Goal: Task Accomplishment & Management: Use online tool/utility

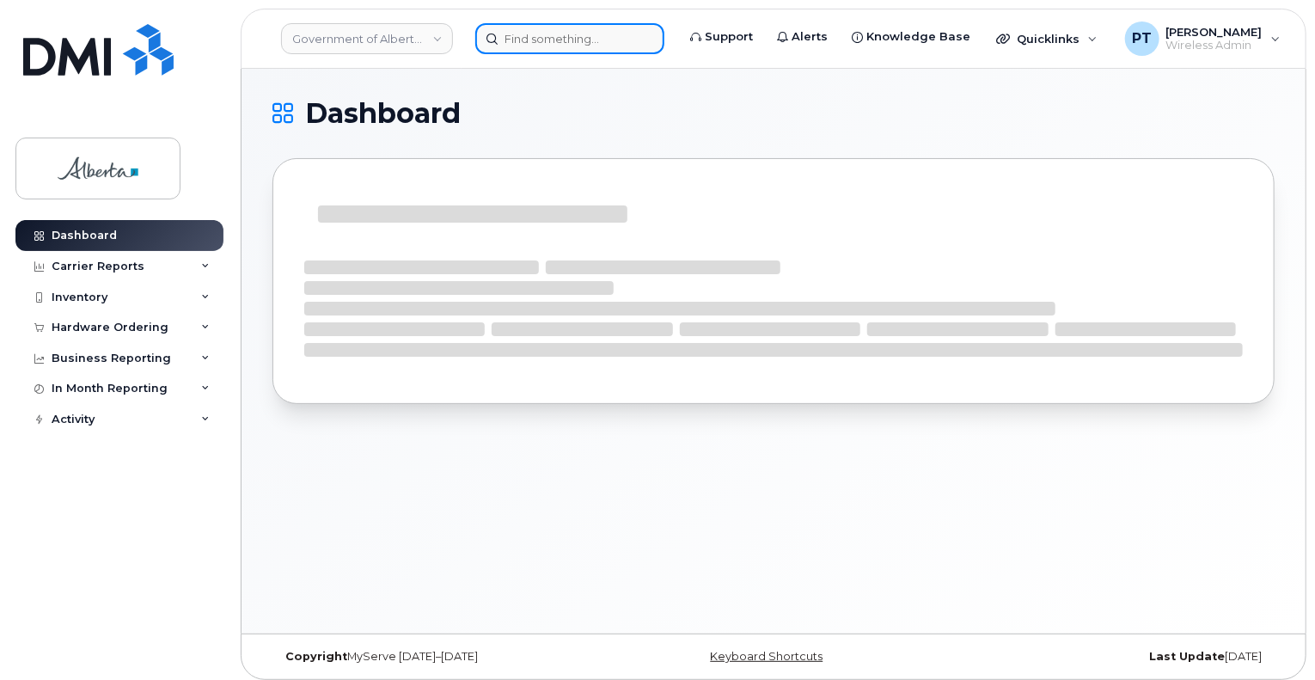
click at [625, 44] on input at bounding box center [569, 38] width 189 height 31
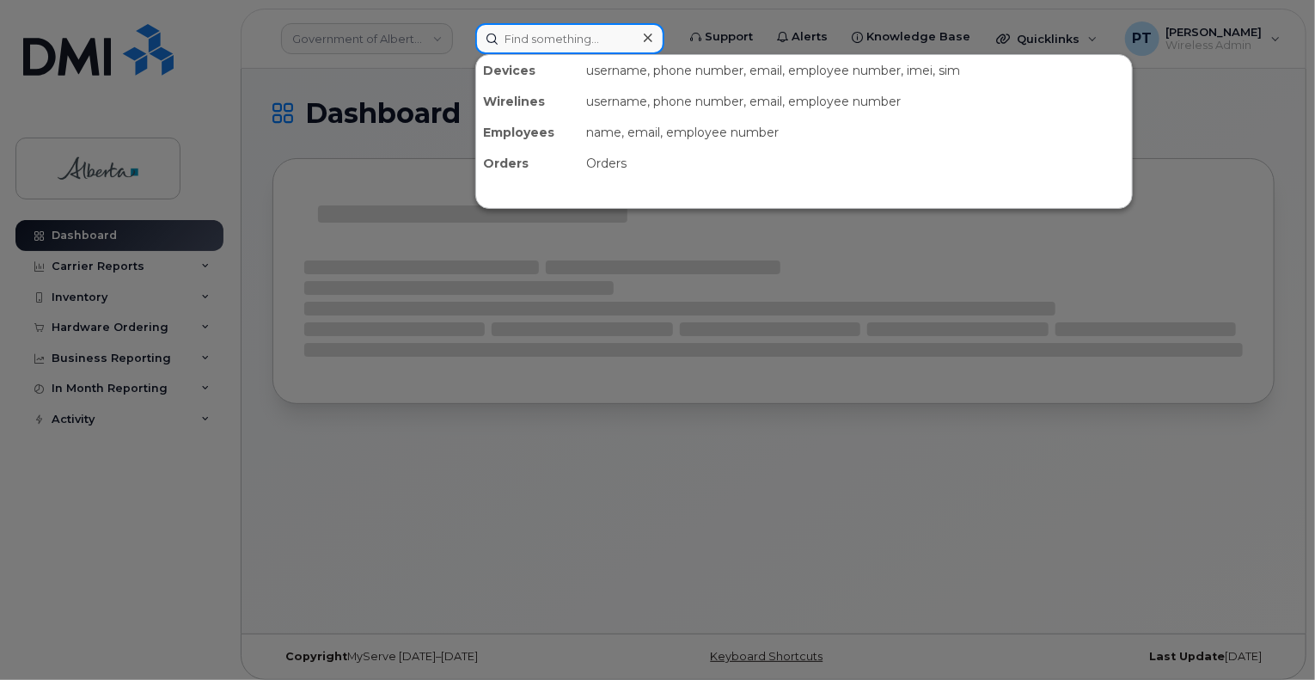
paste input "5873858832"
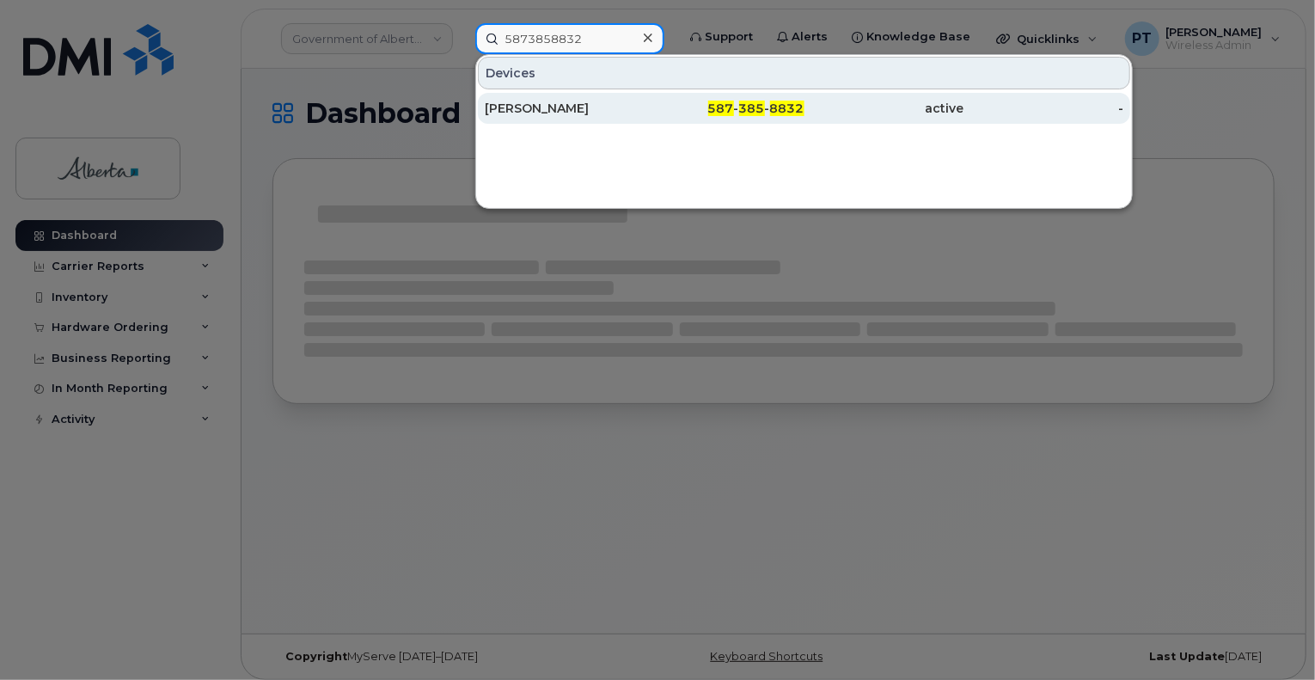
type input "5873858832"
click at [568, 111] on div "[PERSON_NAME]" at bounding box center [565, 108] width 160 height 17
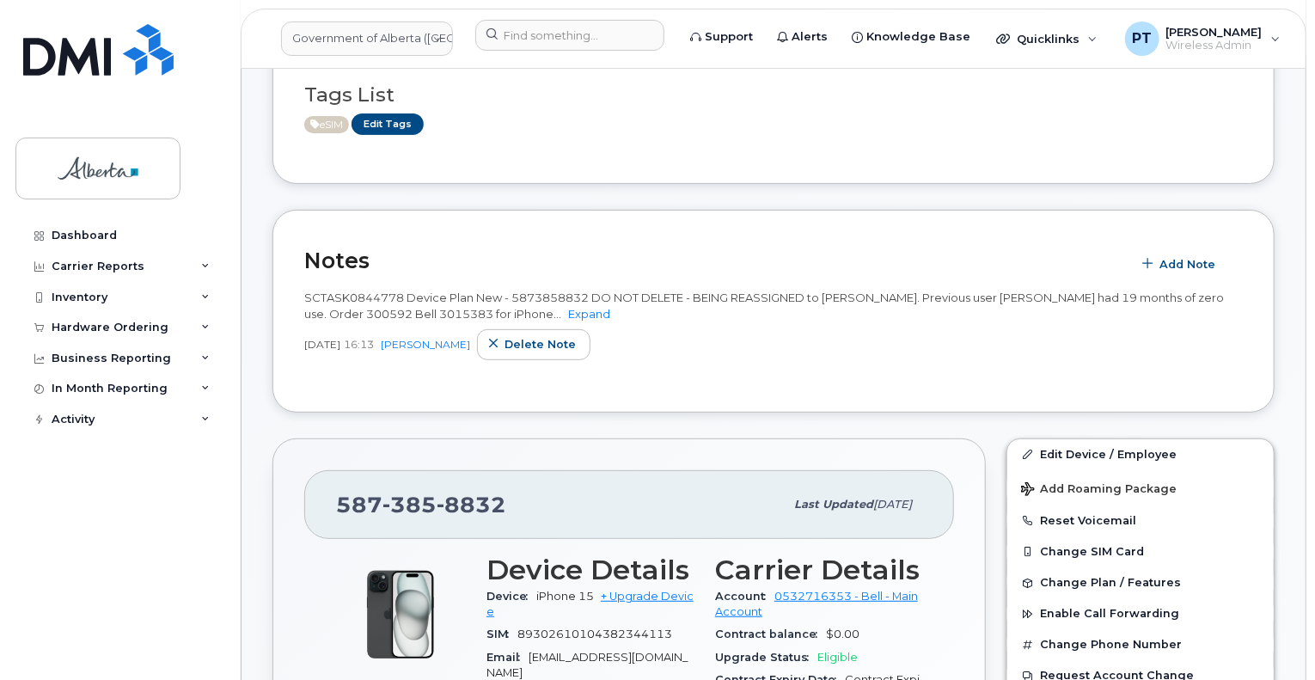
scroll to position [258, 0]
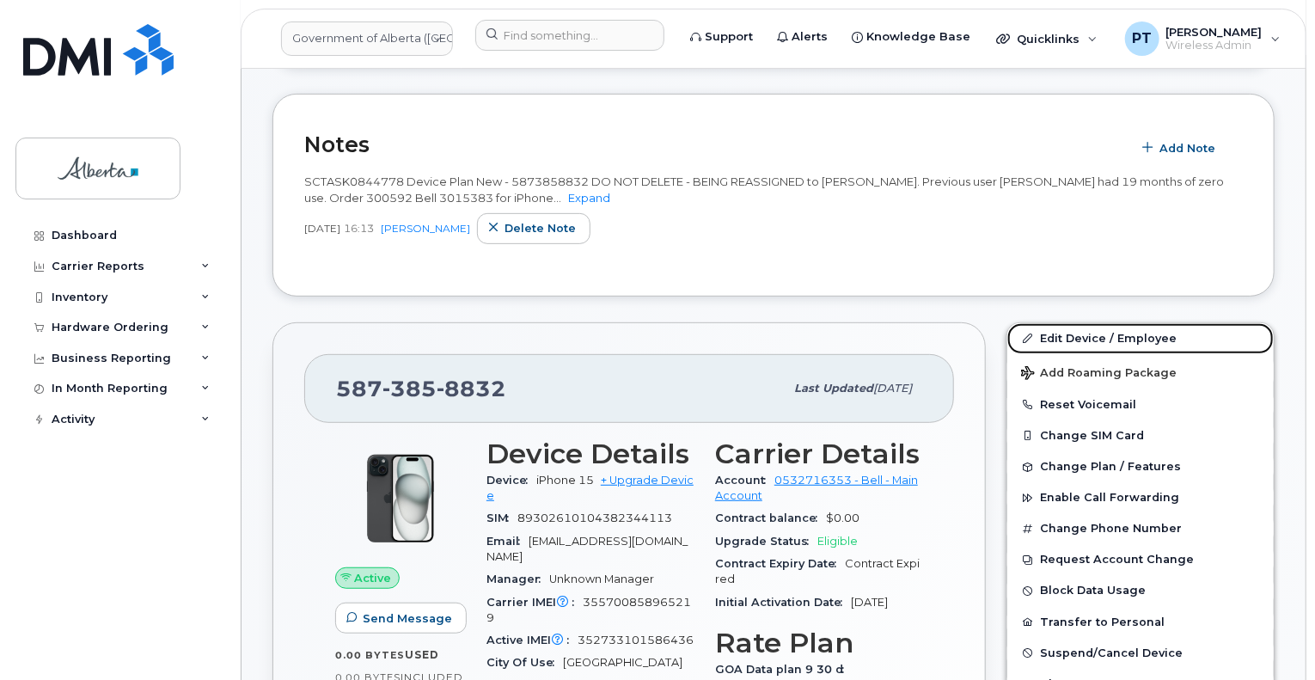
drag, startPoint x: 1078, startPoint y: 334, endPoint x: 880, endPoint y: 288, distance: 202.9
click at [1077, 334] on link "Edit Device / Employee" at bounding box center [1141, 338] width 267 height 31
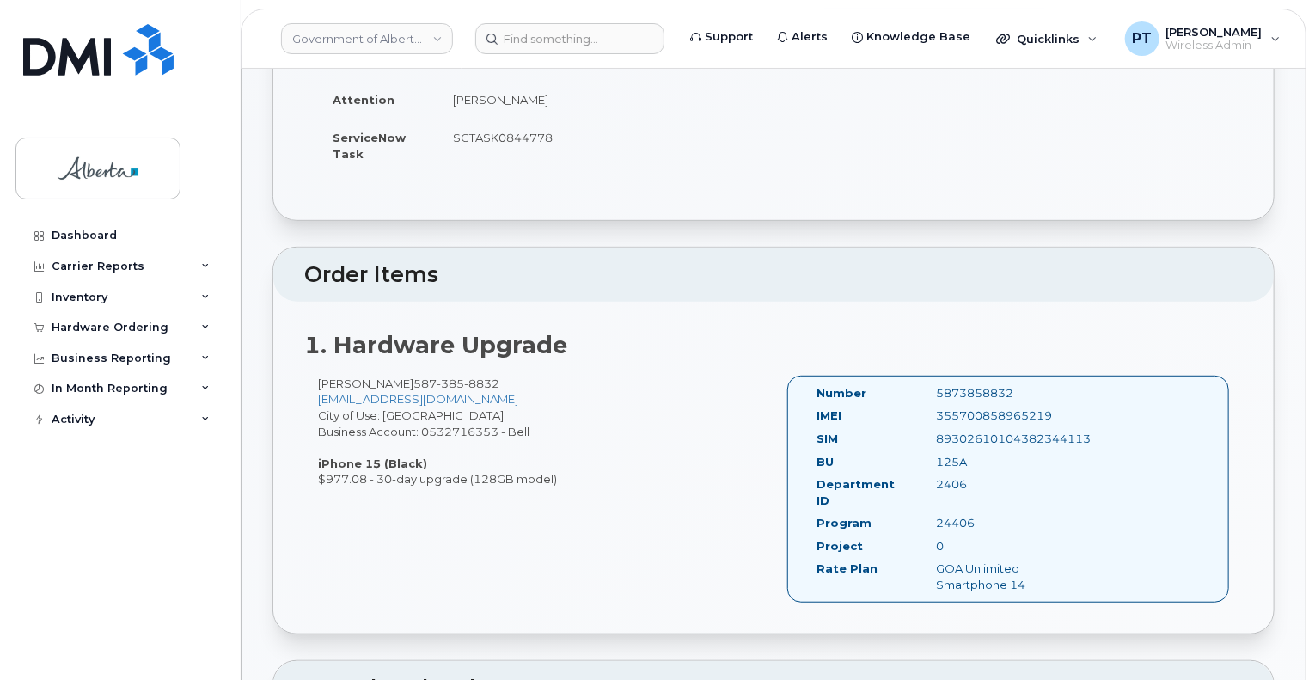
scroll to position [516, 0]
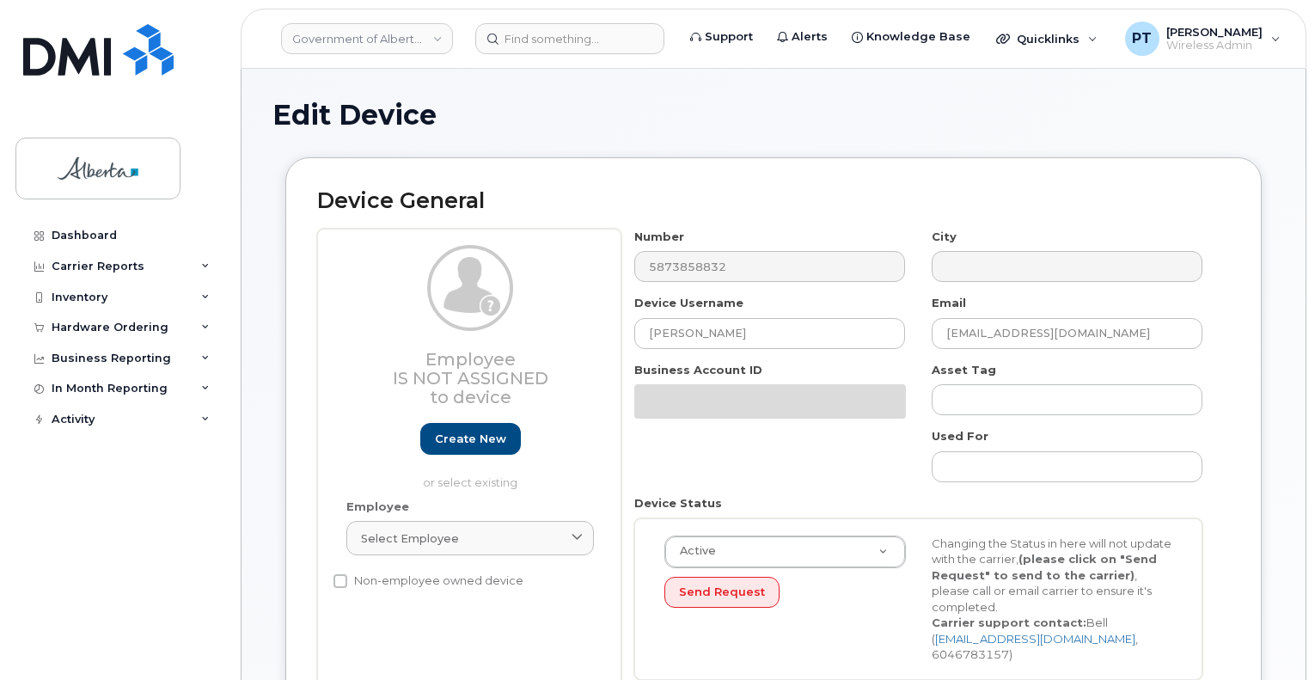
select select "4120335"
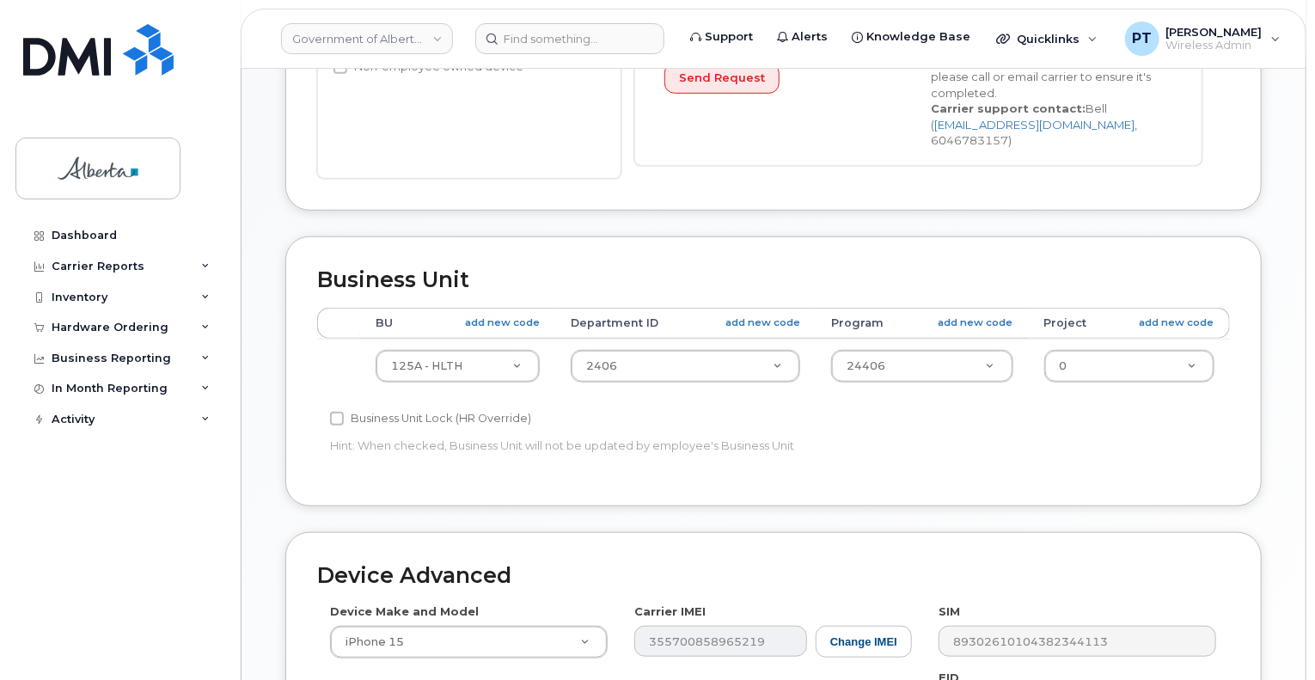
scroll to position [688, 0]
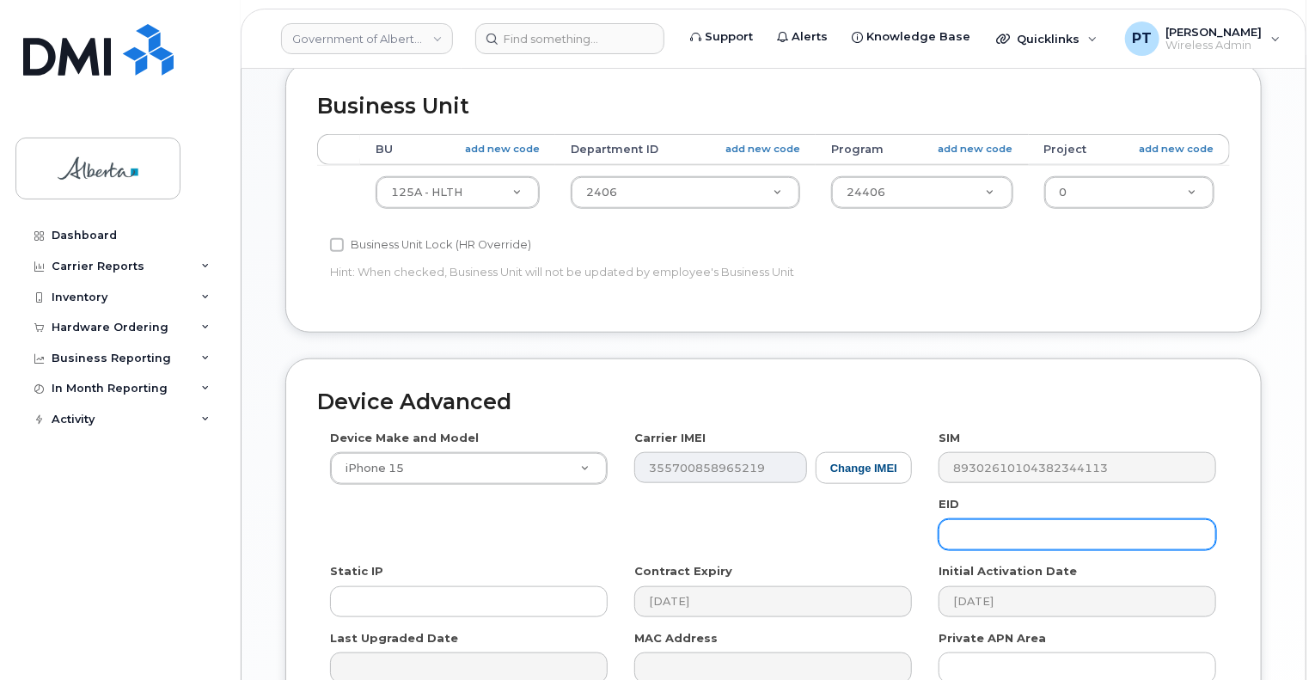
click at [1083, 528] on input "text" at bounding box center [1078, 534] width 278 height 31
paste input "89049032007208882600189415283331"
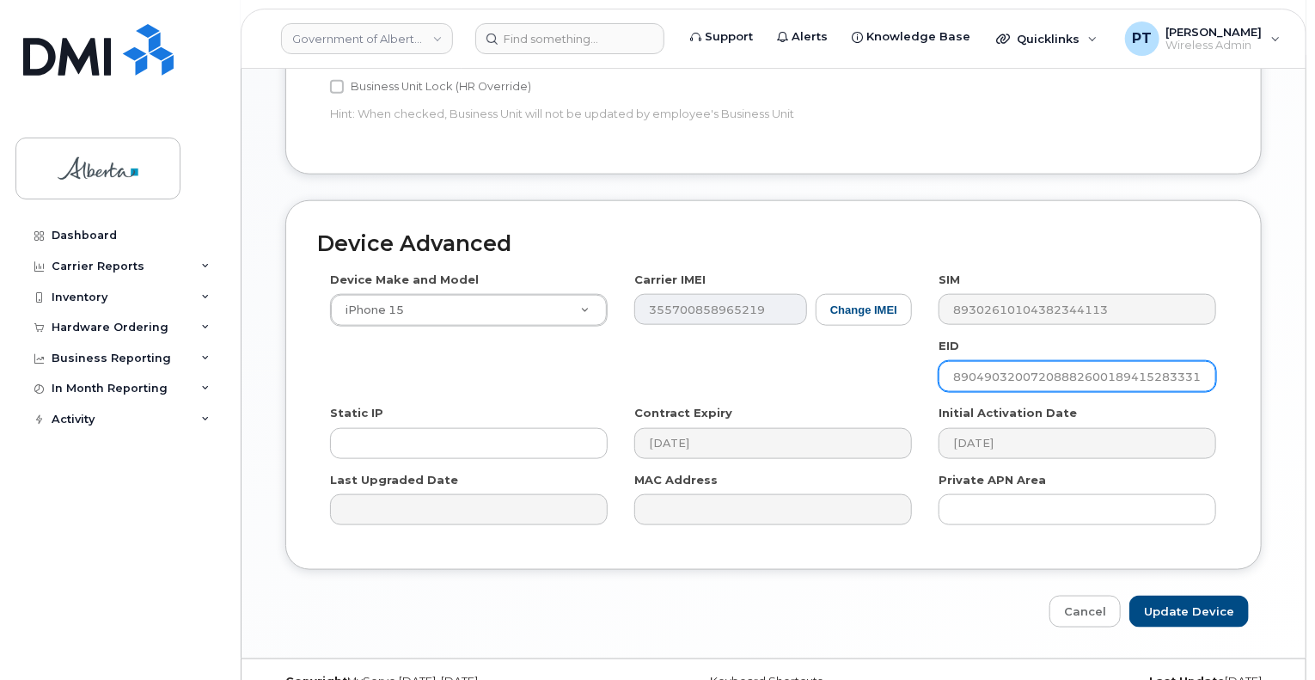
scroll to position [860, 0]
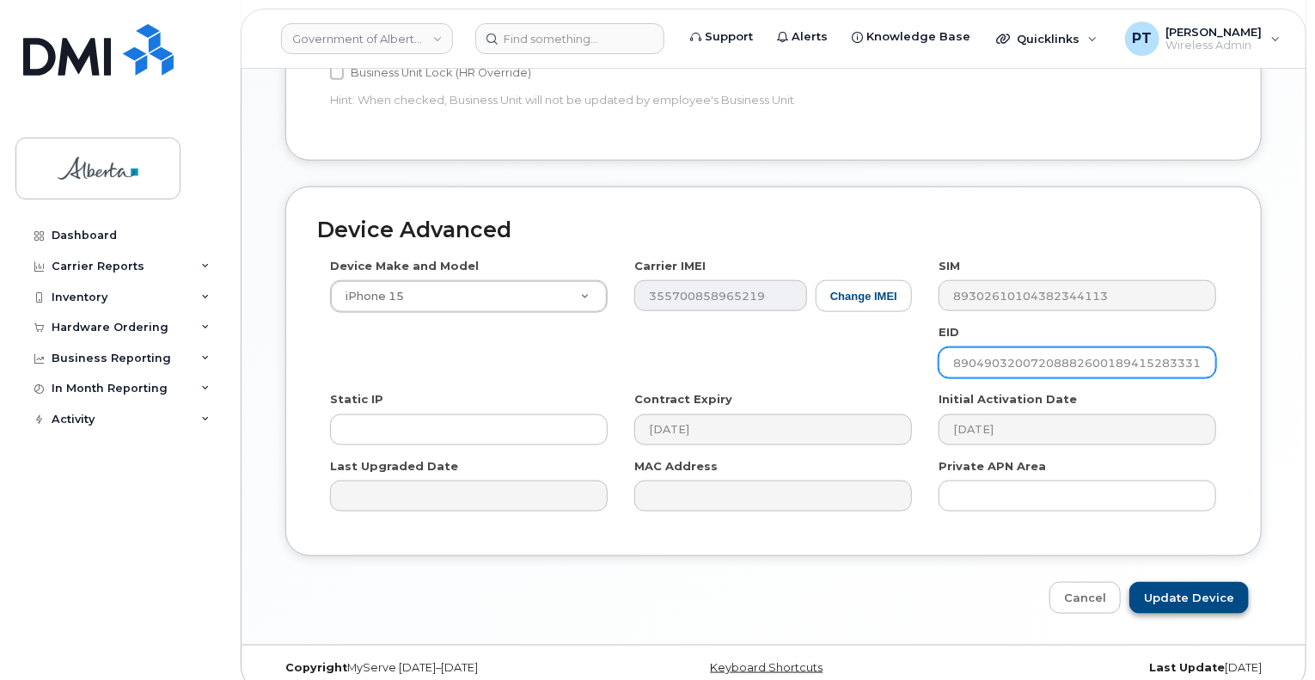
type input "89049032007208882600189415283331"
click at [1180, 582] on input "Update Device" at bounding box center [1189, 598] width 119 height 32
type input "Saving..."
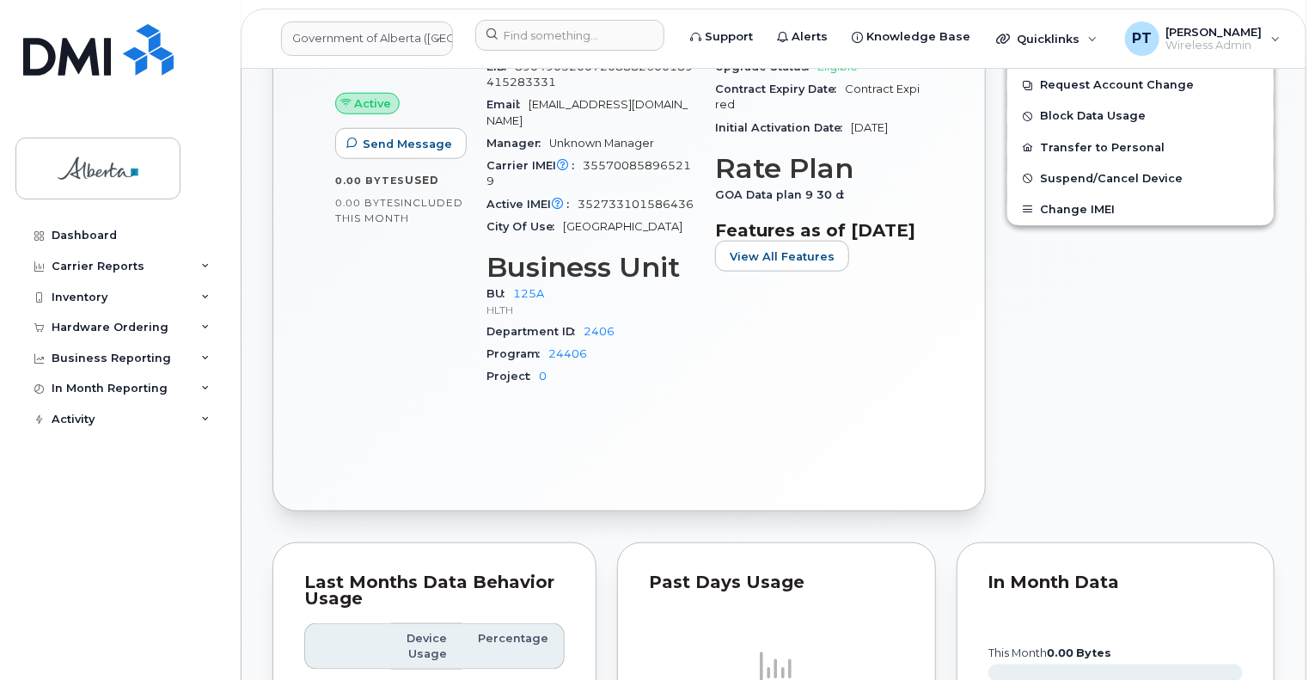
scroll to position [774, 0]
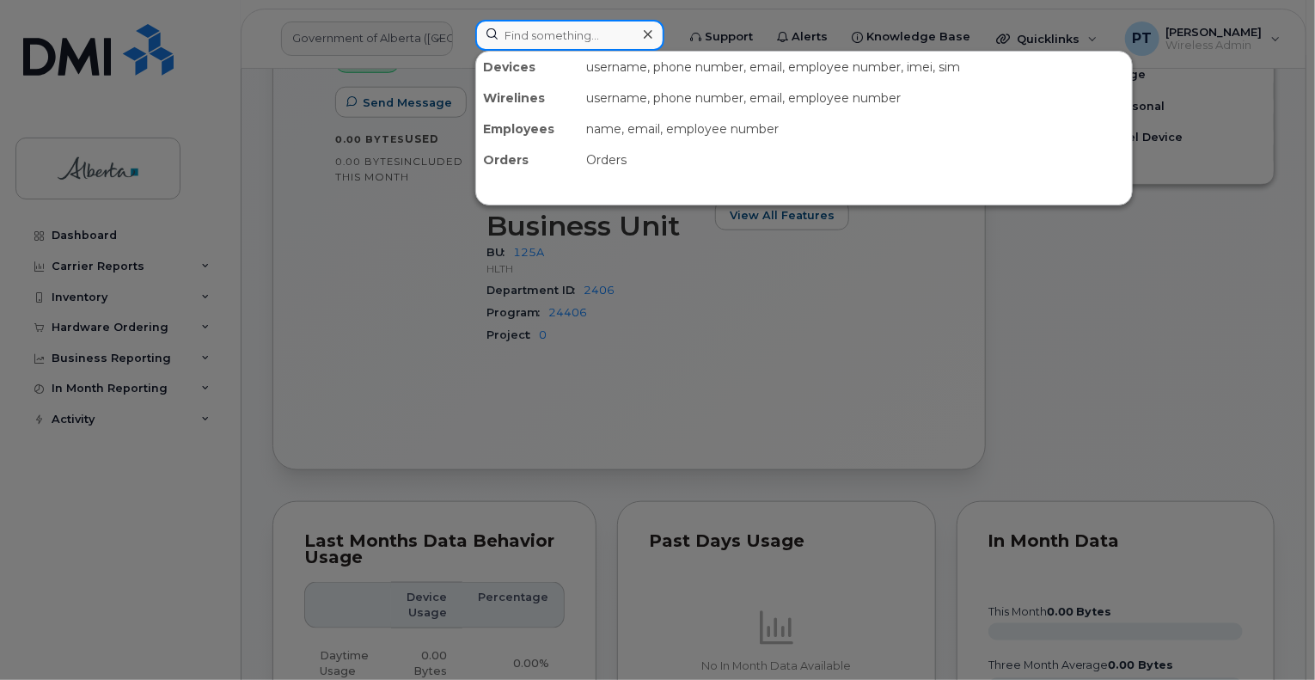
click at [574, 35] on input at bounding box center [569, 35] width 189 height 31
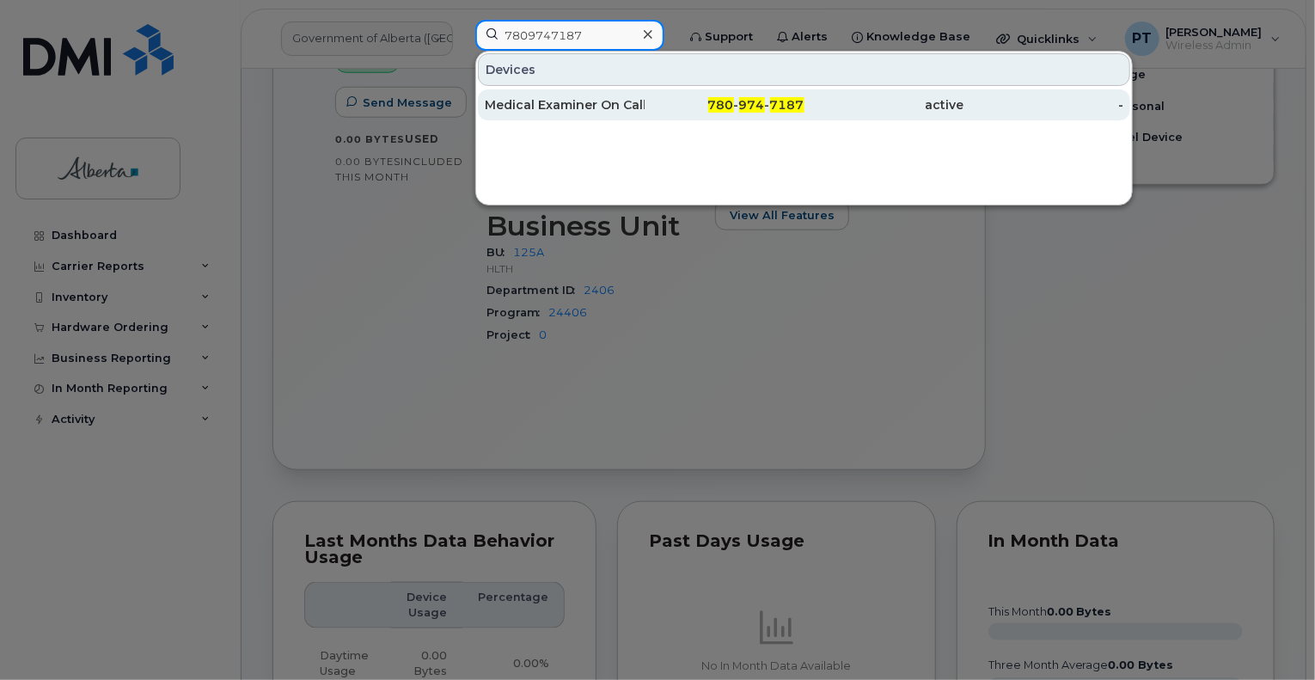
type input "7809747187"
click at [590, 105] on div "Medical Examiner On Call" at bounding box center [565, 104] width 160 height 17
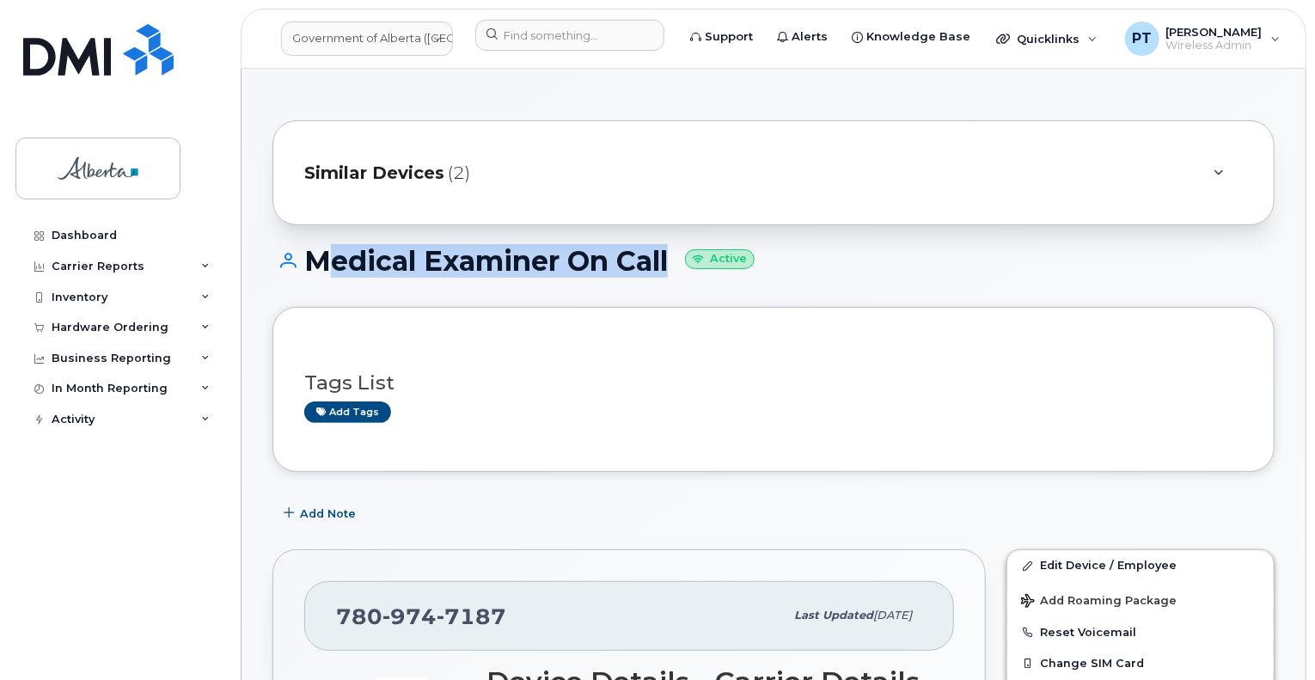
drag, startPoint x: 668, startPoint y: 260, endPoint x: 309, endPoint y: 283, distance: 360.0
click at [304, 284] on div "Medical Examiner On Call Active" at bounding box center [774, 276] width 1002 height 61
copy h1 "Medical Examiner On Cal"
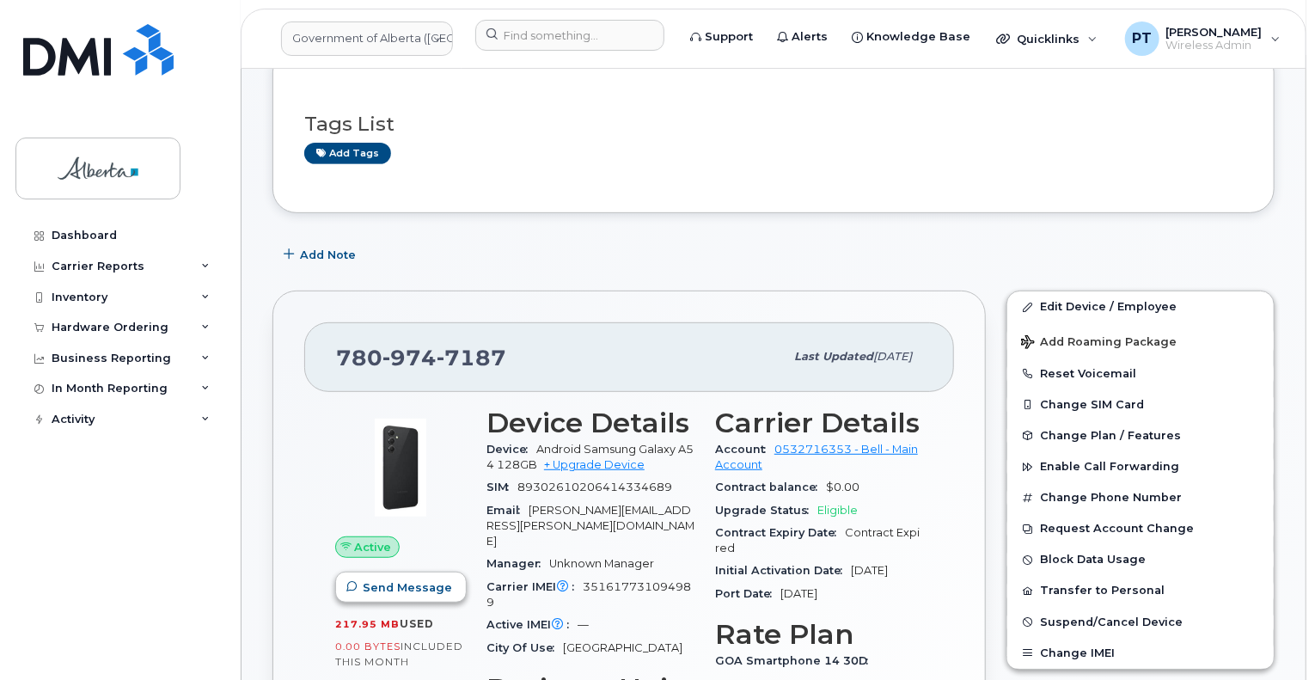
scroll to position [344, 0]
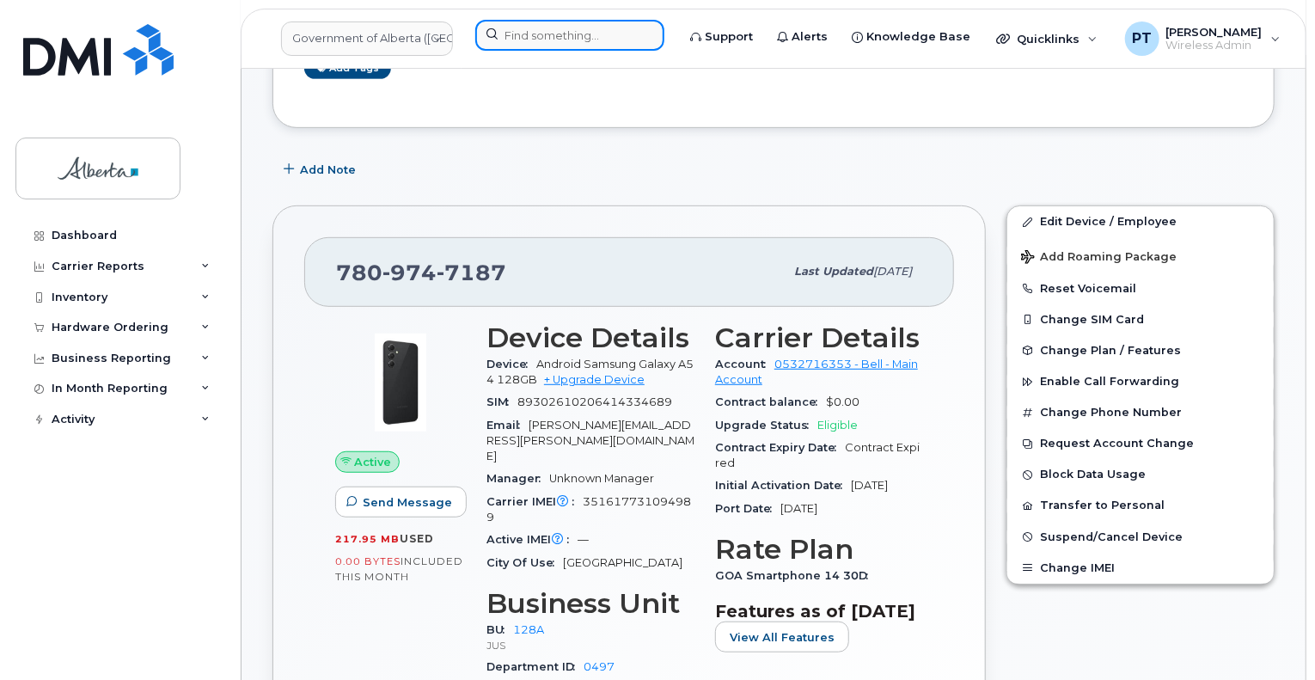
click at [640, 34] on input at bounding box center [569, 35] width 189 height 31
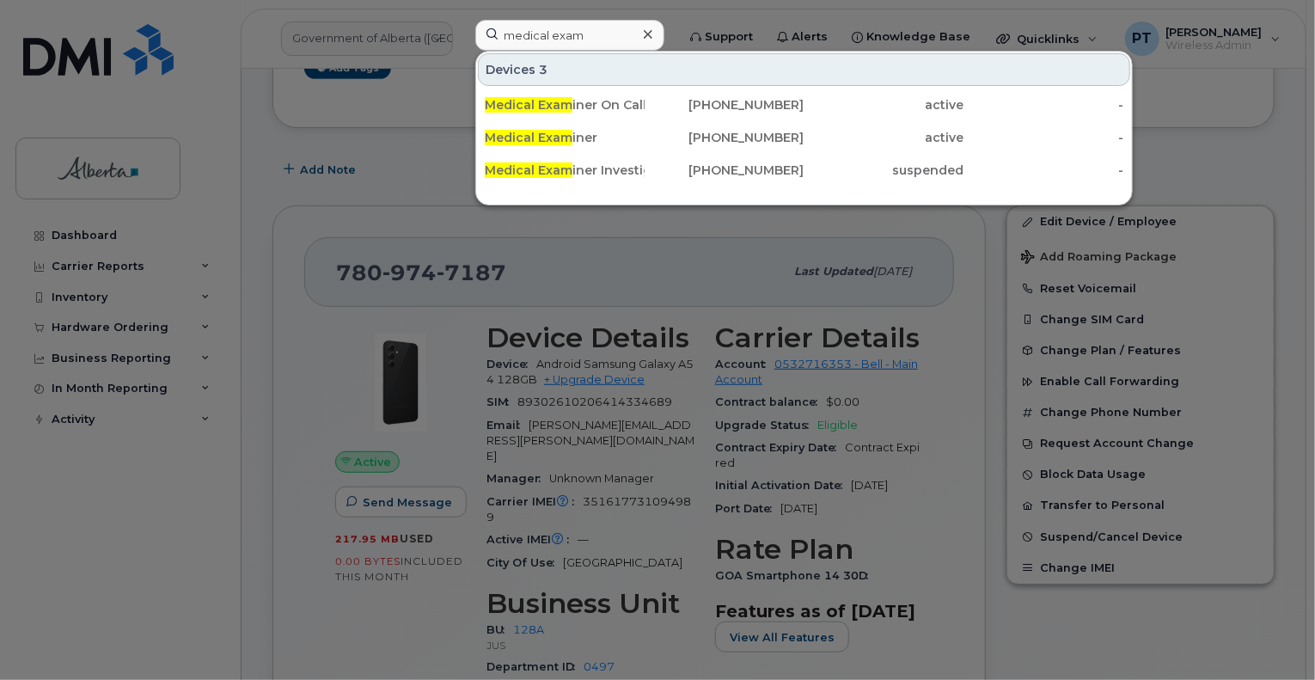
click at [165, 237] on div at bounding box center [657, 340] width 1315 height 680
click at [551, 37] on input "medical exam" at bounding box center [569, 35] width 189 height 31
drag, startPoint x: 592, startPoint y: 41, endPoint x: 667, endPoint y: 86, distance: 87.1
click at [462, 30] on div "medical exam Devices 3 Medical Exam iner On Call 780-974-7187 active - Medical …" at bounding box center [570, 39] width 217 height 38
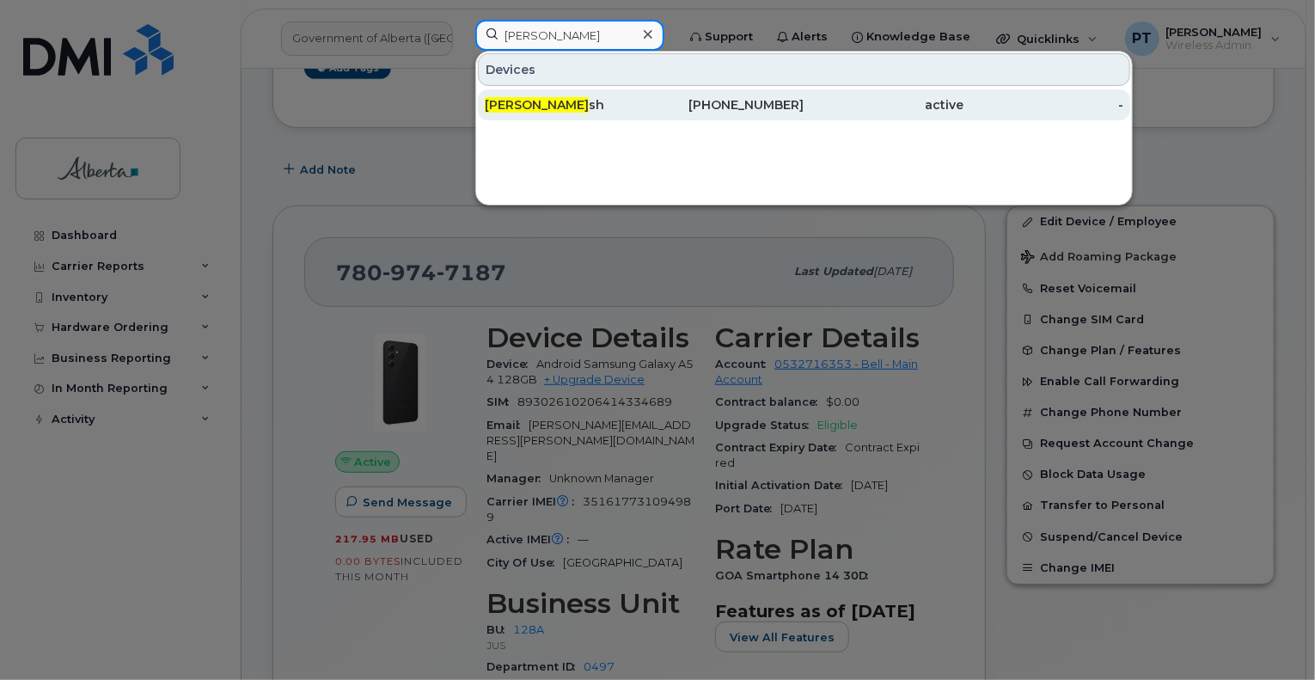
type input "priya praka"
click at [628, 109] on div "Priya Praka sh" at bounding box center [565, 104] width 160 height 17
drag, startPoint x: 628, startPoint y: 109, endPoint x: 758, endPoint y: 268, distance: 205.3
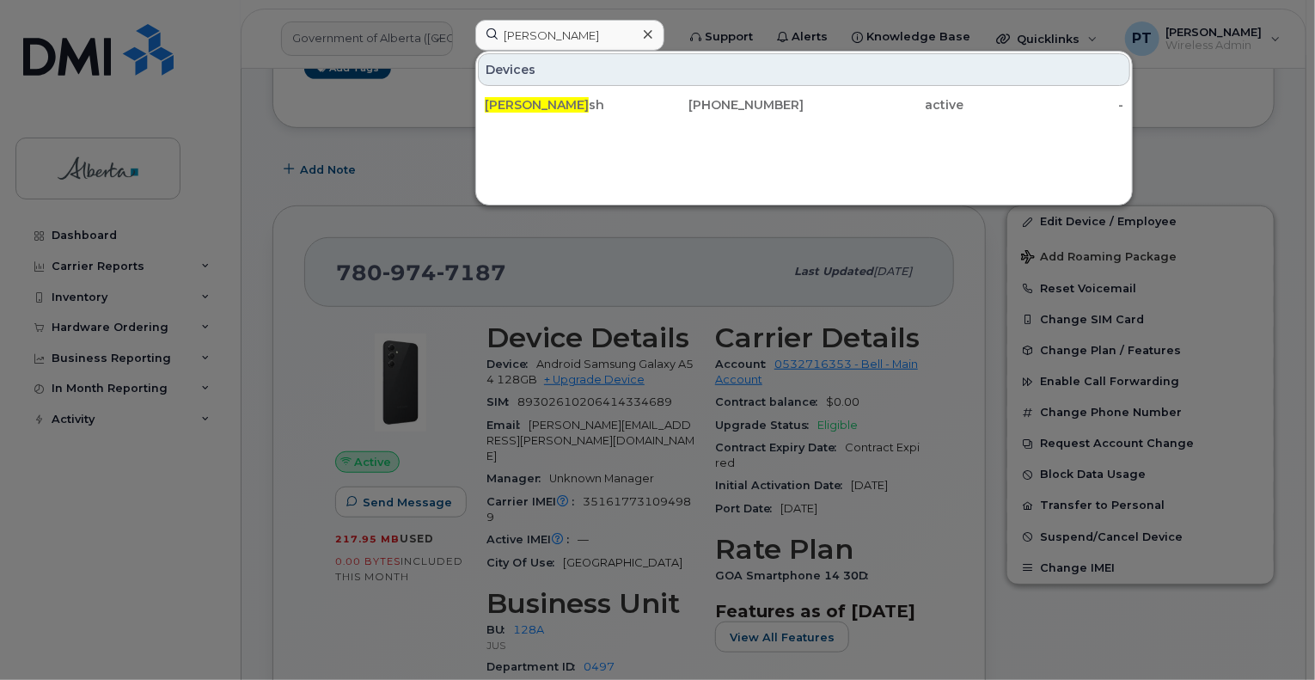
click at [628, 109] on div "Priya Praka sh" at bounding box center [565, 104] width 160 height 17
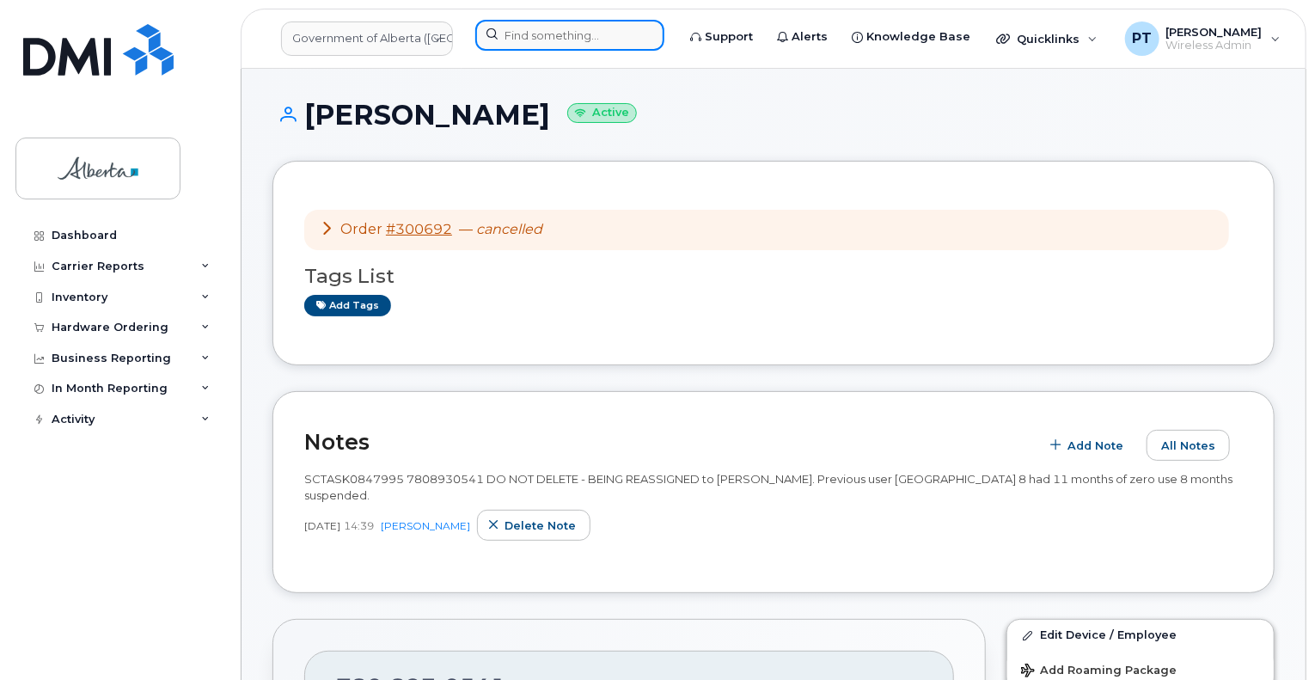
click at [565, 40] on input at bounding box center [569, 35] width 189 height 31
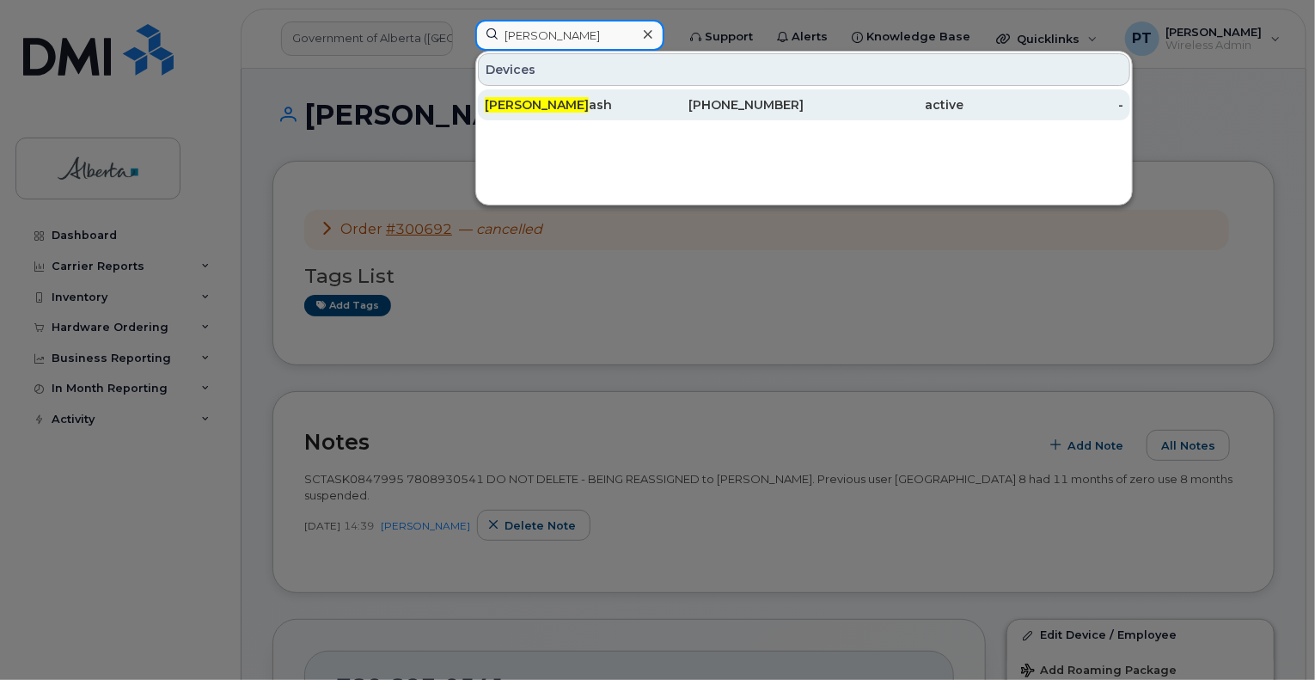
type input "priya prak"
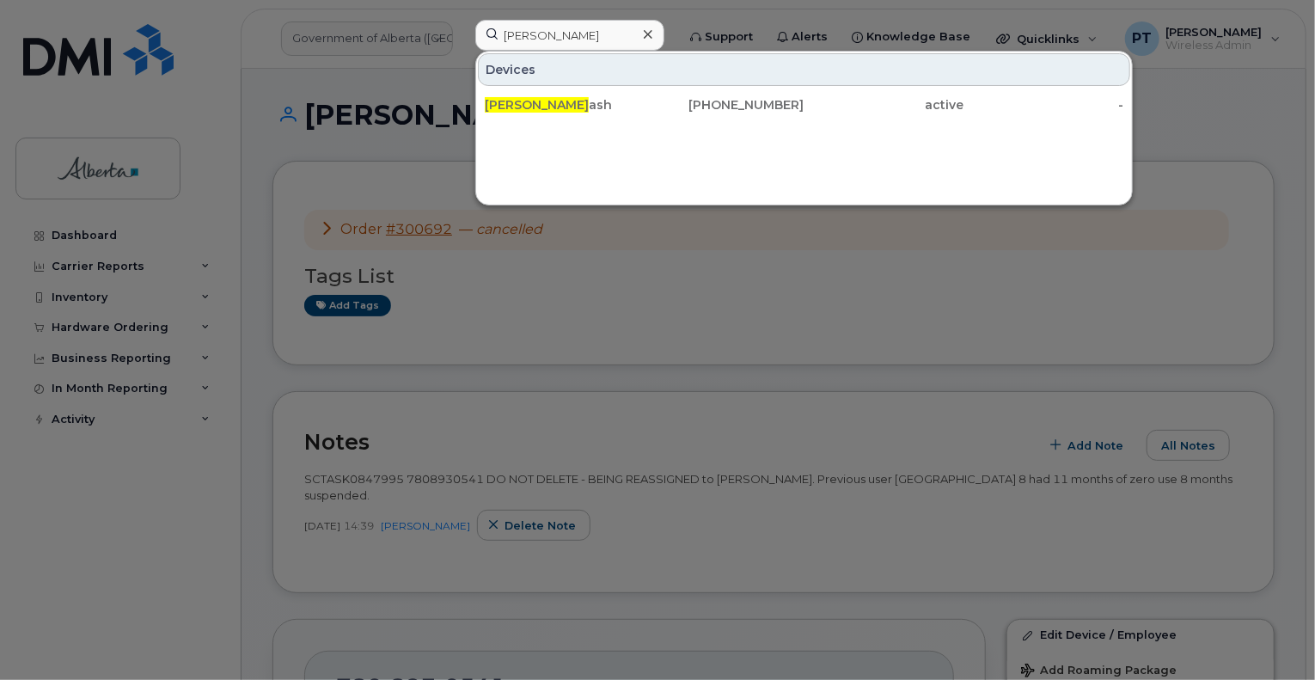
drag, startPoint x: 707, startPoint y: 102, endPoint x: 591, endPoint y: 611, distance: 521.8
click at [707, 103] on div "780-893-0541" at bounding box center [725, 104] width 160 height 17
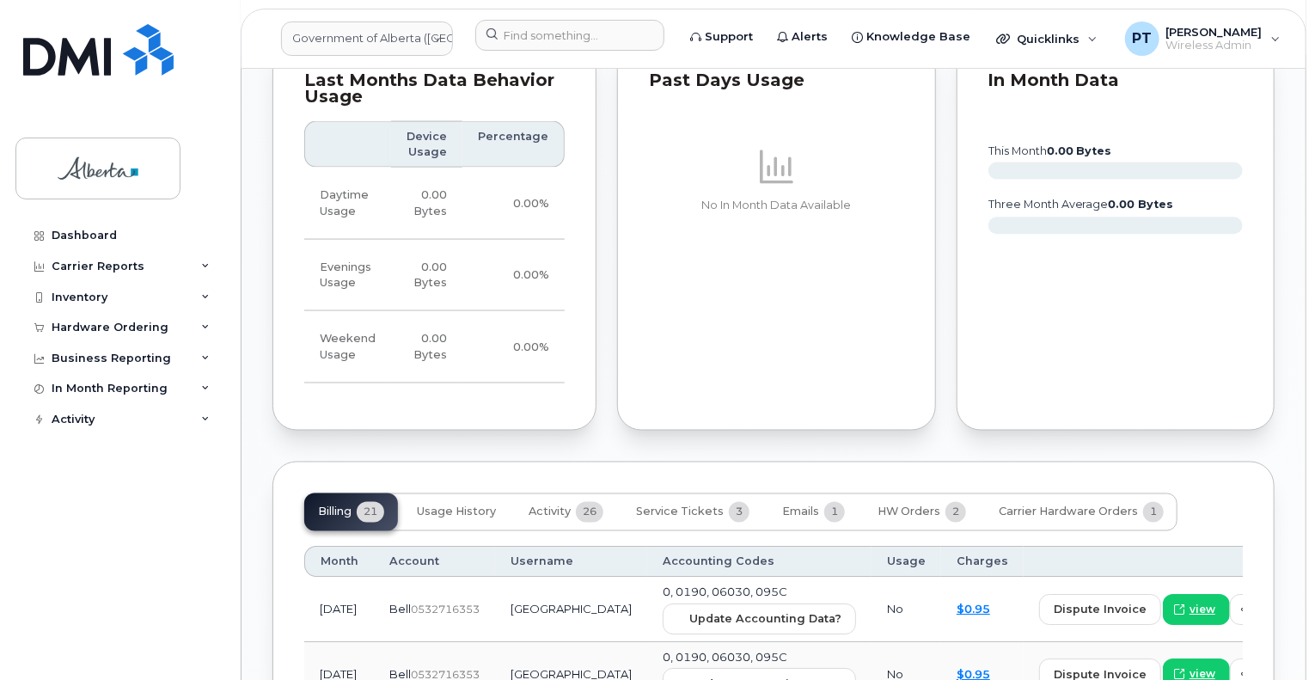
scroll to position [1376, 0]
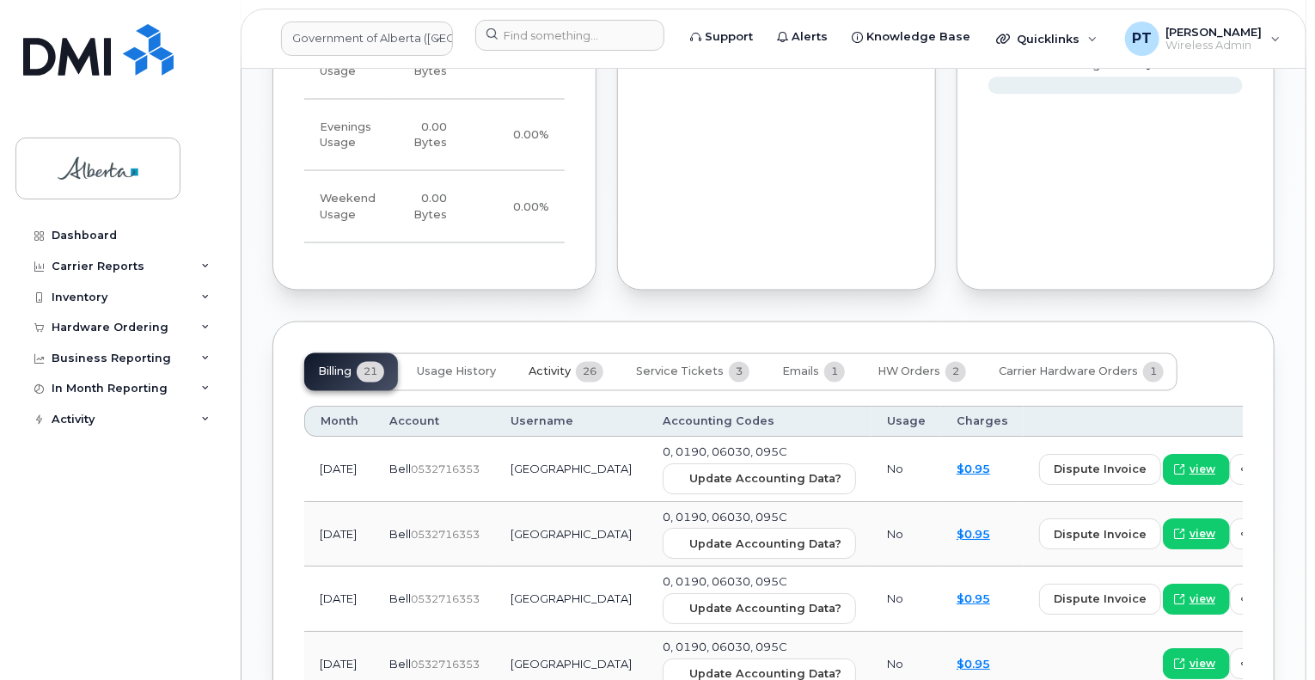
click at [547, 365] on span "Activity" at bounding box center [550, 372] width 42 height 14
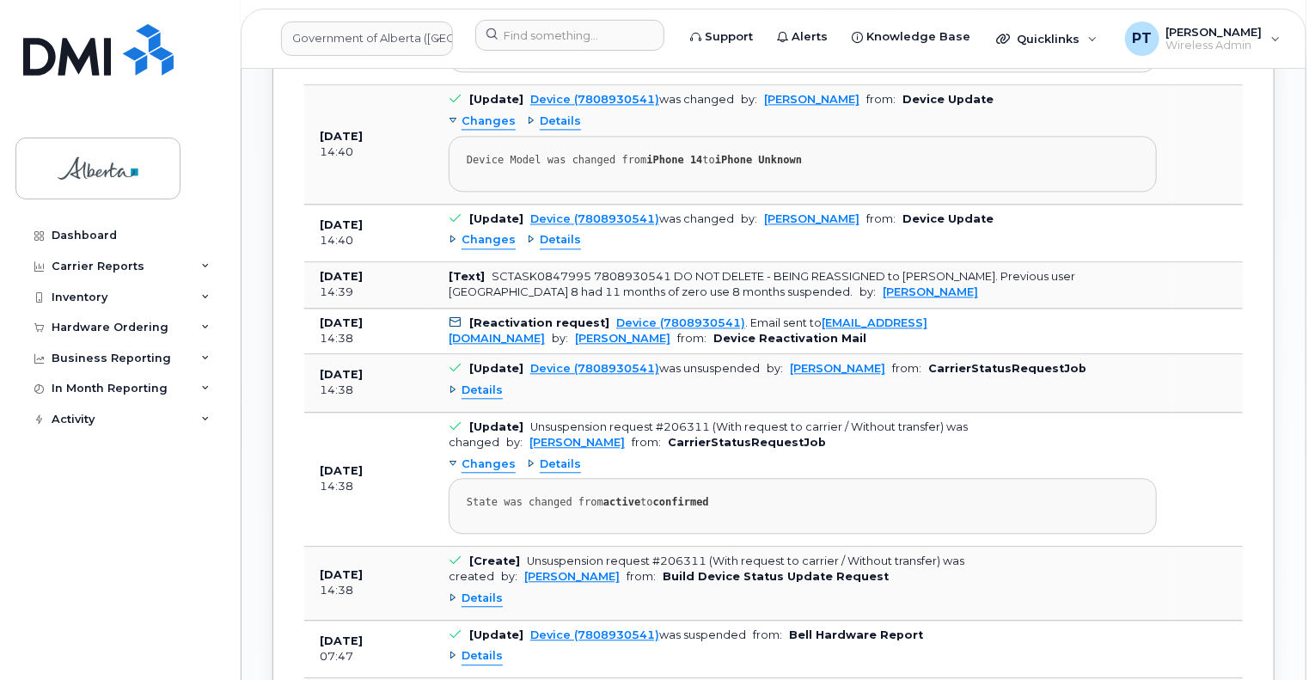
scroll to position [1977, 0]
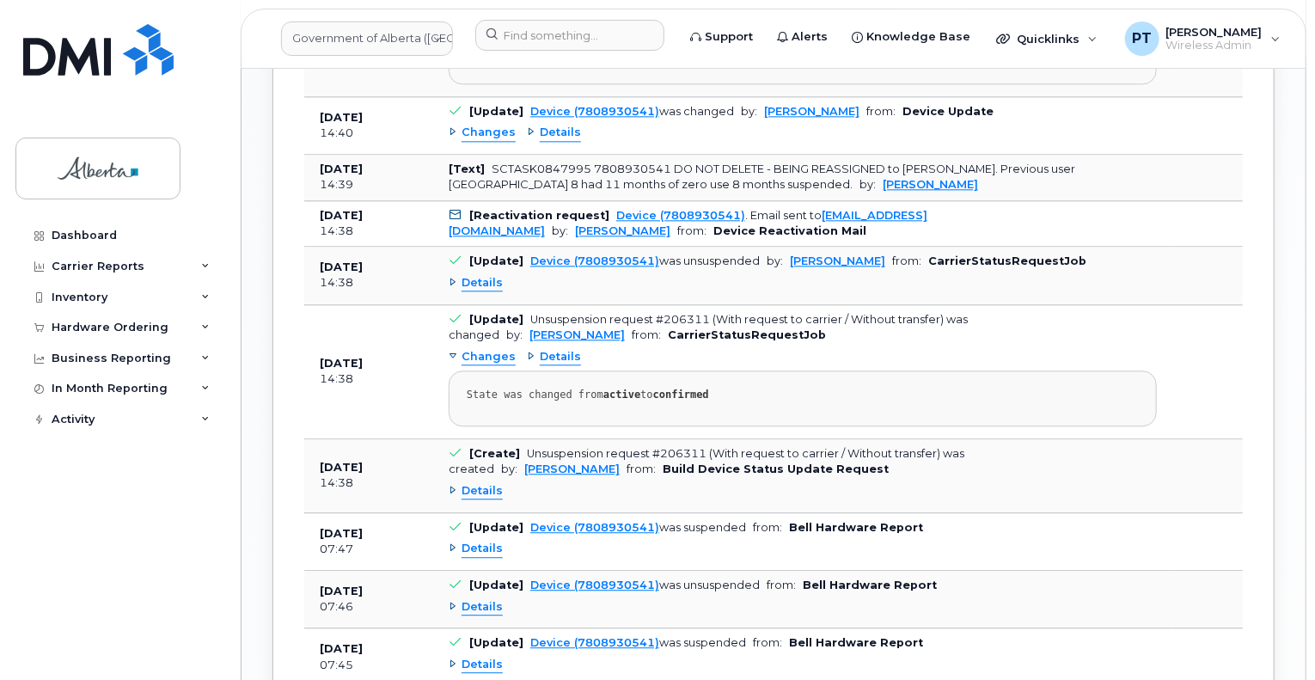
click at [481, 483] on span "Details" at bounding box center [482, 491] width 41 height 16
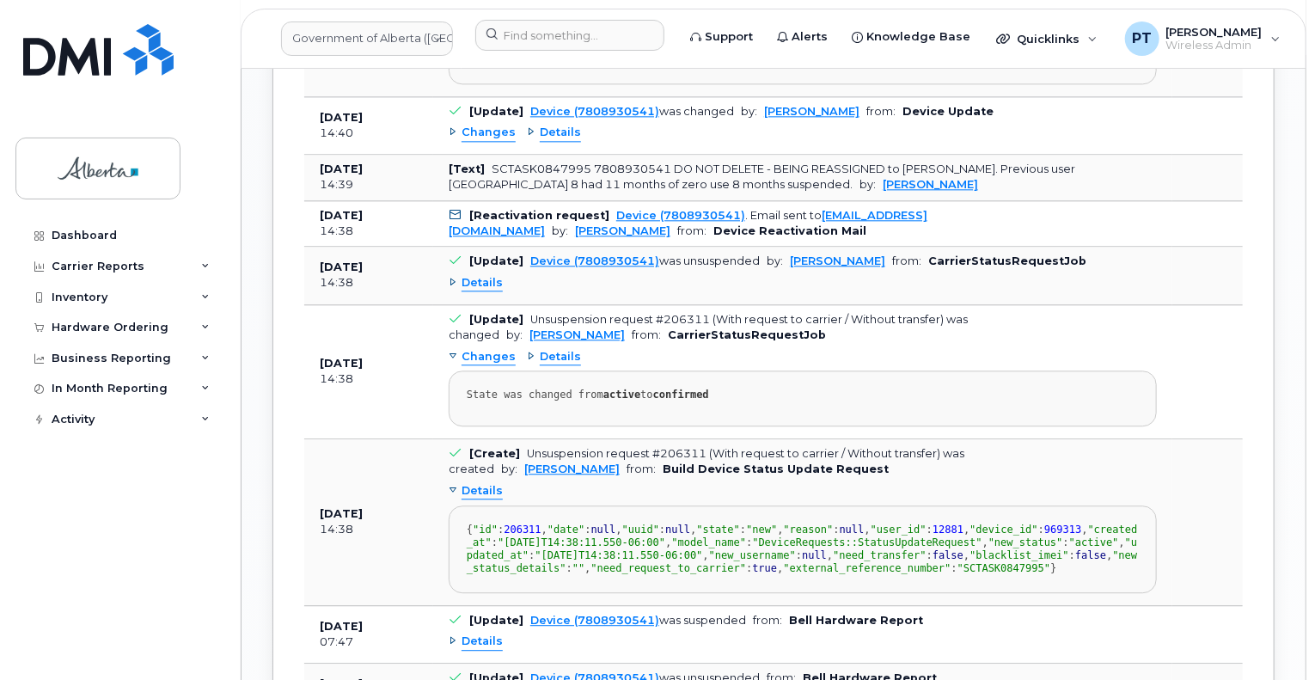
click at [481, 483] on span "Details" at bounding box center [482, 491] width 41 height 16
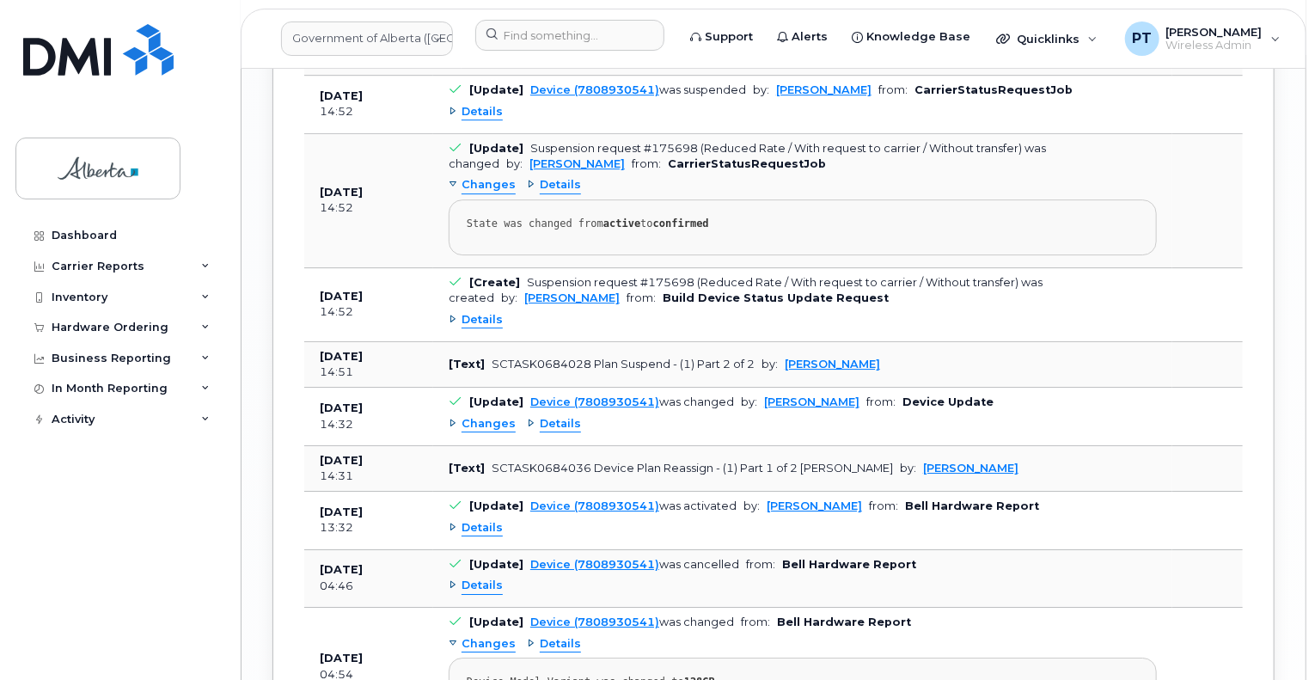
scroll to position [2665, 0]
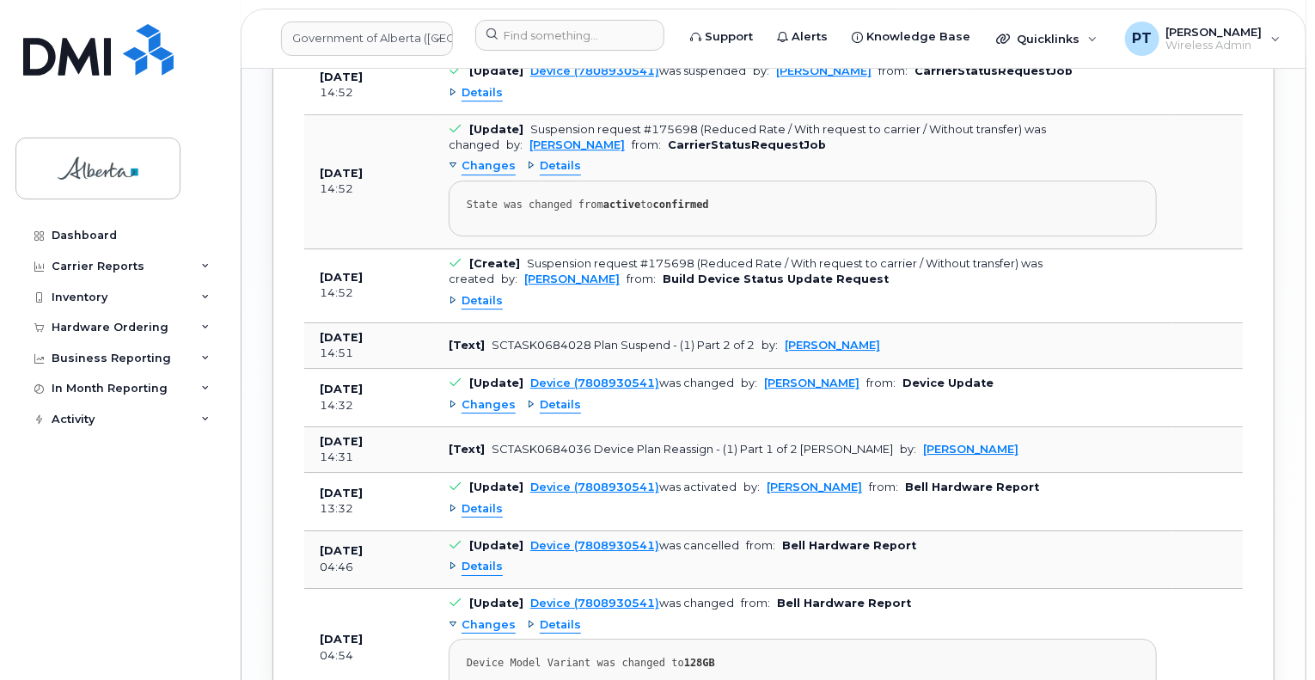
click at [469, 397] on span "Changes" at bounding box center [489, 405] width 54 height 16
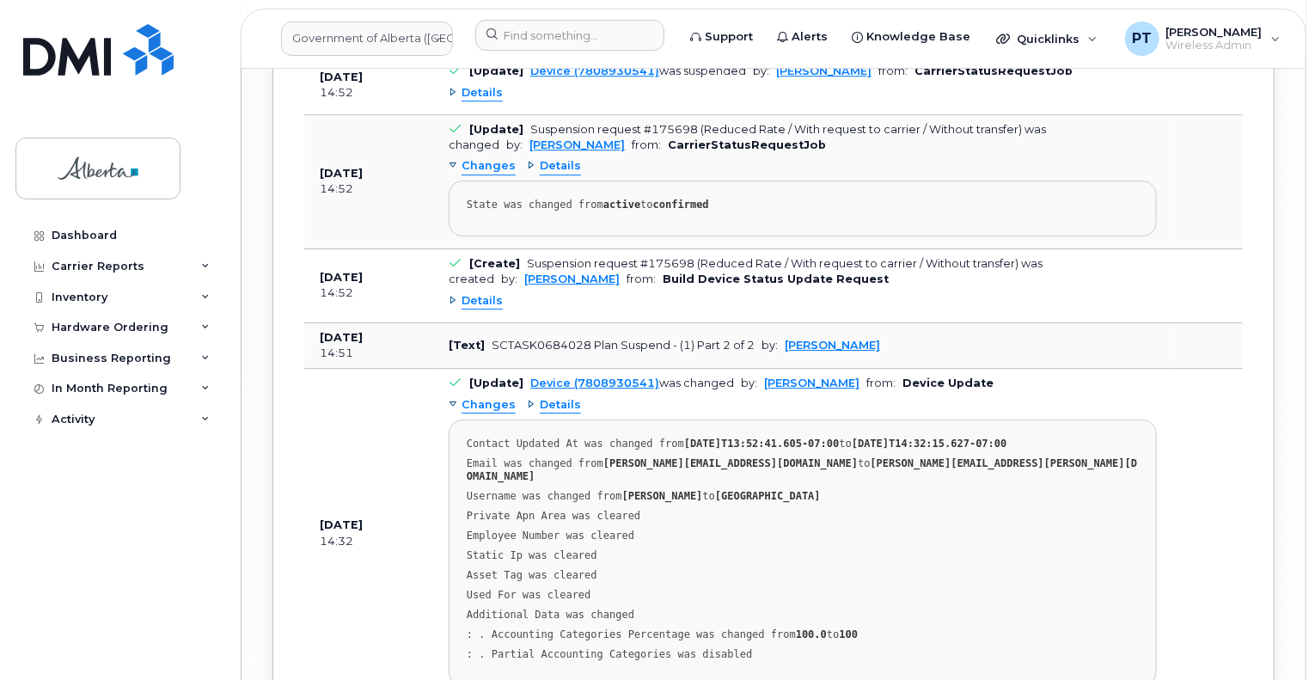
click at [469, 397] on span "Changes" at bounding box center [489, 405] width 54 height 16
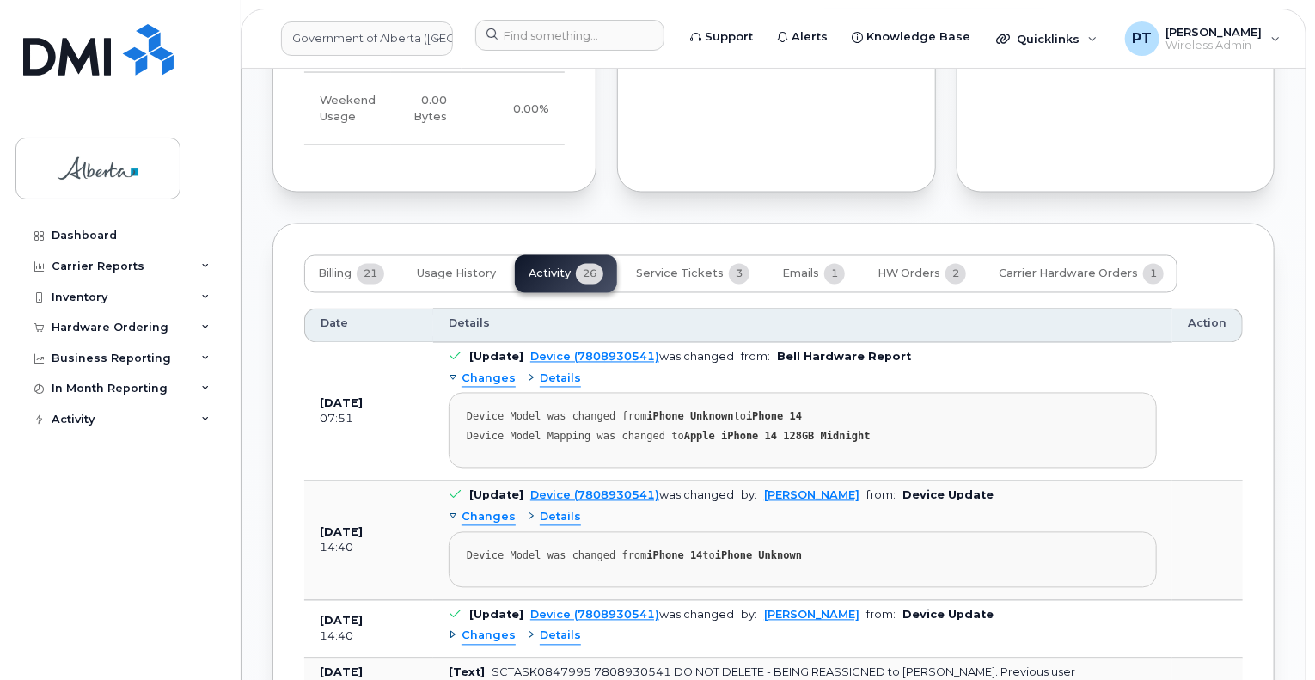
scroll to position [1547, 0]
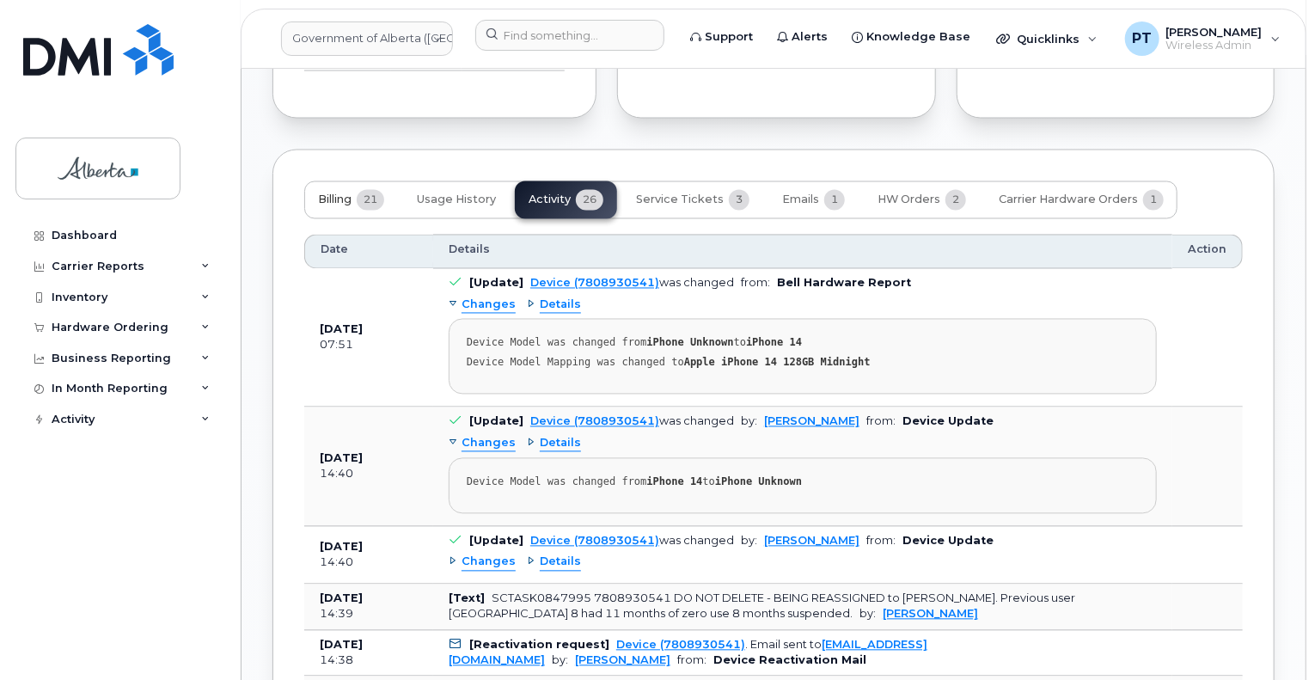
click at [322, 193] on span "Billing" at bounding box center [335, 200] width 34 height 14
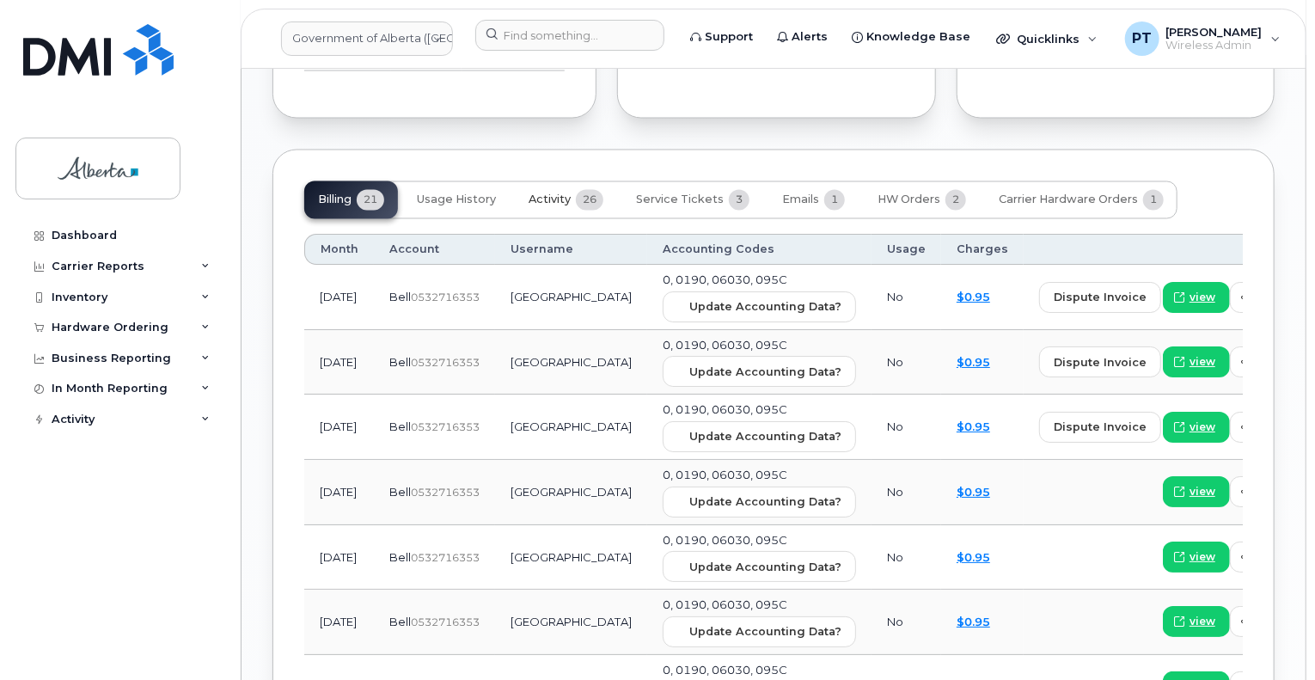
click at [552, 193] on span "Activity" at bounding box center [550, 200] width 42 height 14
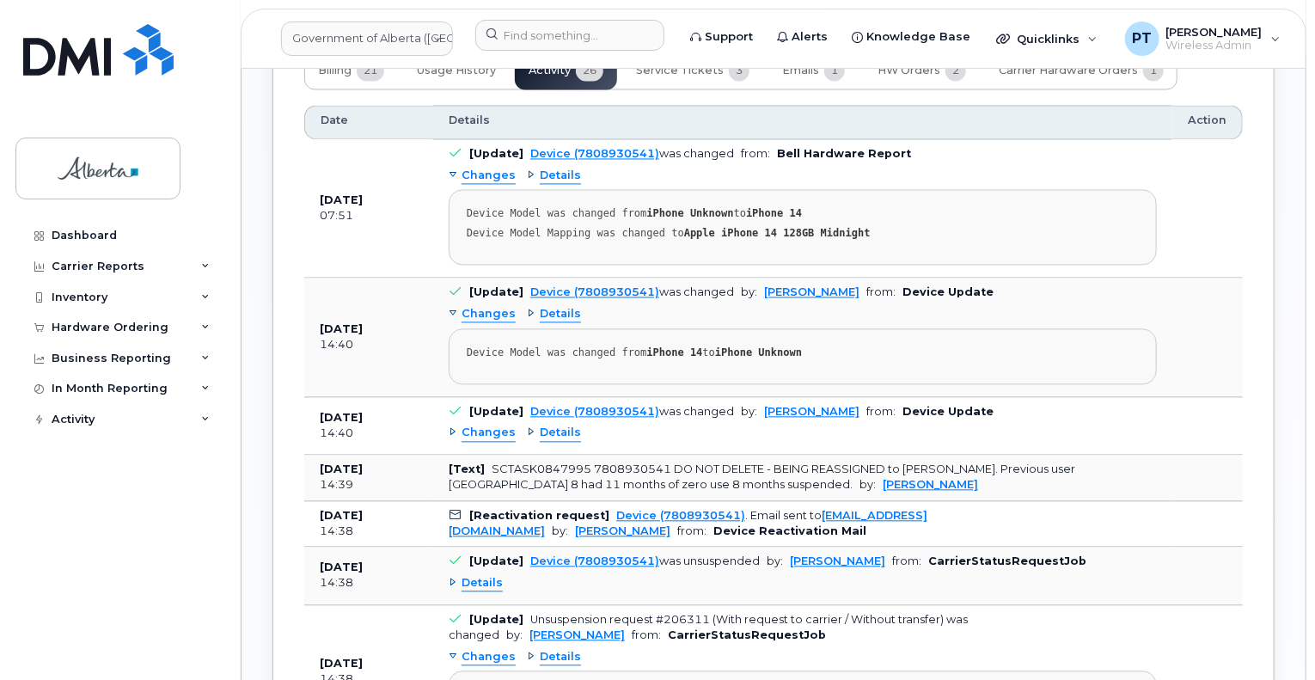
scroll to position [1719, 0]
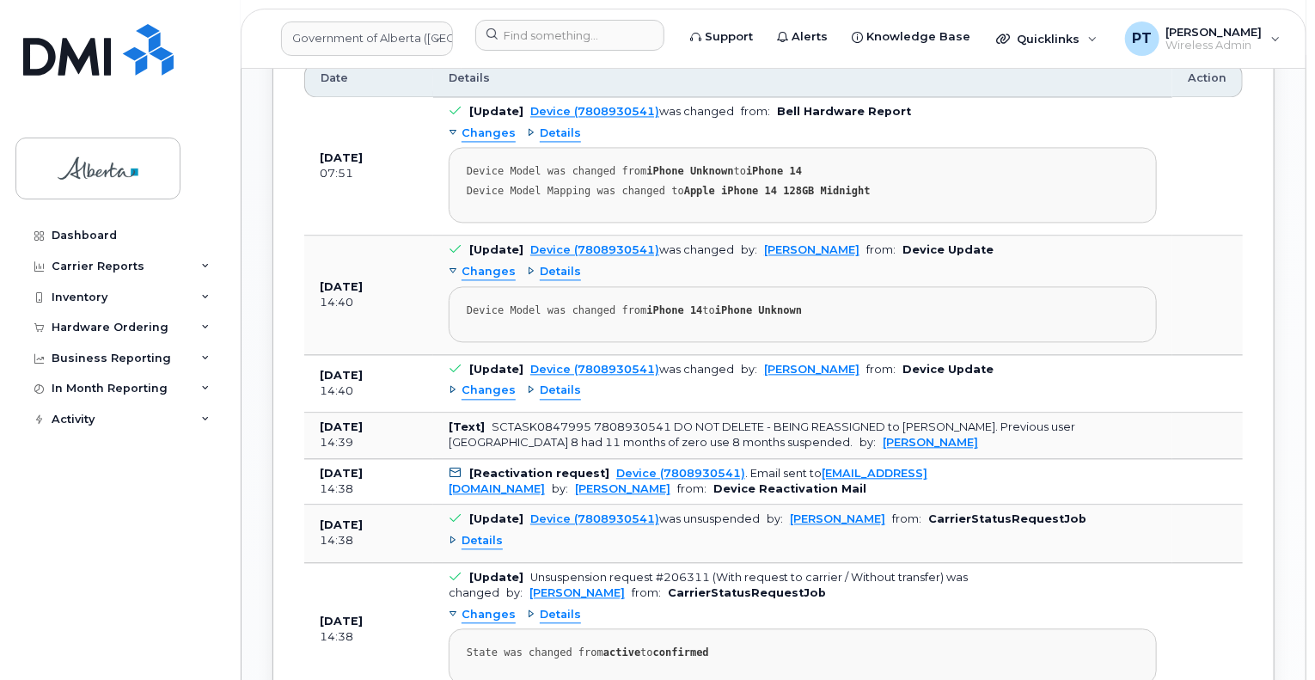
click at [485, 383] on span "Changes" at bounding box center [489, 391] width 54 height 16
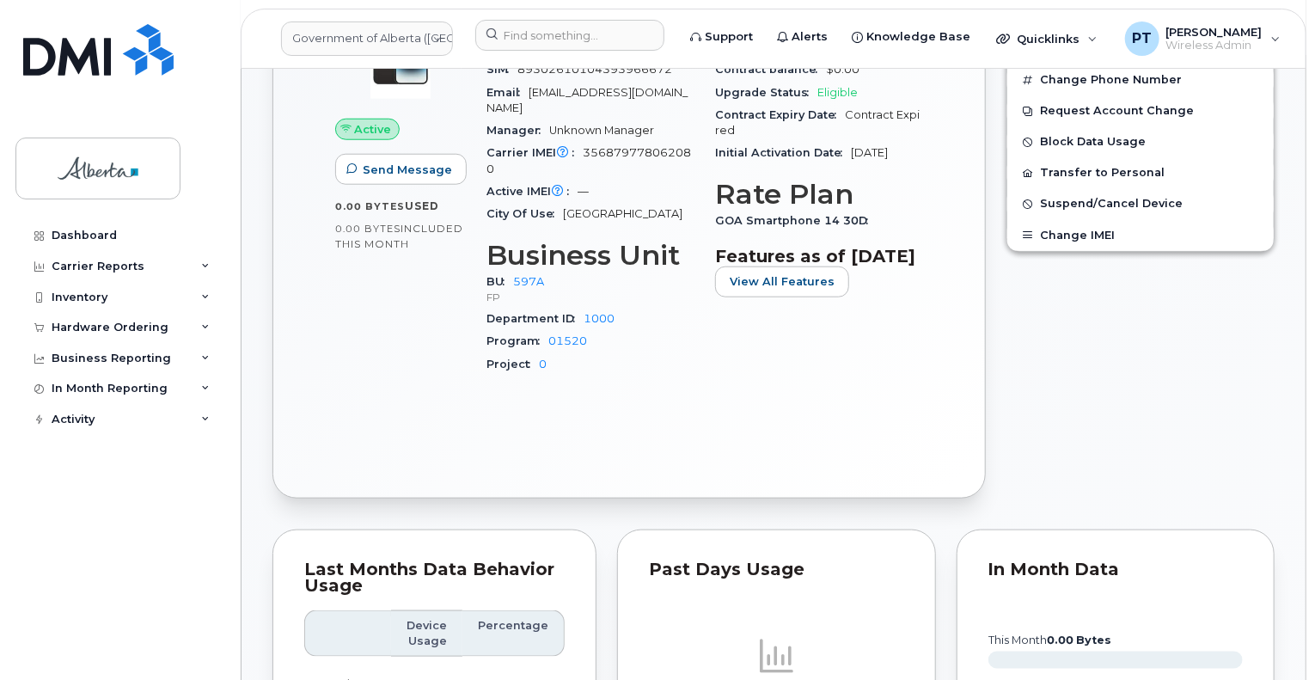
scroll to position [602, 0]
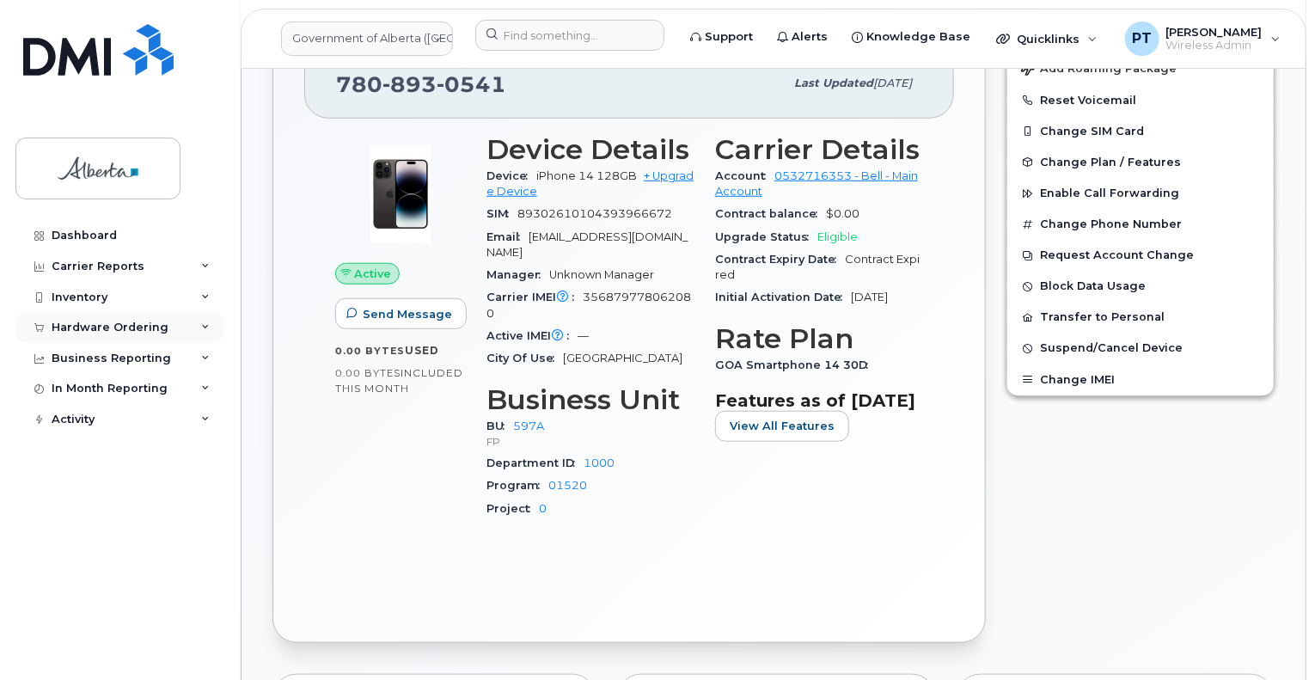
click at [107, 333] on div "Hardware Ordering" at bounding box center [110, 328] width 117 height 14
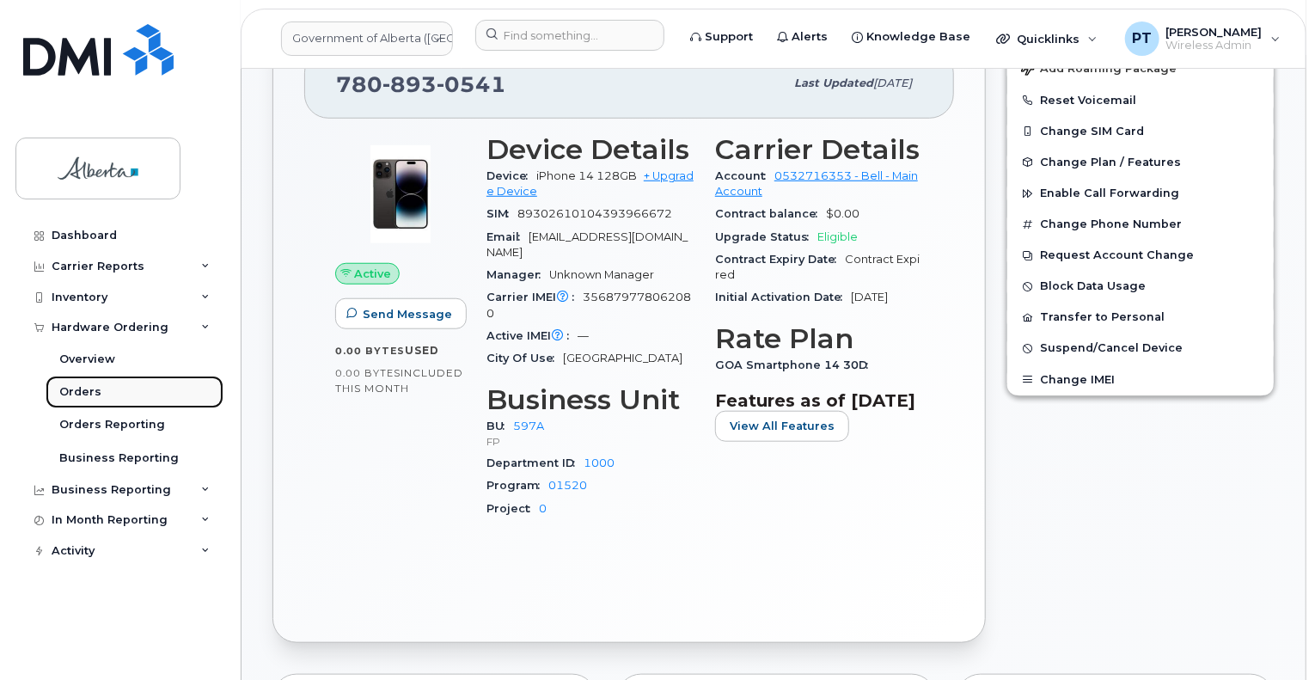
click at [86, 400] on link "Orders" at bounding box center [135, 392] width 178 height 33
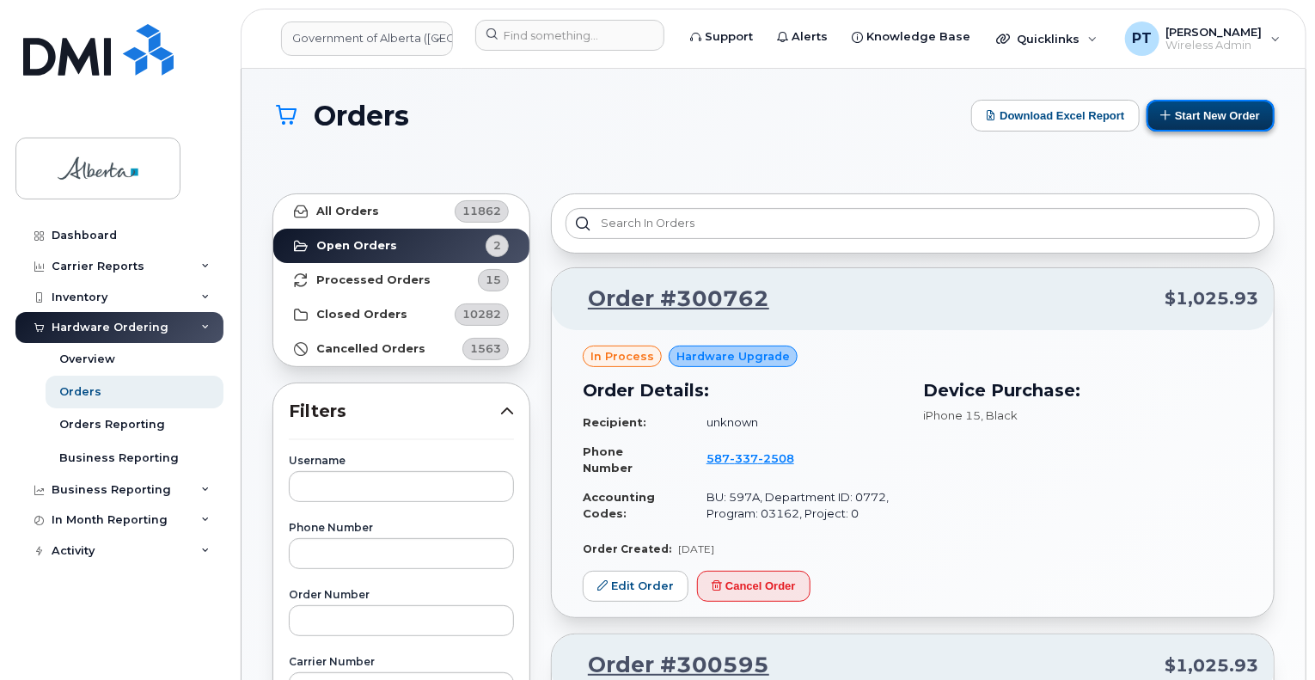
click at [1180, 114] on button "Start New Order" at bounding box center [1211, 116] width 128 height 32
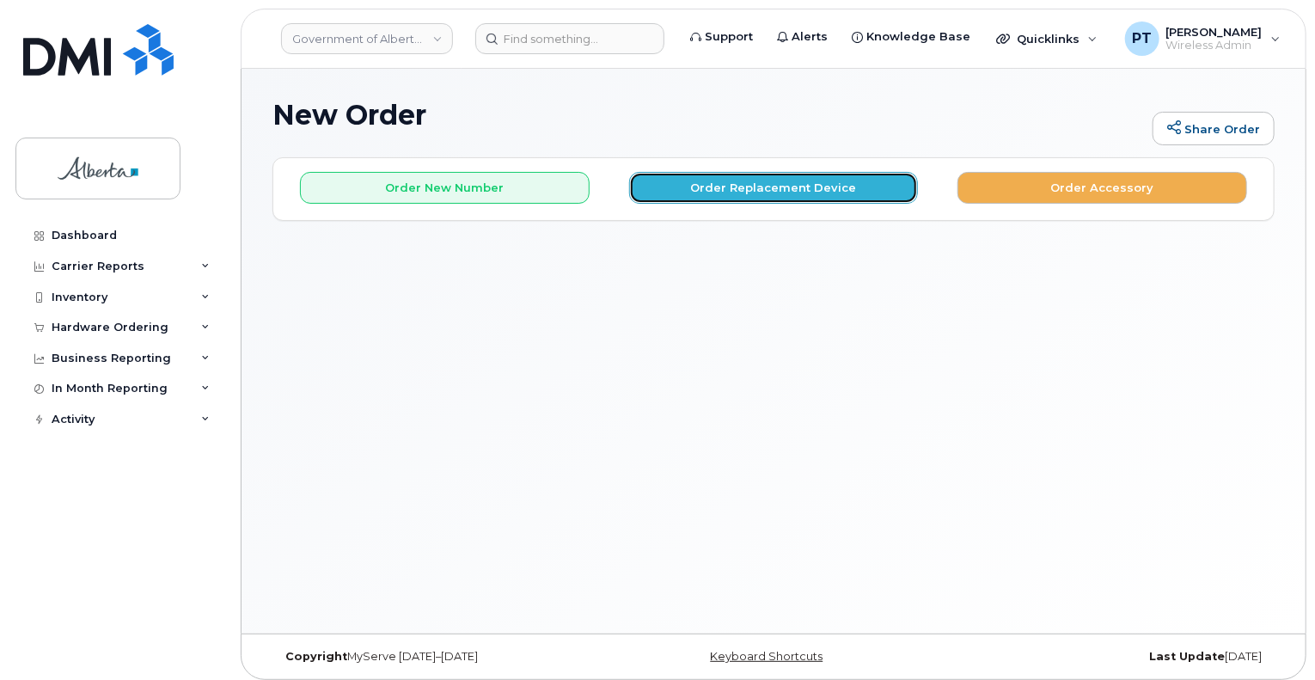
click at [776, 192] on button "Order Replacement Device" at bounding box center [774, 188] width 290 height 32
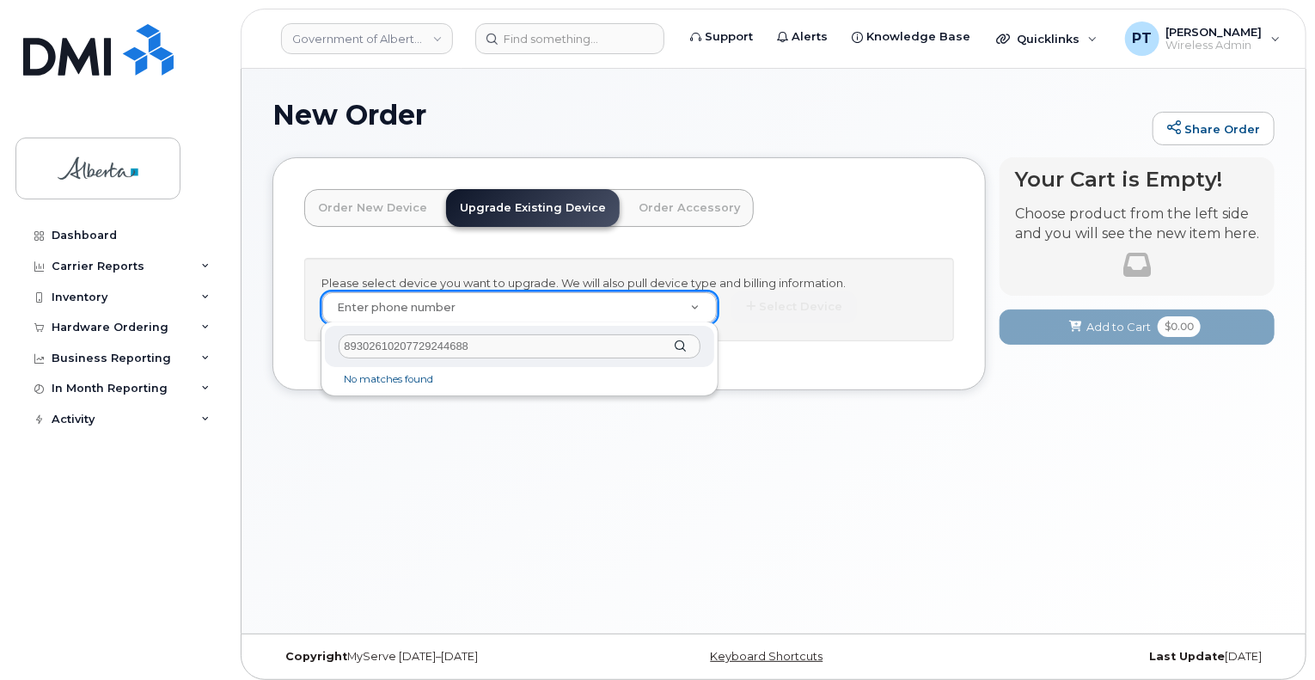
drag, startPoint x: 495, startPoint y: 346, endPoint x: 249, endPoint y: 339, distance: 246.0
click at [249, 339] on body "Government of [GEOGRAPHIC_DATA] (GOA) Support Alerts Knowledge Base Quicklinks …" at bounding box center [657, 344] width 1315 height 689
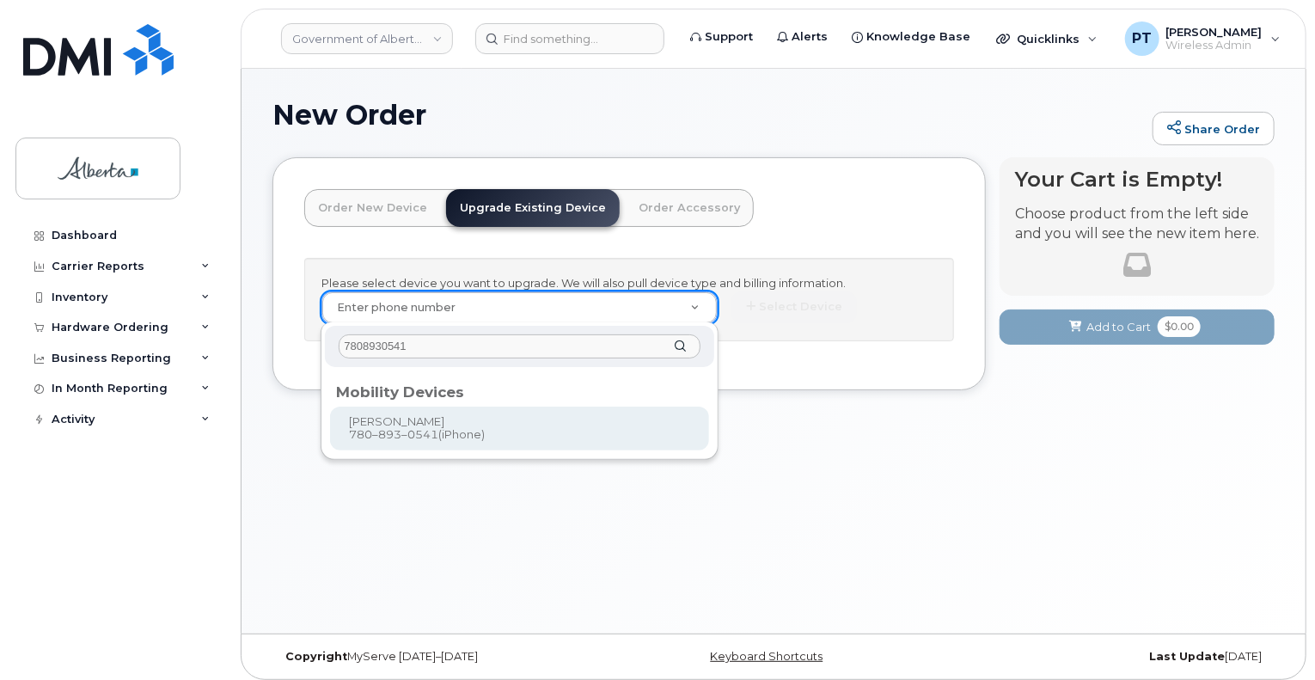
type input "7808930541"
type input "969313"
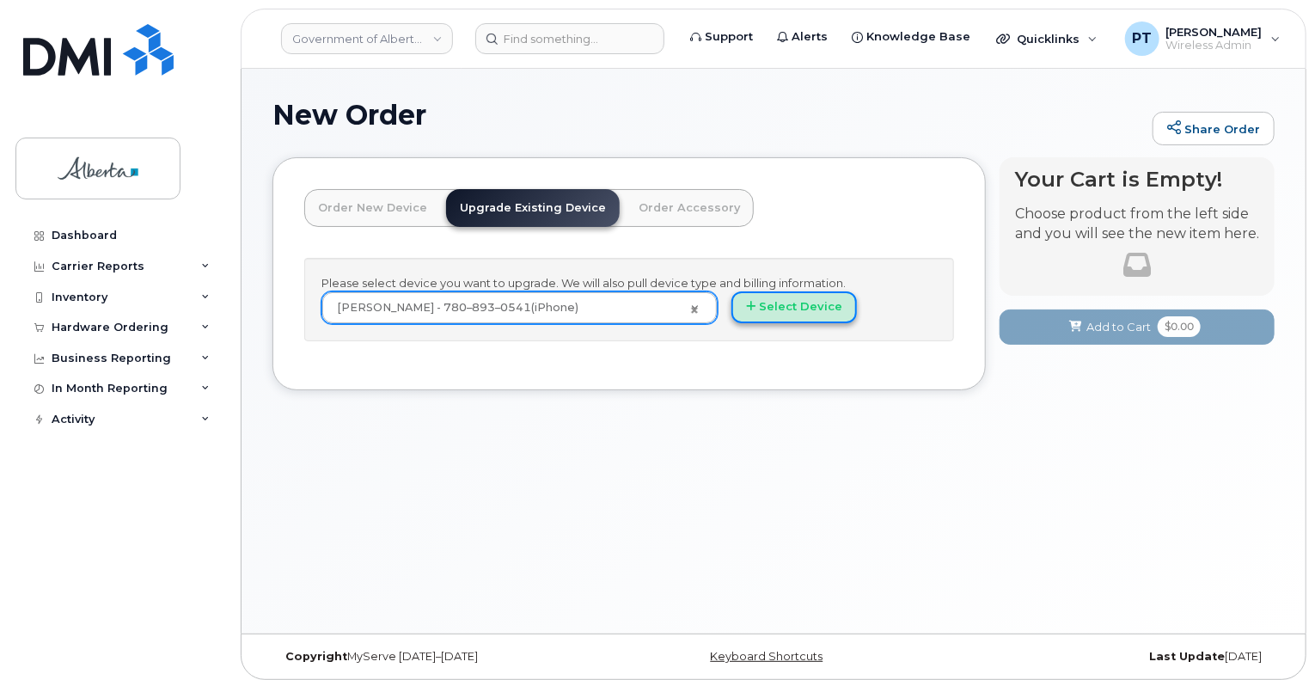
click at [811, 309] on button "Select Device" at bounding box center [795, 307] width 126 height 32
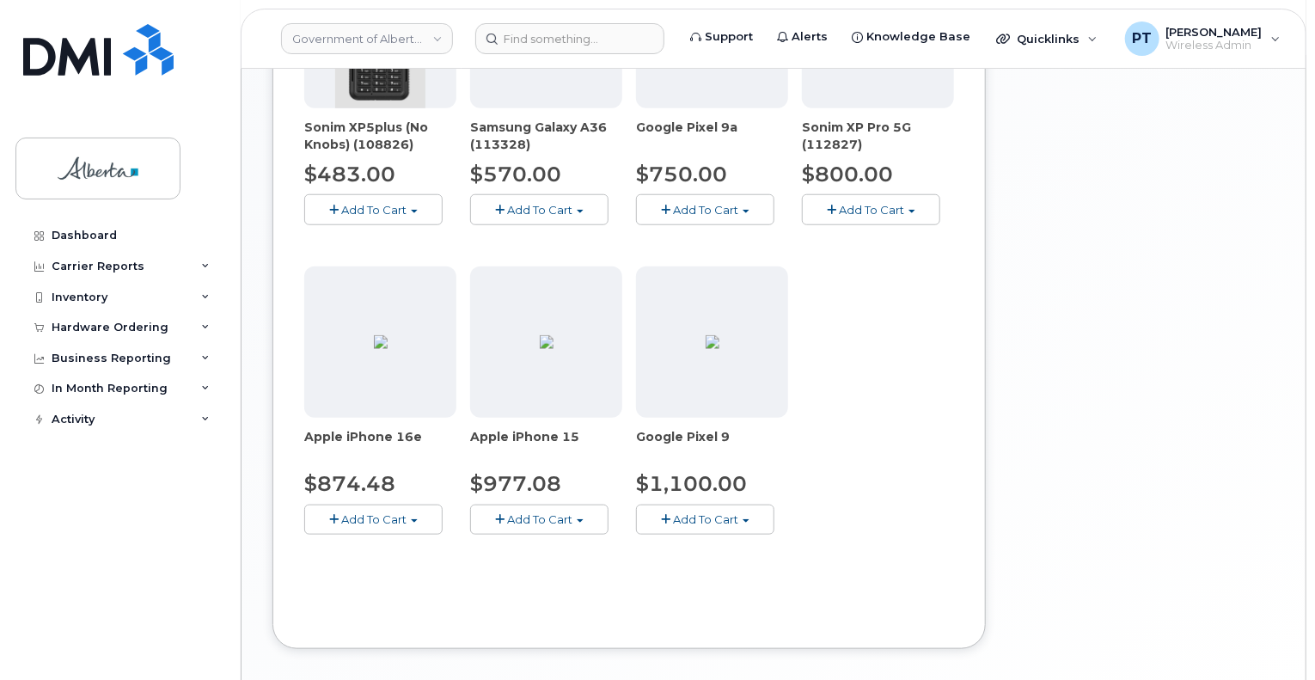
scroll to position [766, 0]
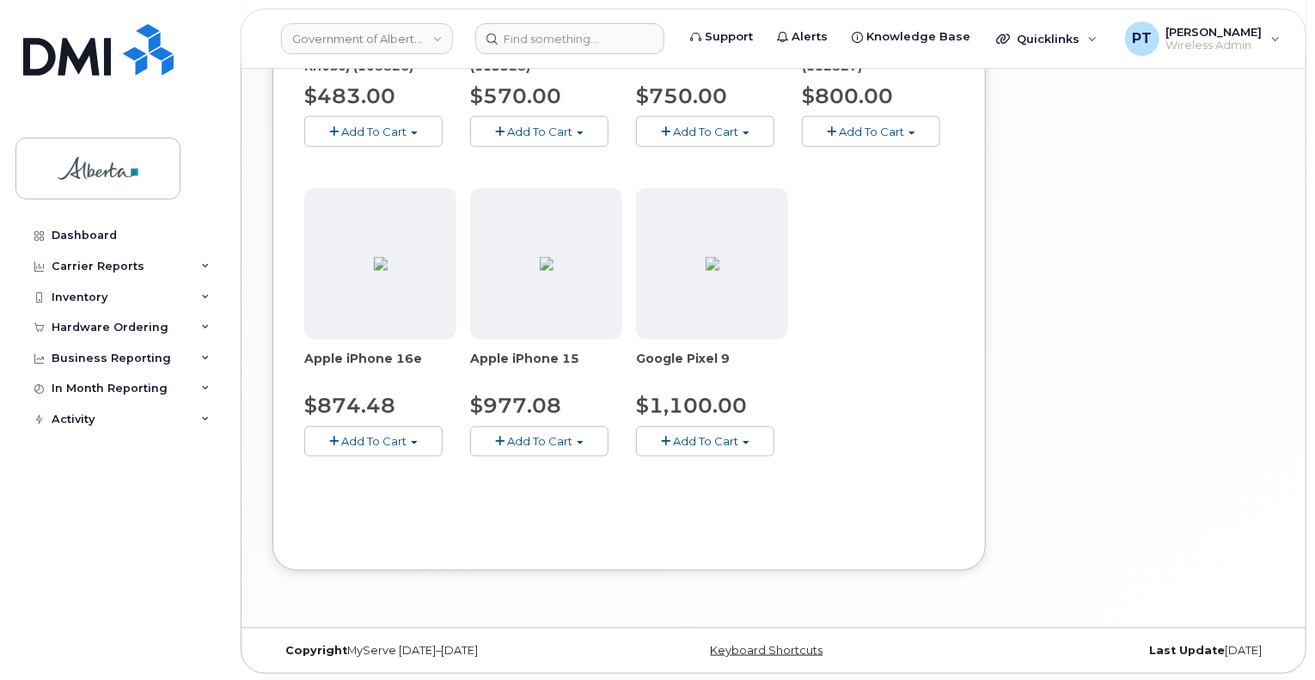
click at [375, 437] on span "Add To Cart" at bounding box center [373, 441] width 65 height 14
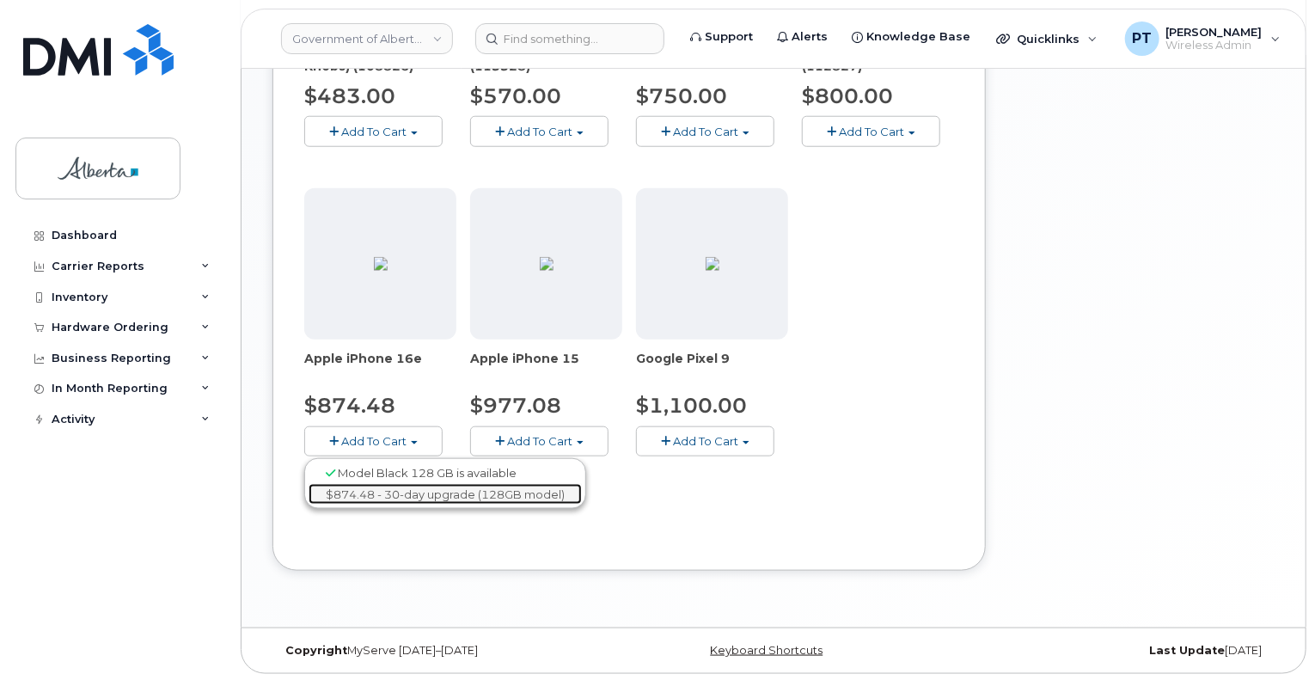
click at [403, 484] on link "$874.48 - 30-day upgrade (128GB model)" at bounding box center [445, 494] width 273 height 21
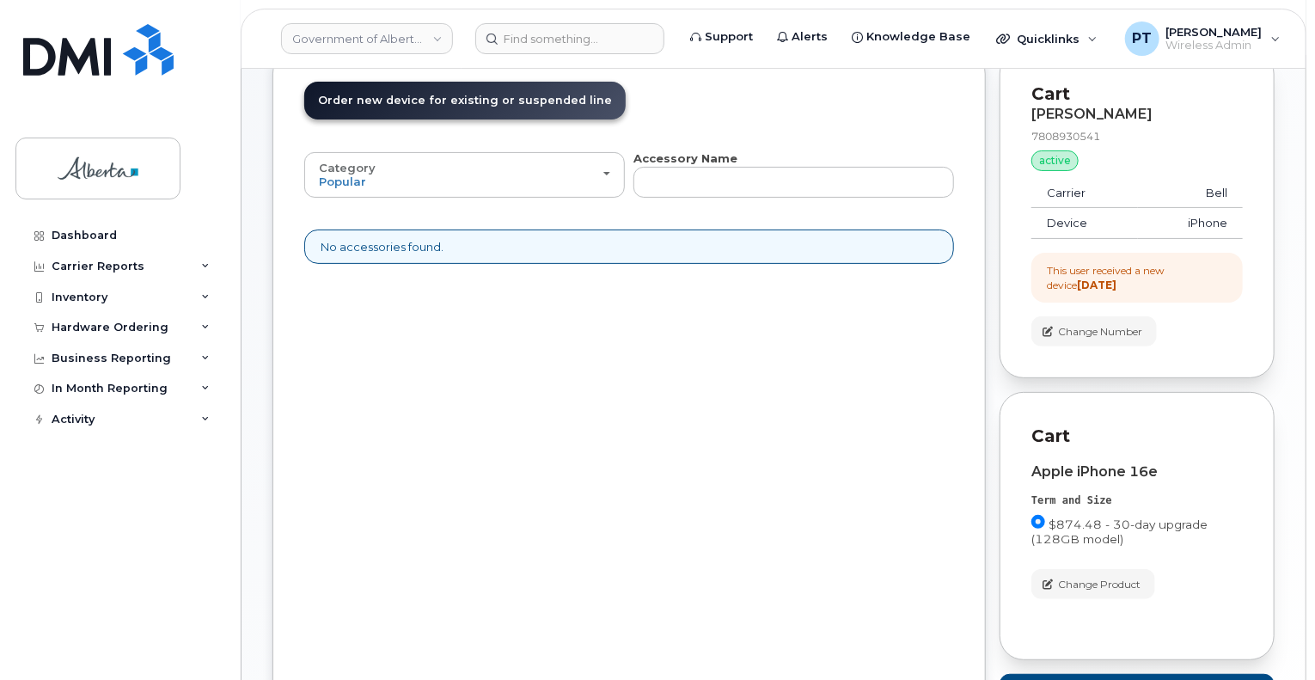
scroll to position [0, 0]
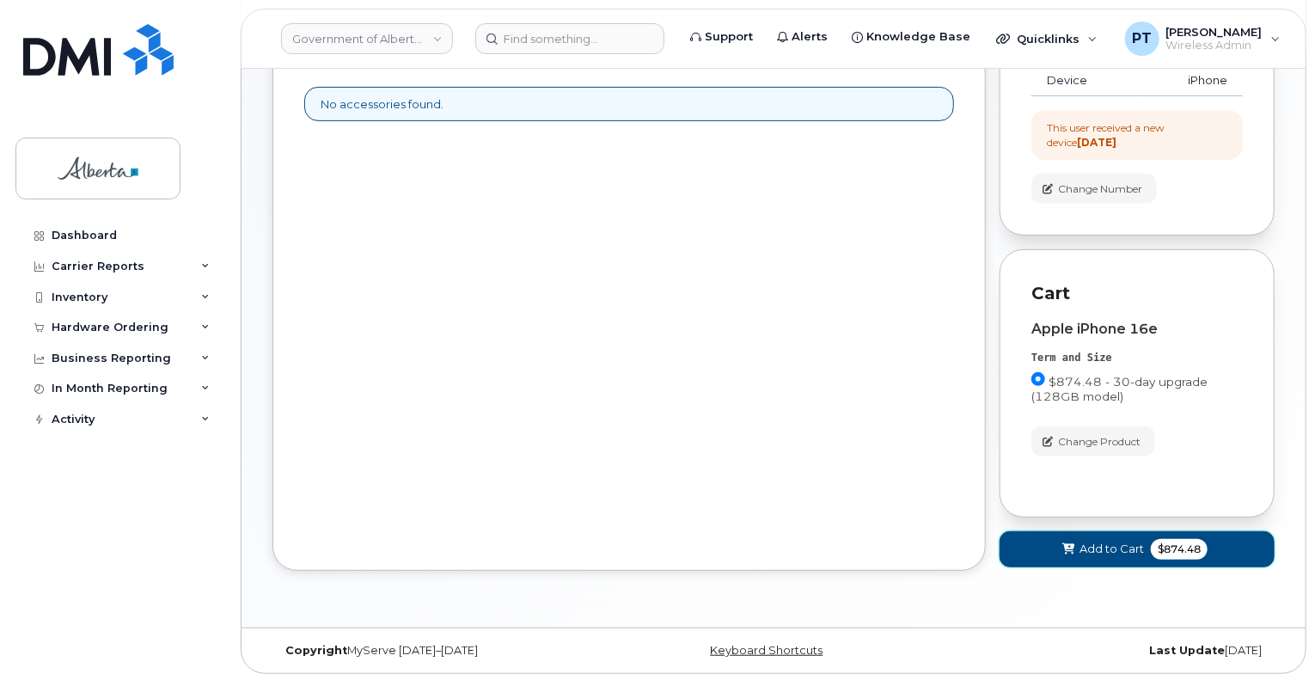
click at [1041, 541] on button "Add to Cart $874.48" at bounding box center [1137, 548] width 275 height 35
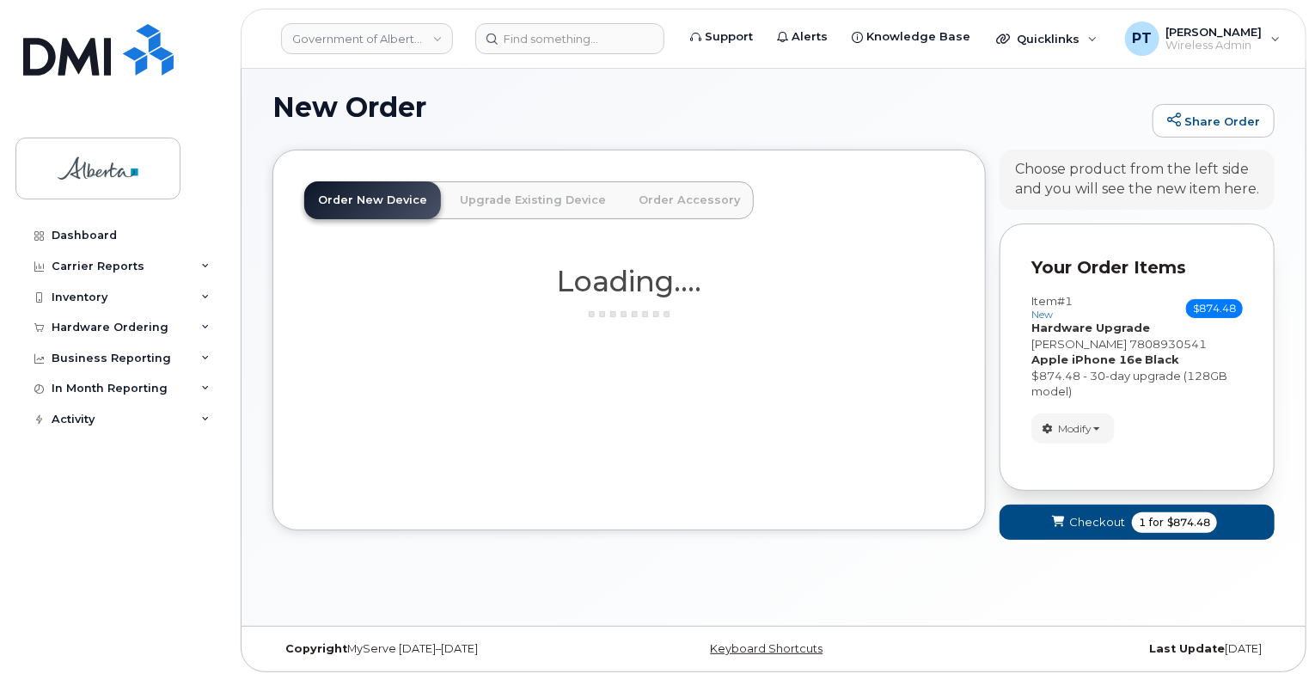
scroll to position [250, 0]
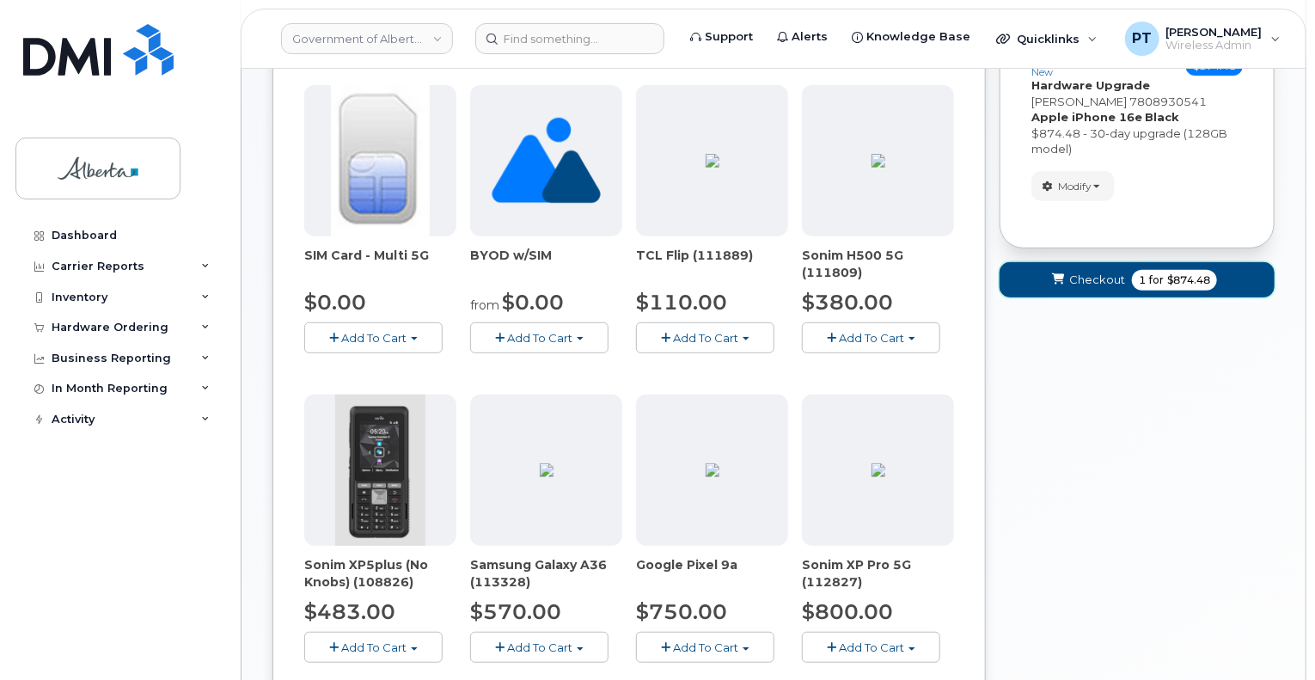
click at [1087, 278] on span "Checkout" at bounding box center [1097, 280] width 56 height 16
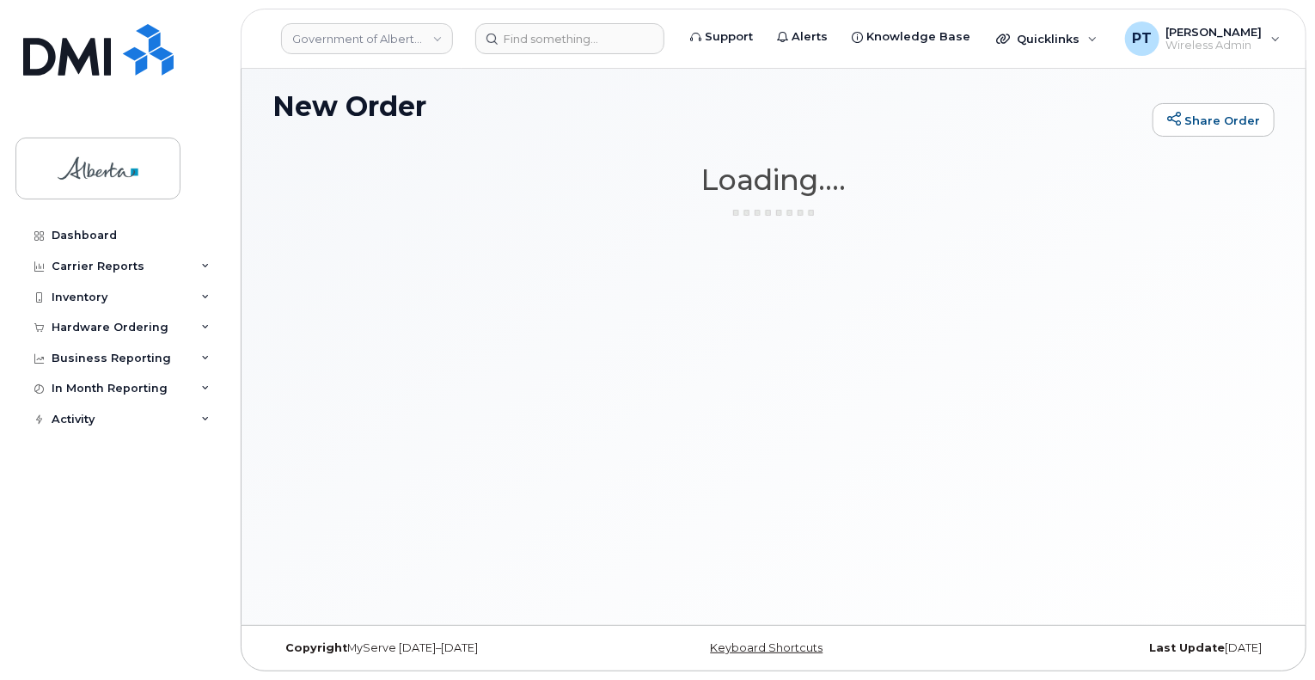
scroll to position [8, 0]
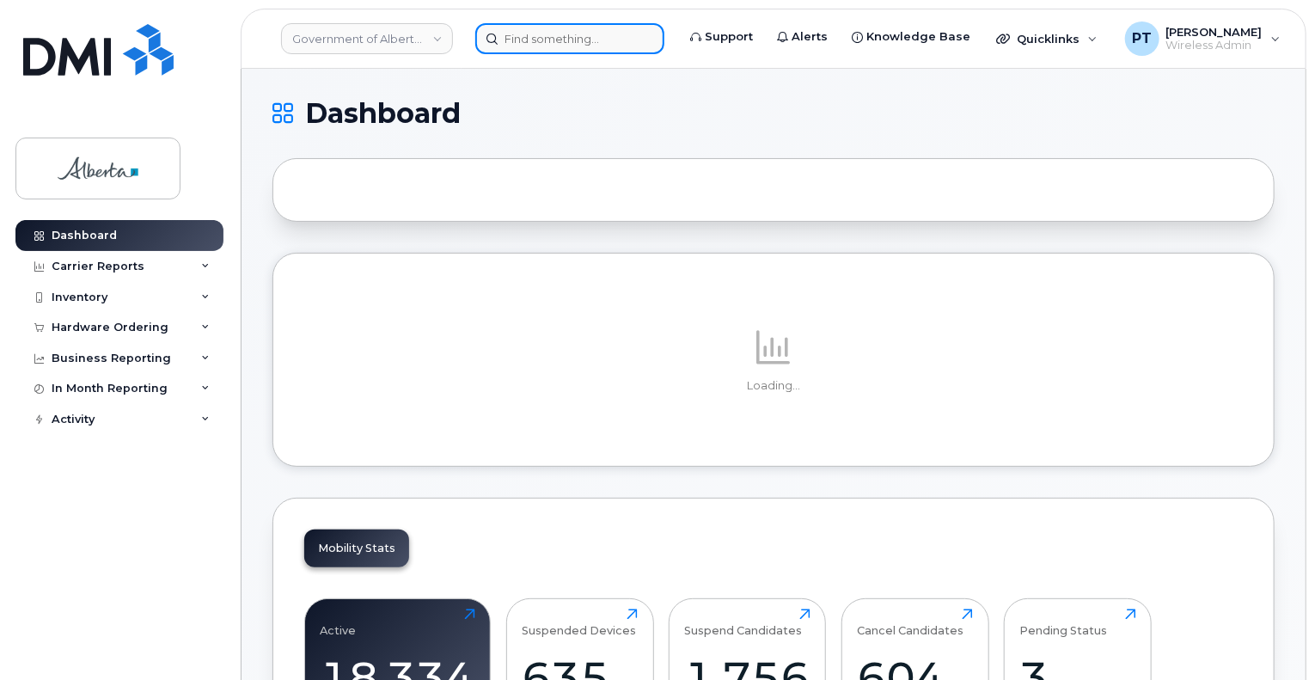
click at [548, 37] on input at bounding box center [569, 38] width 189 height 31
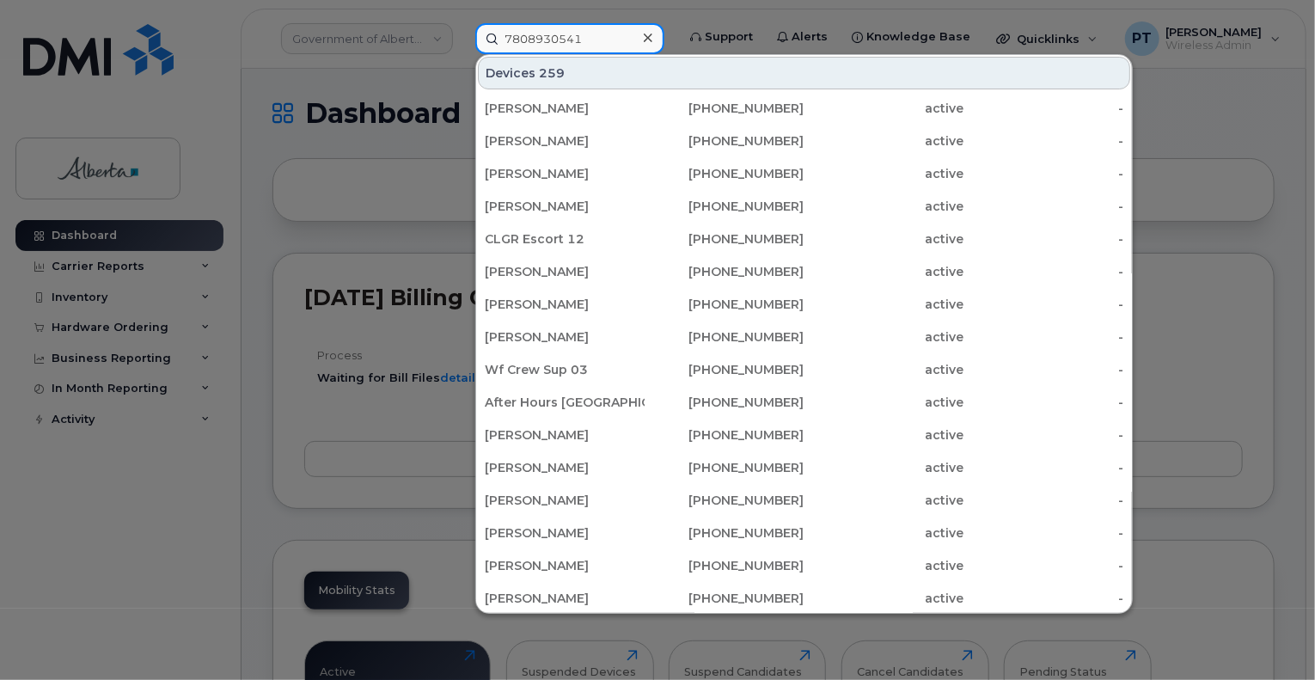
type input "7808930541"
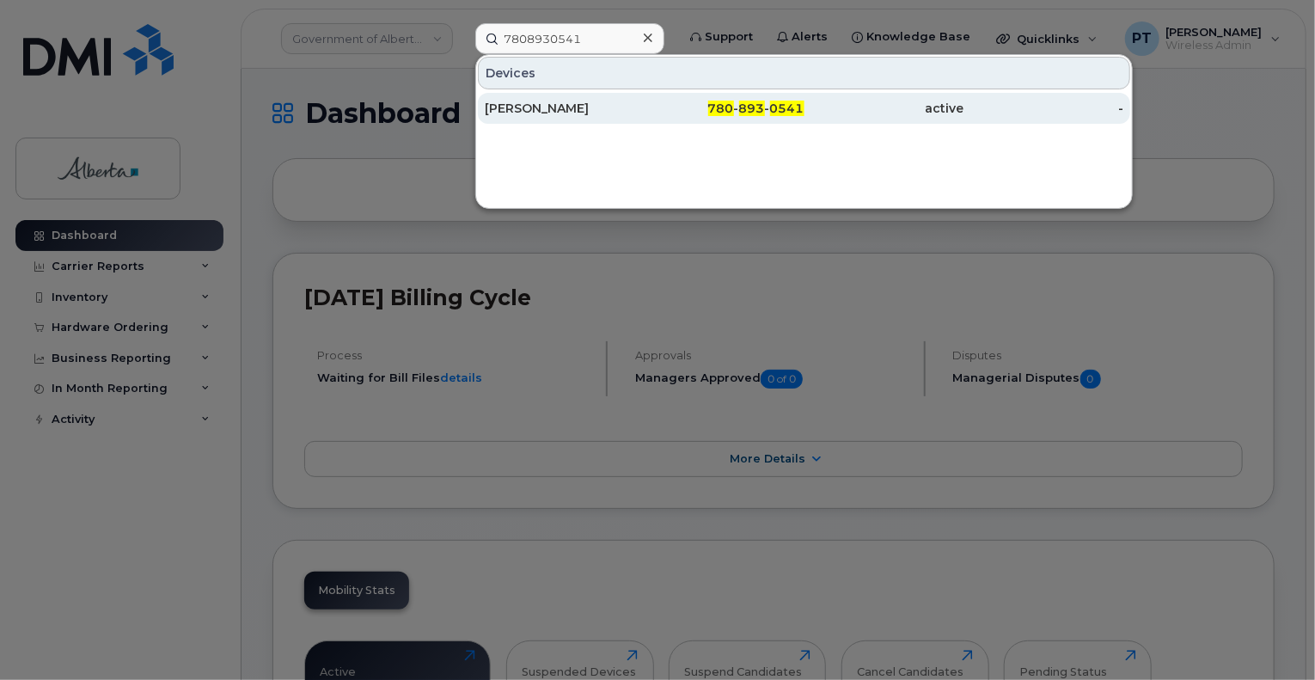
click at [532, 103] on div "[PERSON_NAME]" at bounding box center [565, 108] width 160 height 17
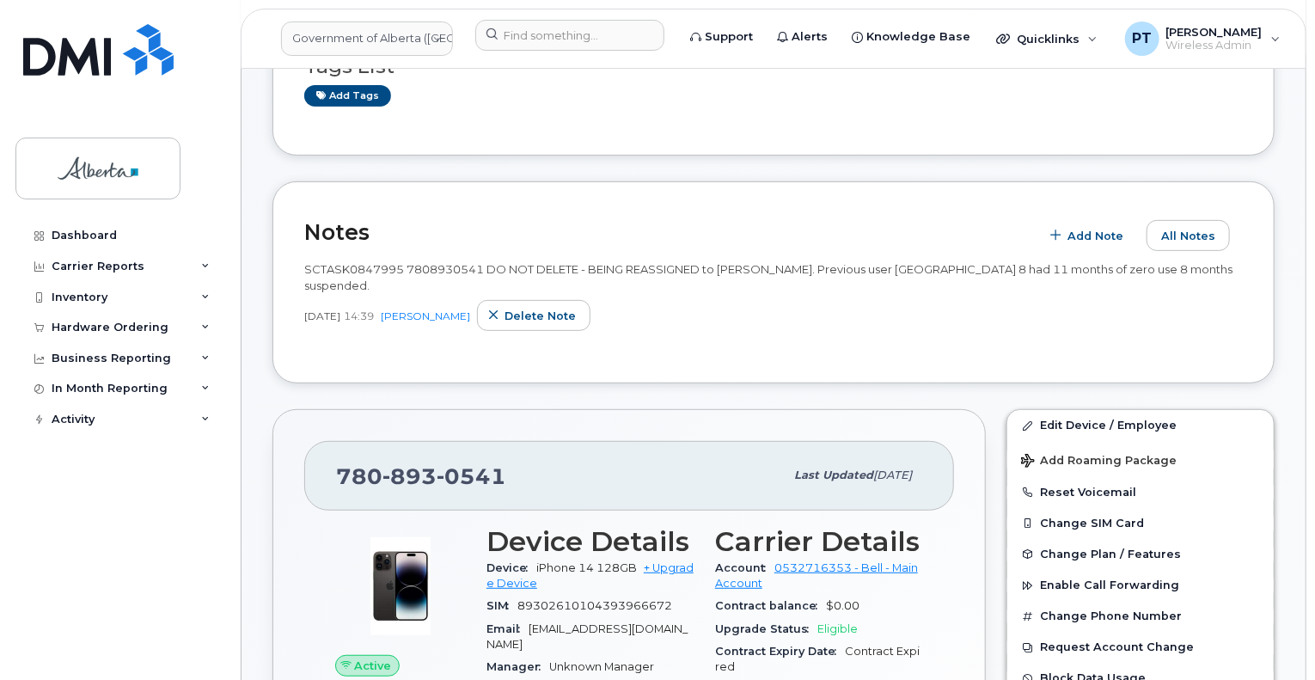
scroll to position [172, 0]
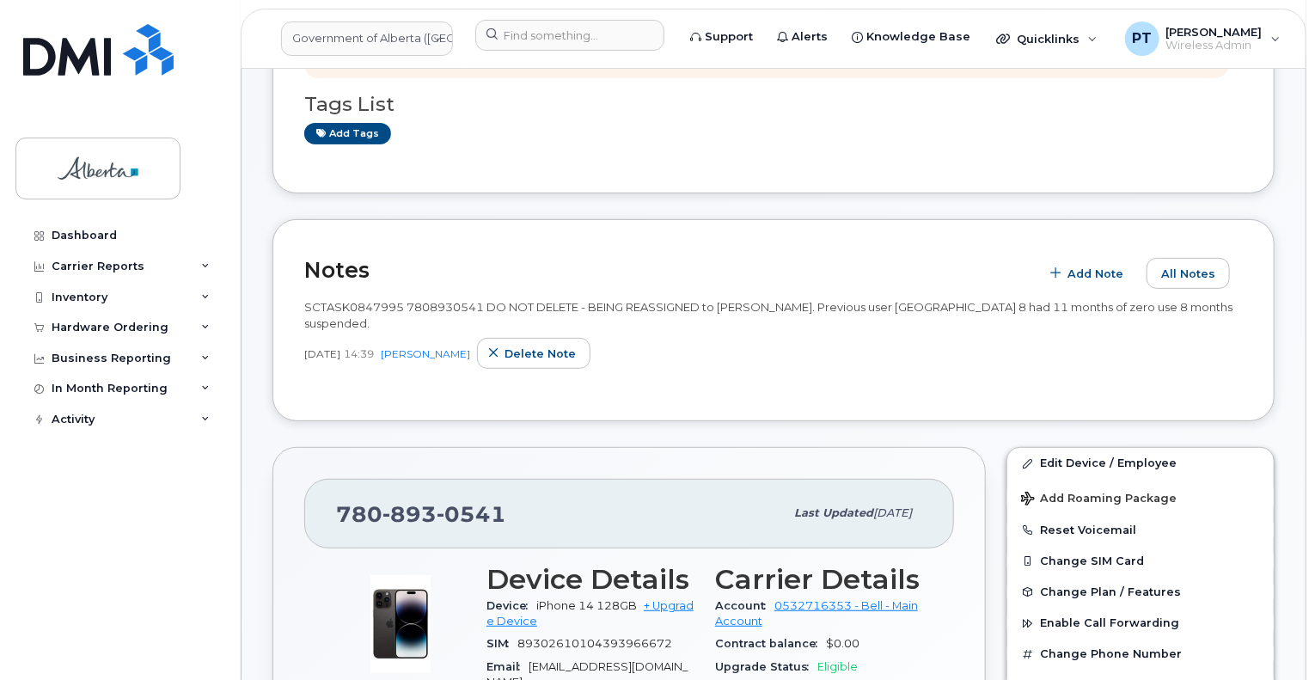
click at [334, 312] on span "SCTASK0847995 7808930541 DO NOT DELETE - BEING REASSIGNED to Priya Prakash. Pre…" at bounding box center [768, 315] width 928 height 30
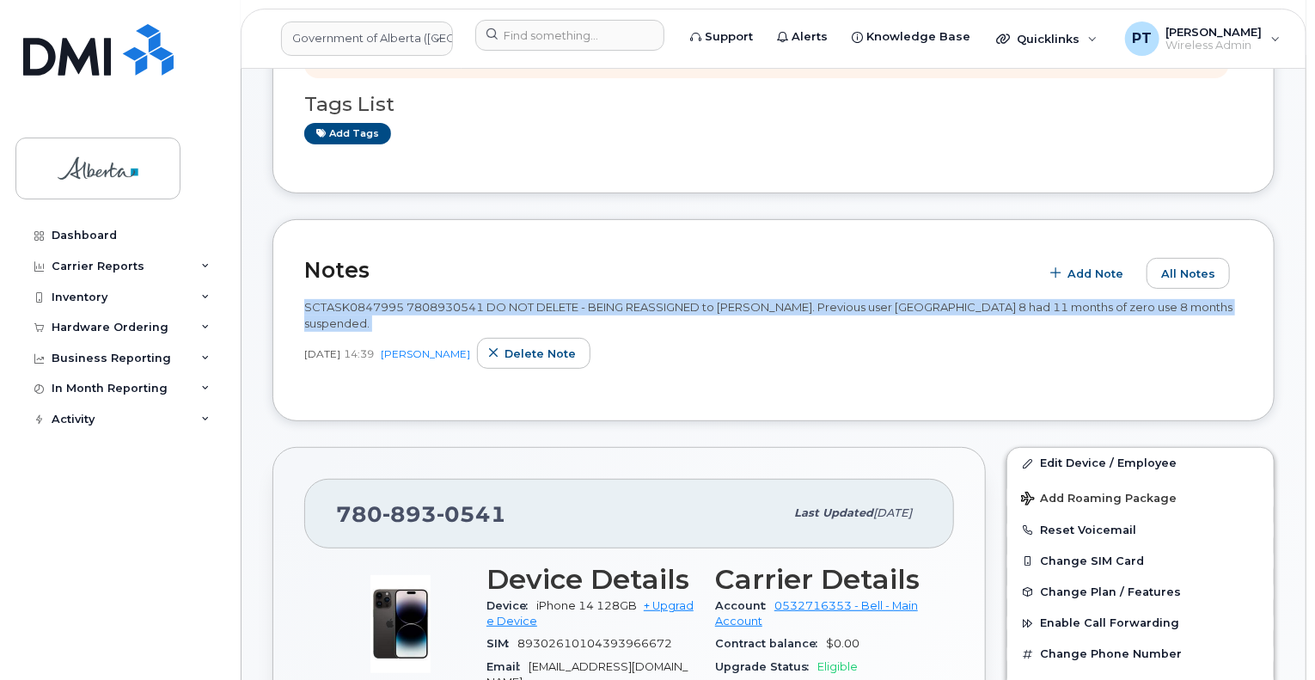
click at [334, 312] on span "SCTASK0847995 7808930541 DO NOT DELETE - BEING REASSIGNED to Priya Prakash. Pre…" at bounding box center [768, 315] width 928 height 30
copy span "SCTASK0847995 7808930541 DO NOT DELETE - BEING REASSIGNED to Priya Prakash. Pre…"
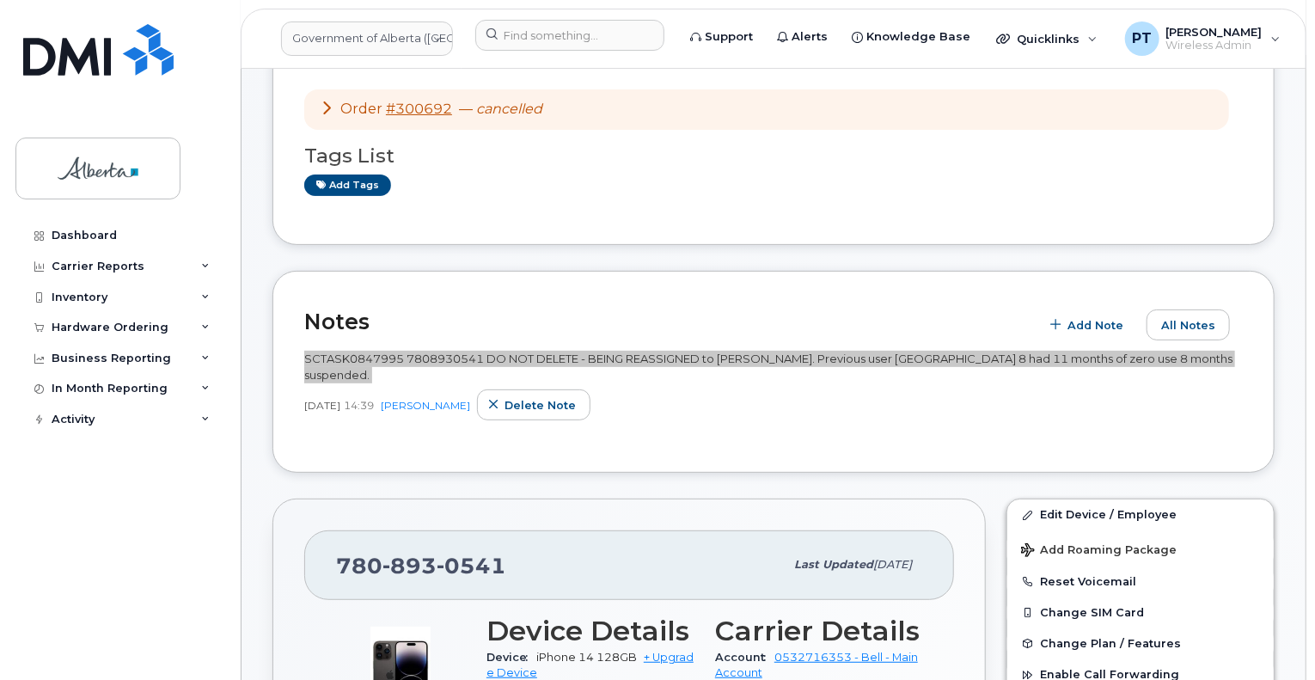
scroll to position [0, 0]
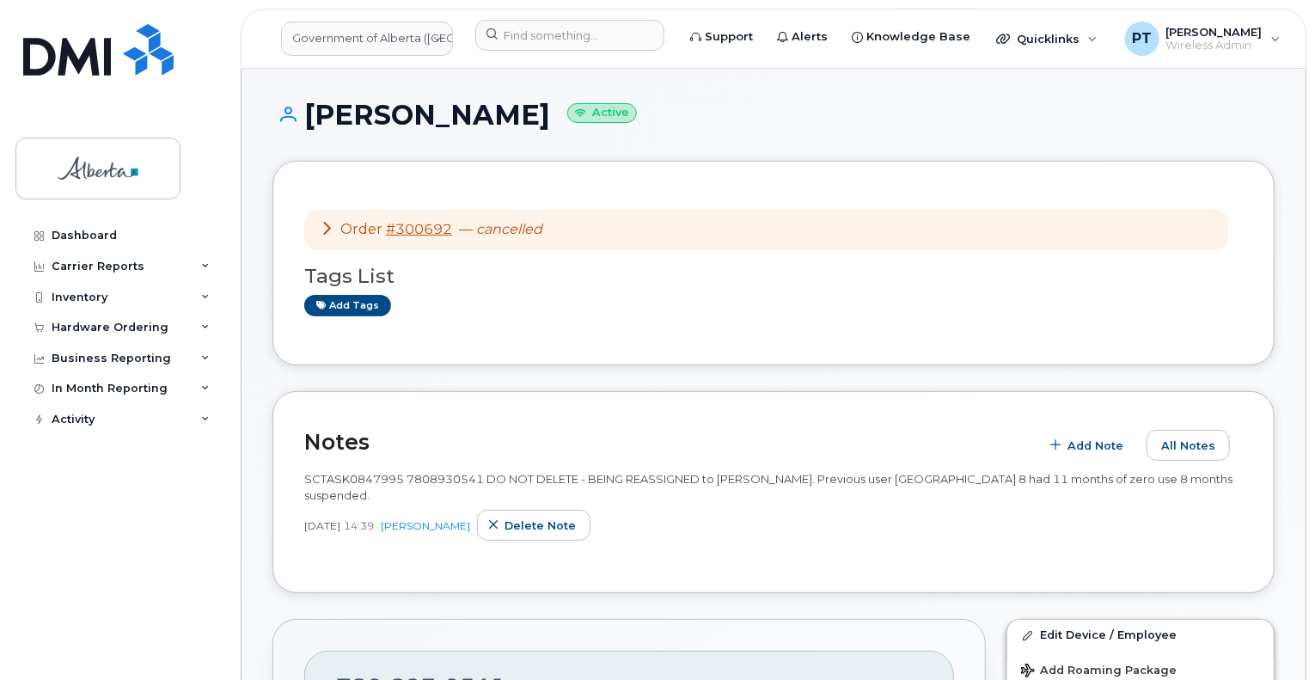
click at [583, 353] on div "Order #300692 — cancelled Tags List Add tags" at bounding box center [774, 263] width 1002 height 205
click at [708, 574] on div "Notes Add Note All Notes SCTASK0847995 7808930541 DO NOT DELETE - BEING REASSIG…" at bounding box center [774, 492] width 1002 height 202
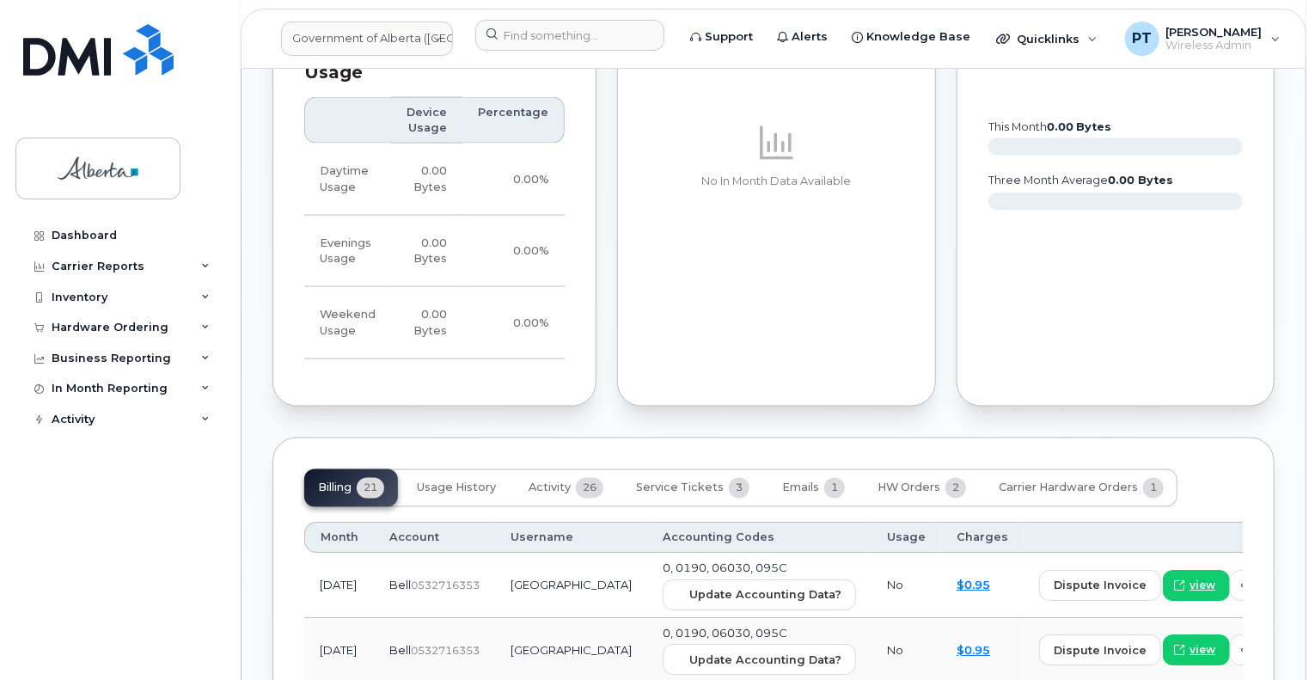
scroll to position [1290, 0]
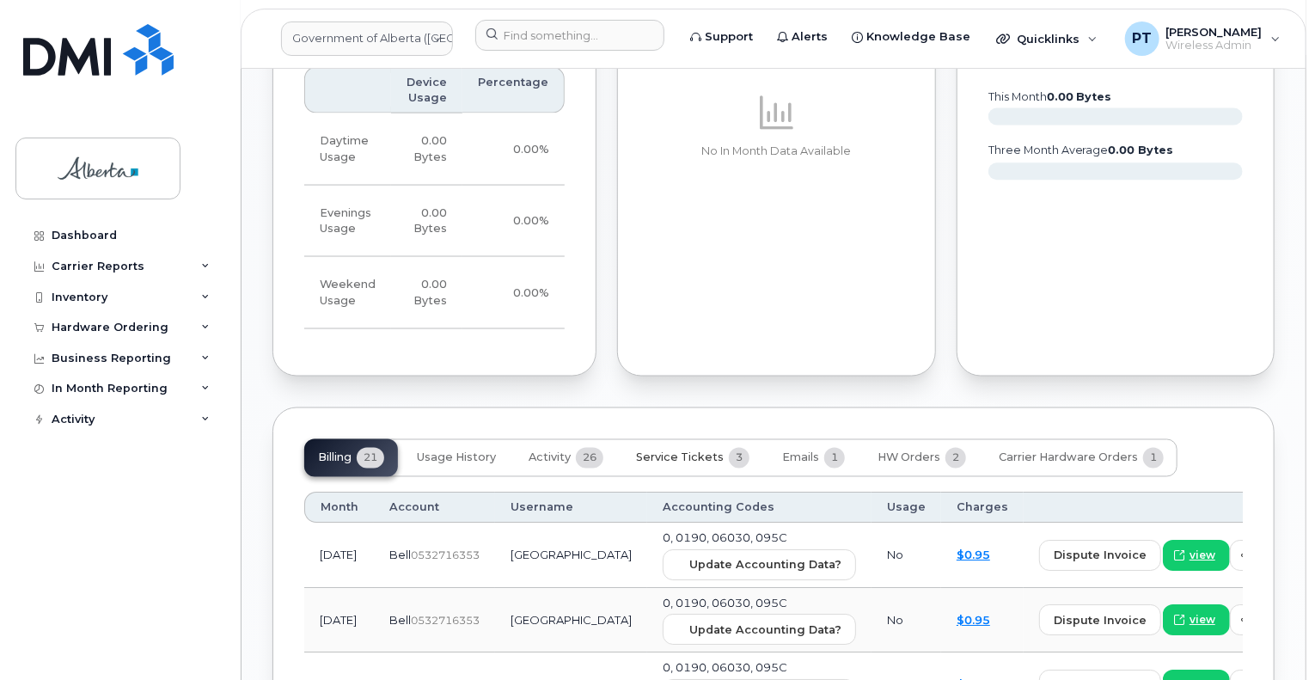
click at [705, 451] on span "Service Tickets" at bounding box center [680, 458] width 88 height 14
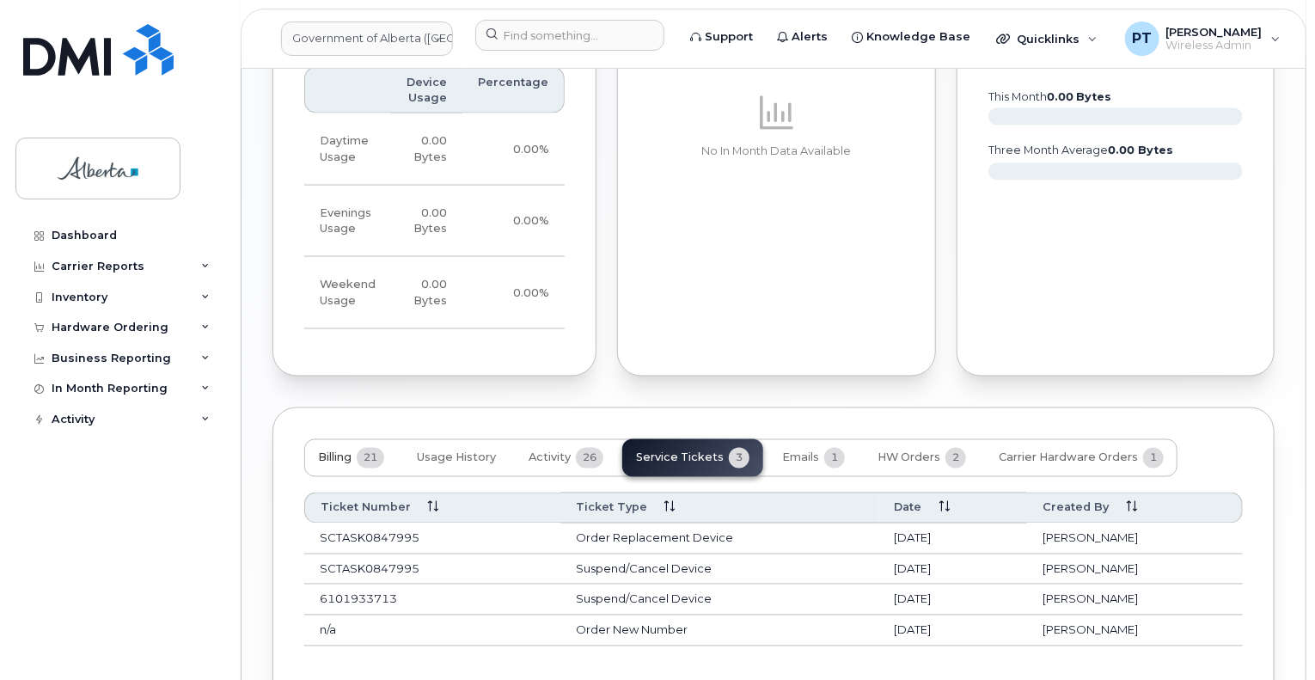
click at [339, 451] on span "Billing" at bounding box center [335, 458] width 34 height 14
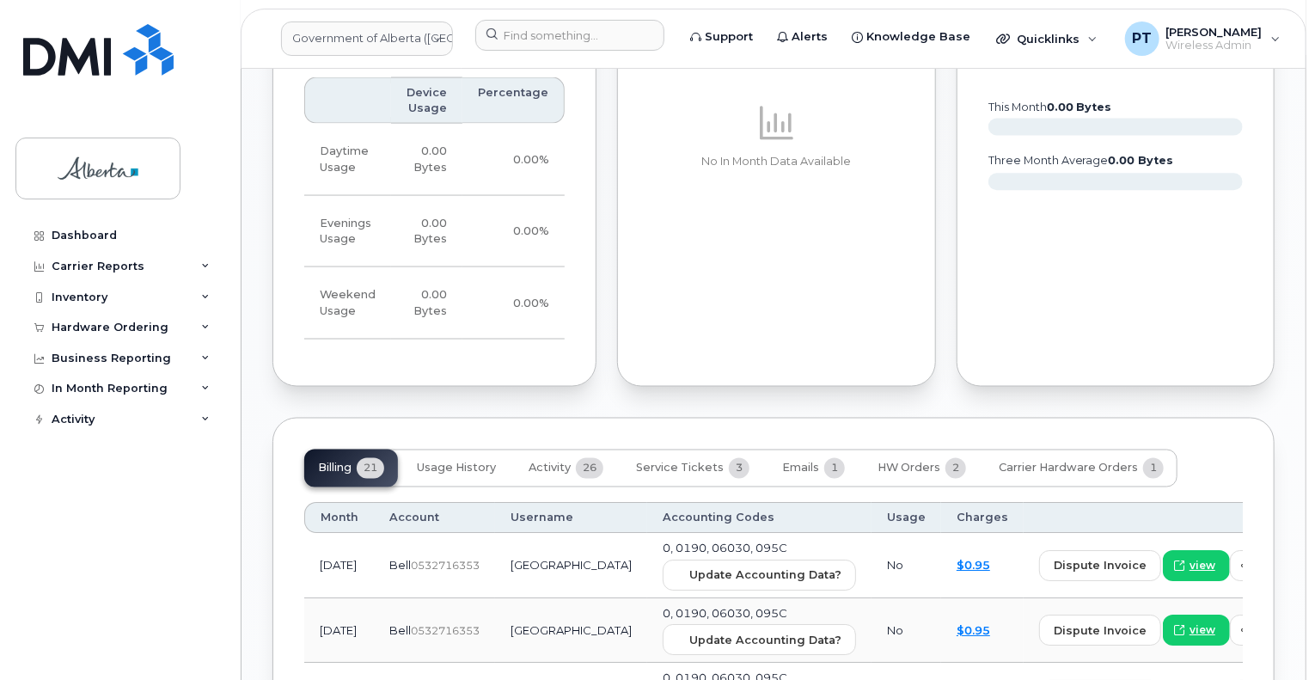
scroll to position [1461, 0]
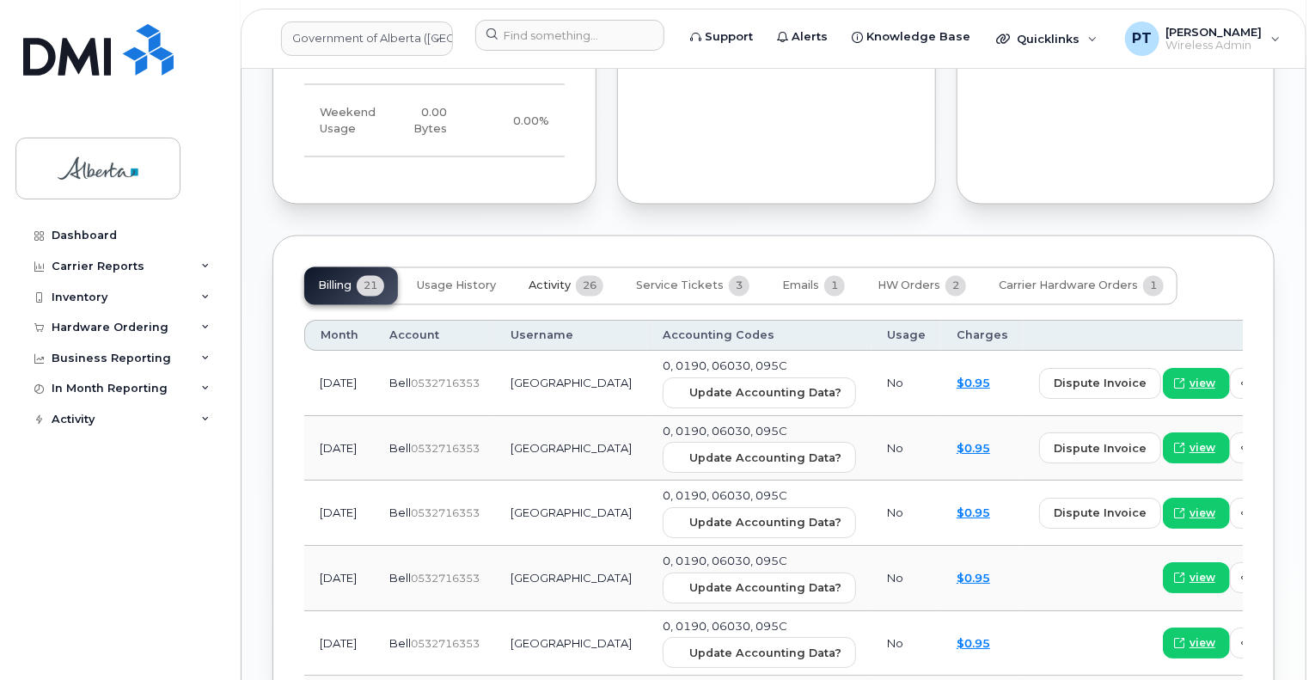
drag, startPoint x: 547, startPoint y: 273, endPoint x: 560, endPoint y: 273, distance: 12.9
click at [547, 279] on span "Activity" at bounding box center [550, 286] width 42 height 14
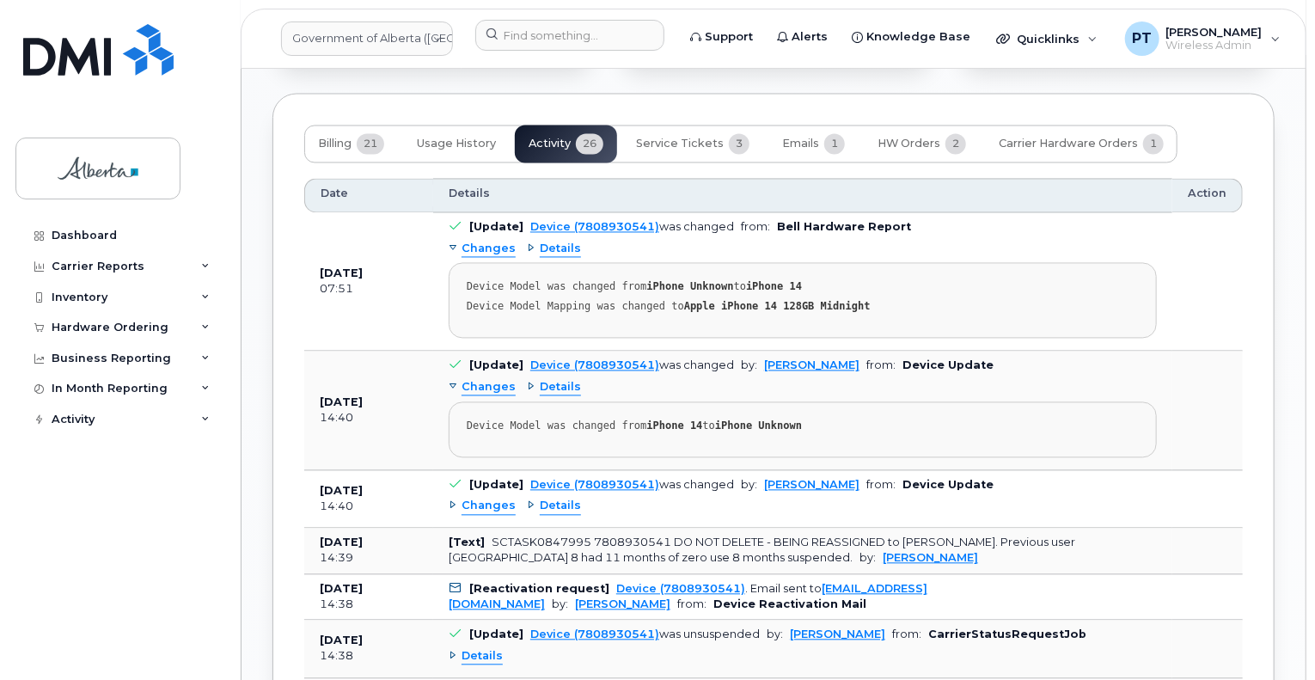
scroll to position [1633, 0]
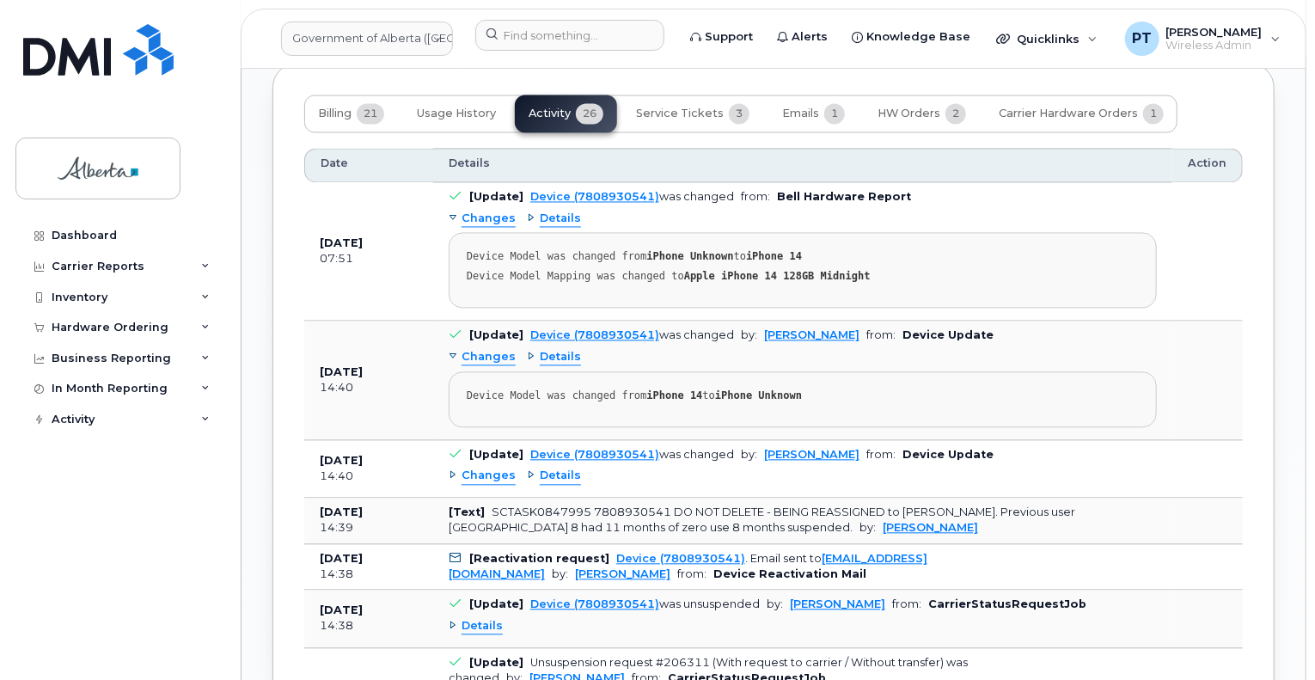
click at [498, 469] on span "Changes" at bounding box center [489, 477] width 54 height 16
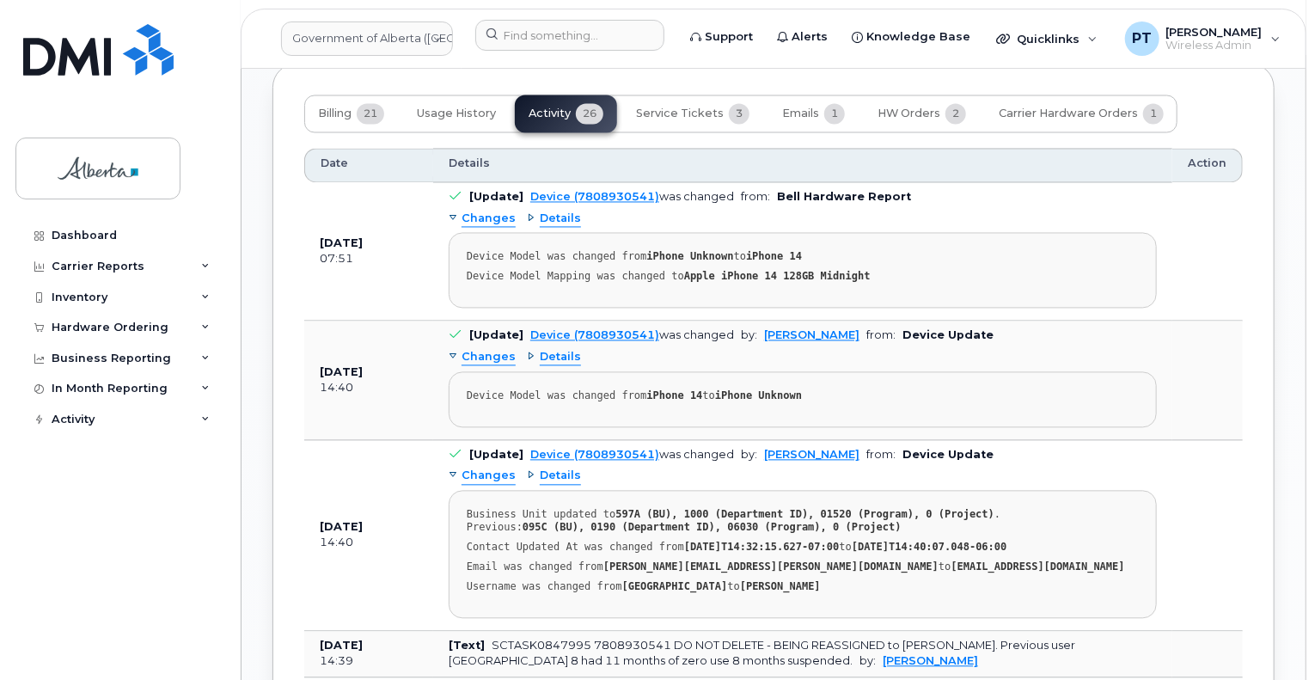
click at [498, 469] on span "Changes" at bounding box center [489, 477] width 54 height 16
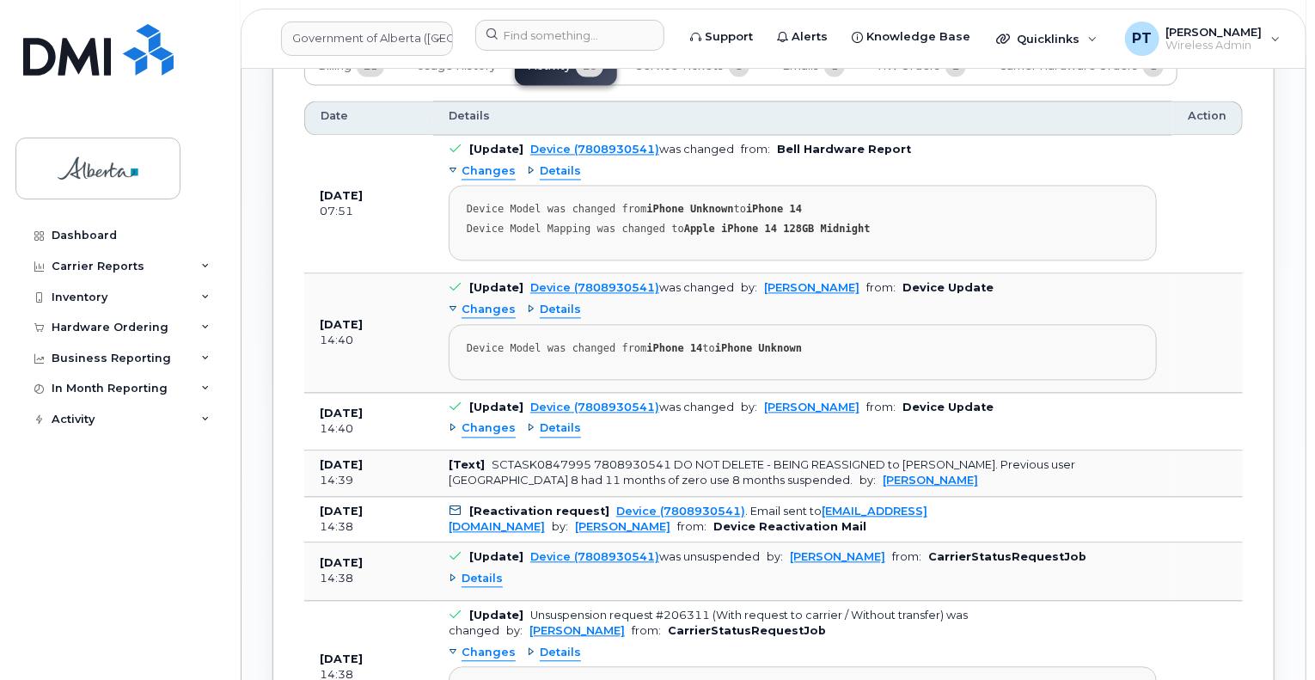
scroll to position [1719, 0]
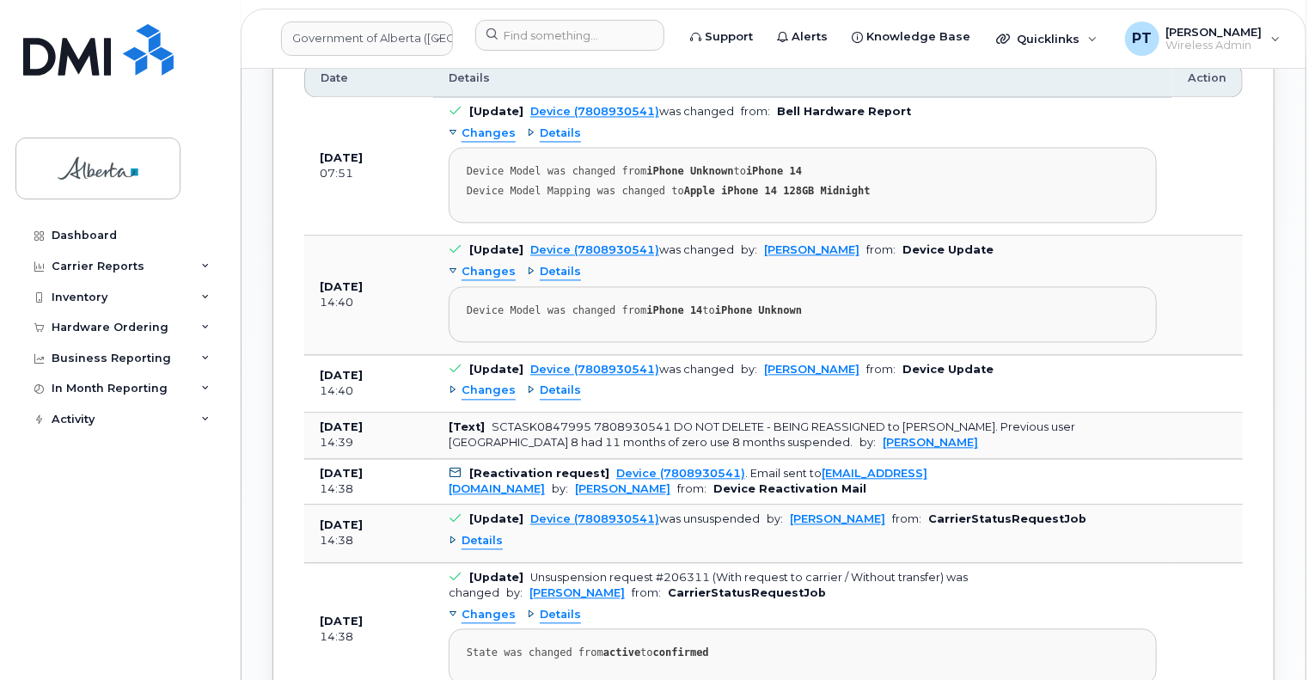
click at [478, 533] on span "Details" at bounding box center [482, 541] width 41 height 16
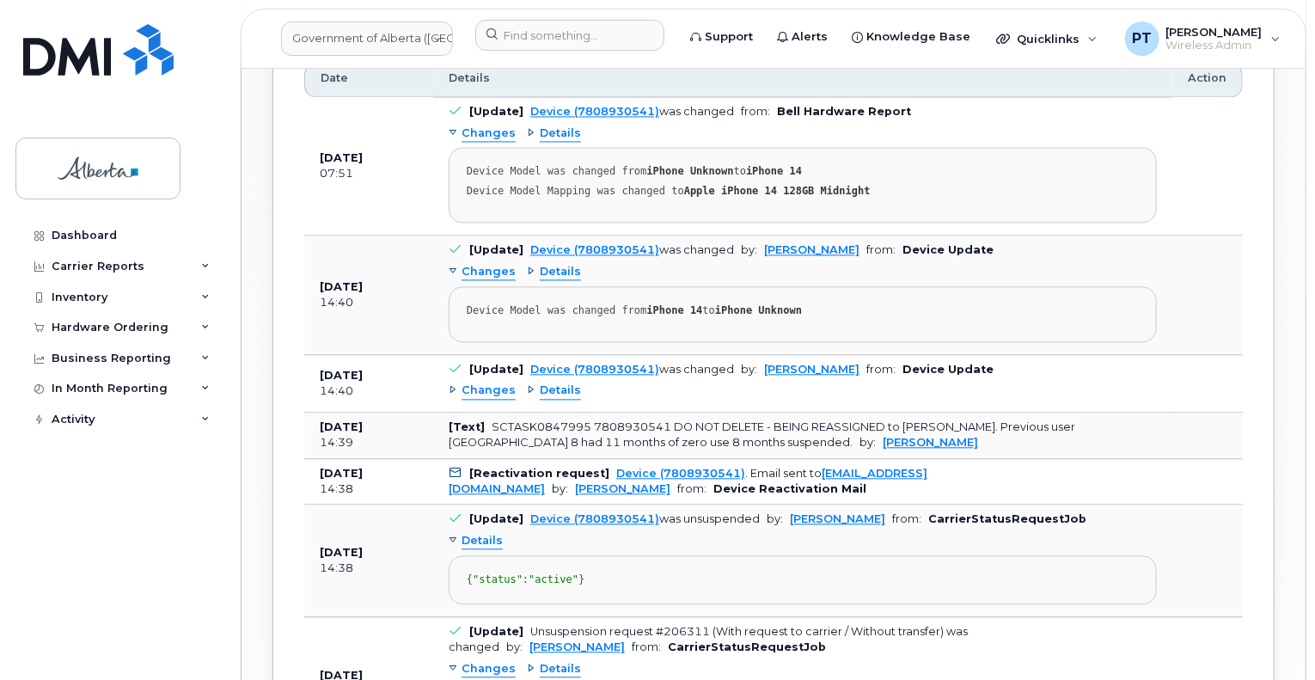
click at [478, 533] on span "Details" at bounding box center [482, 541] width 41 height 16
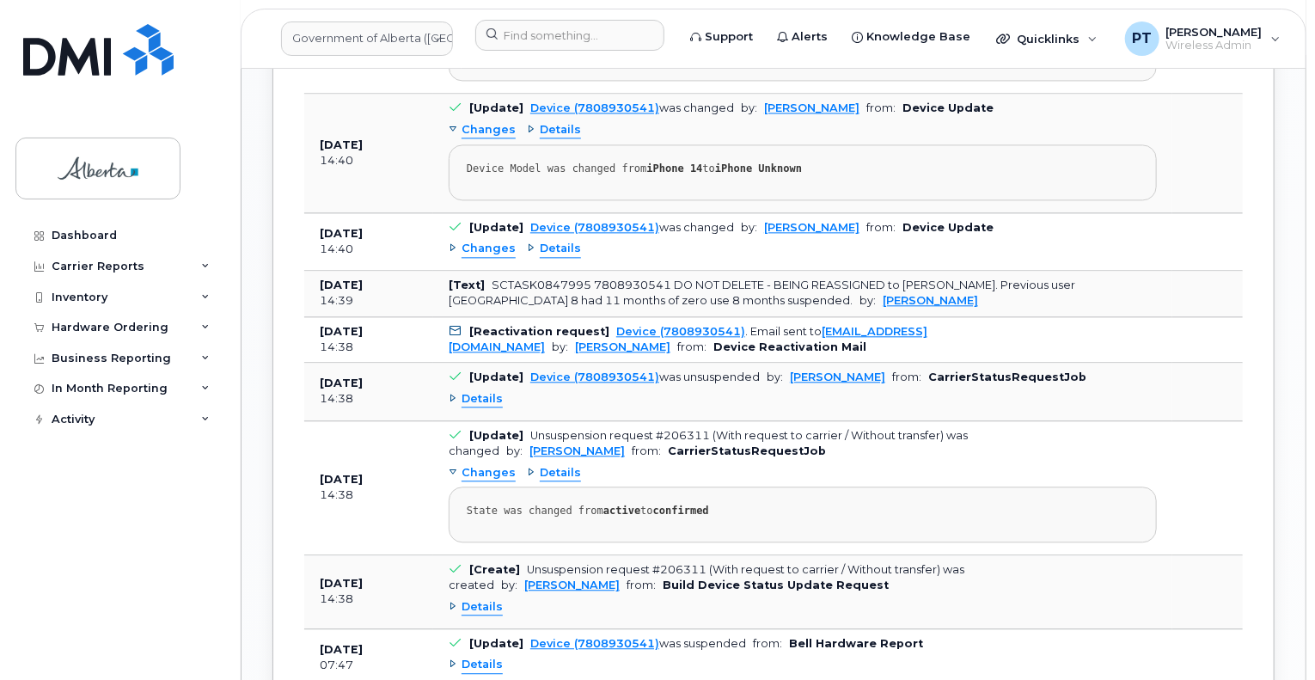
scroll to position [1891, 0]
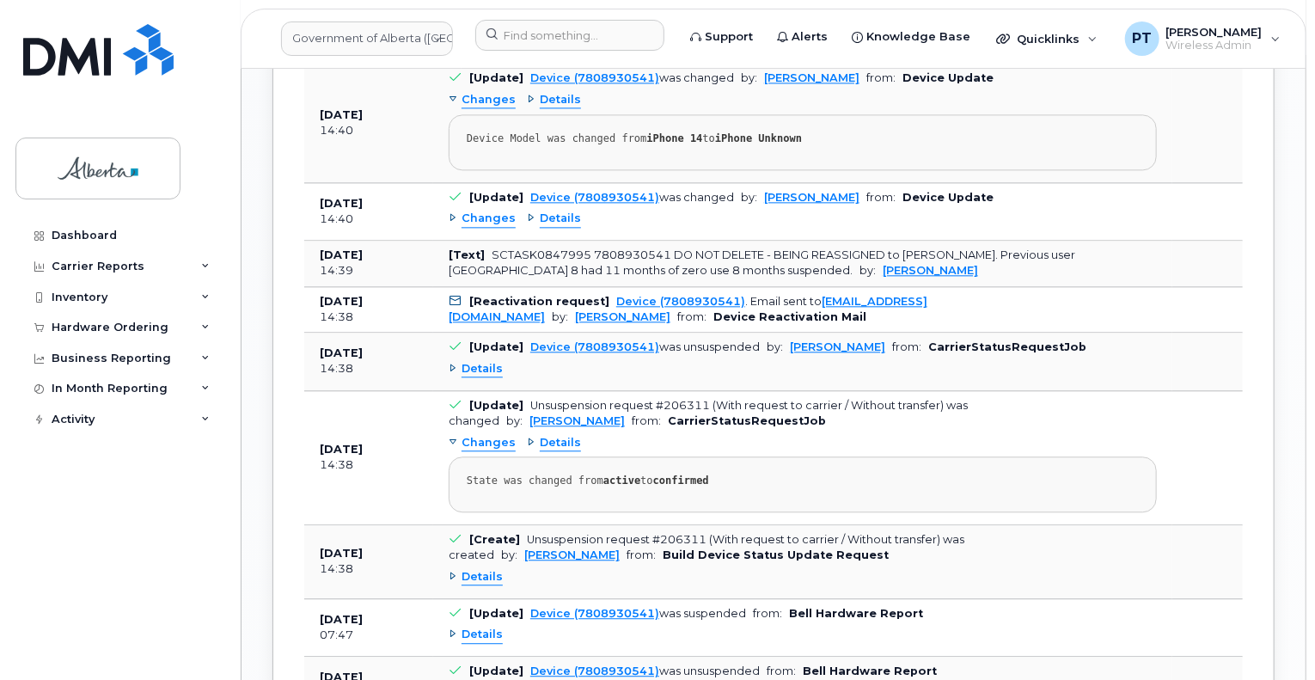
click at [491, 569] on span "Details" at bounding box center [482, 577] width 41 height 16
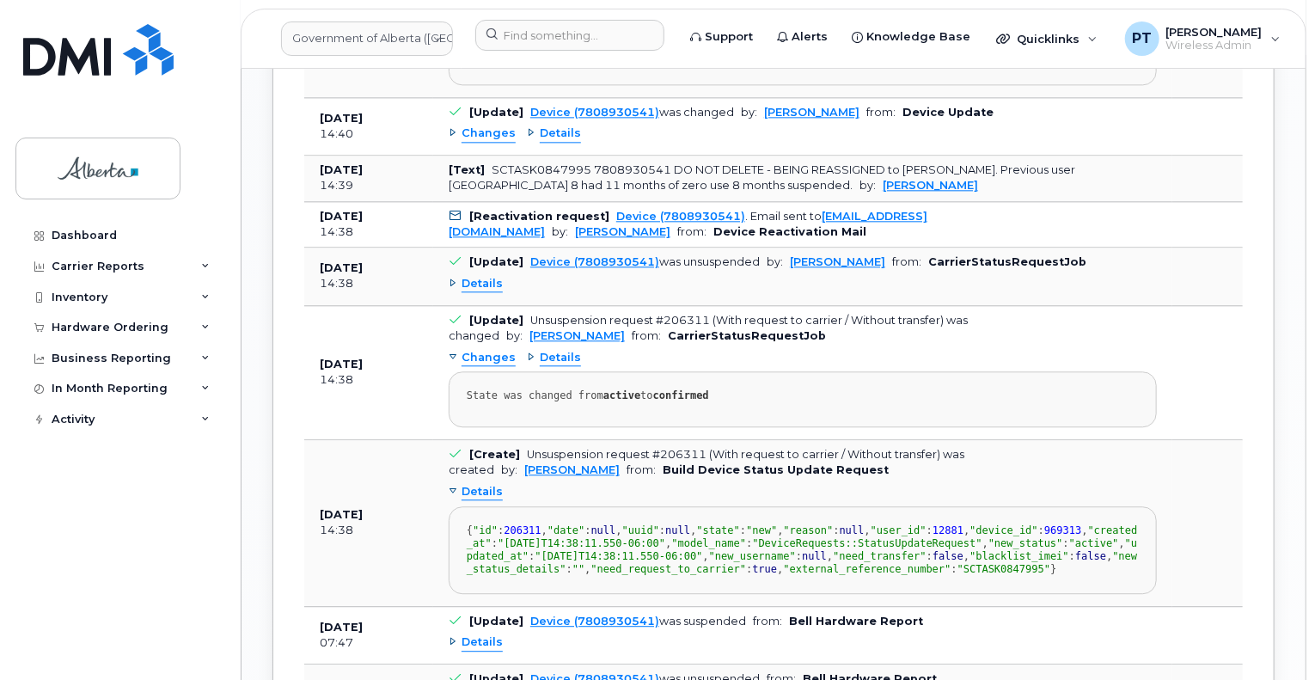
scroll to position [2149, 0]
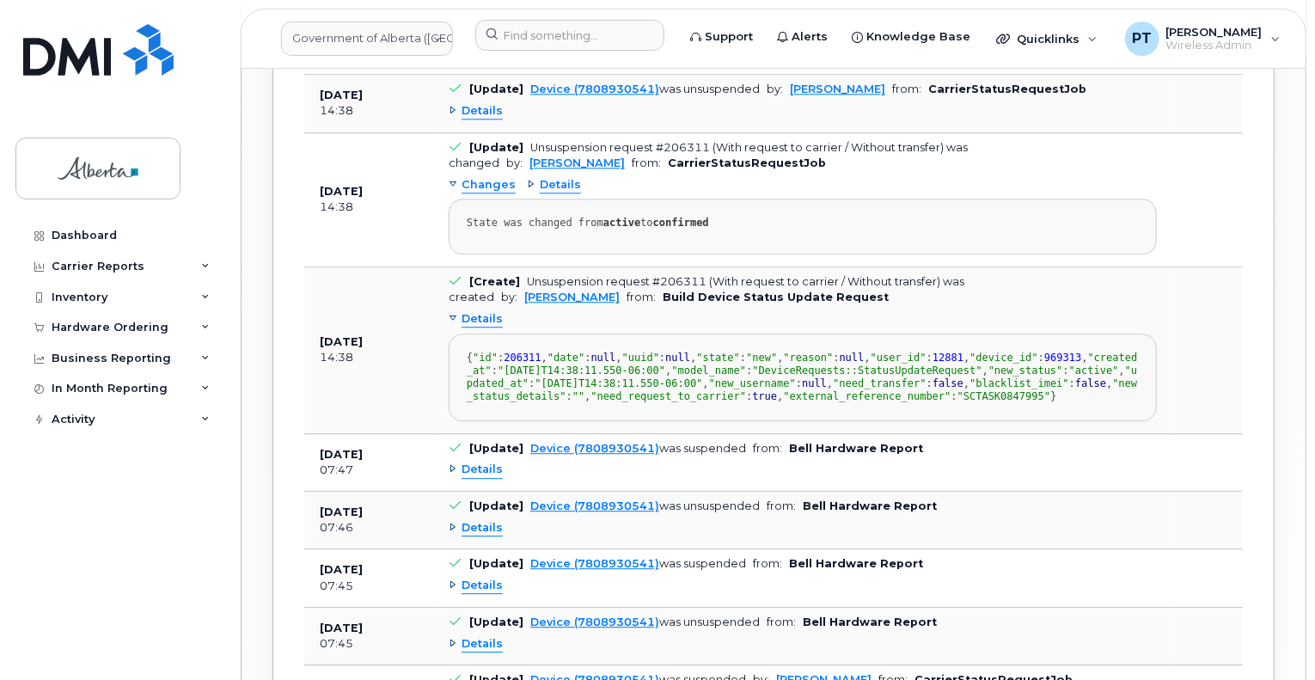
click at [481, 311] on span "Details" at bounding box center [482, 319] width 41 height 16
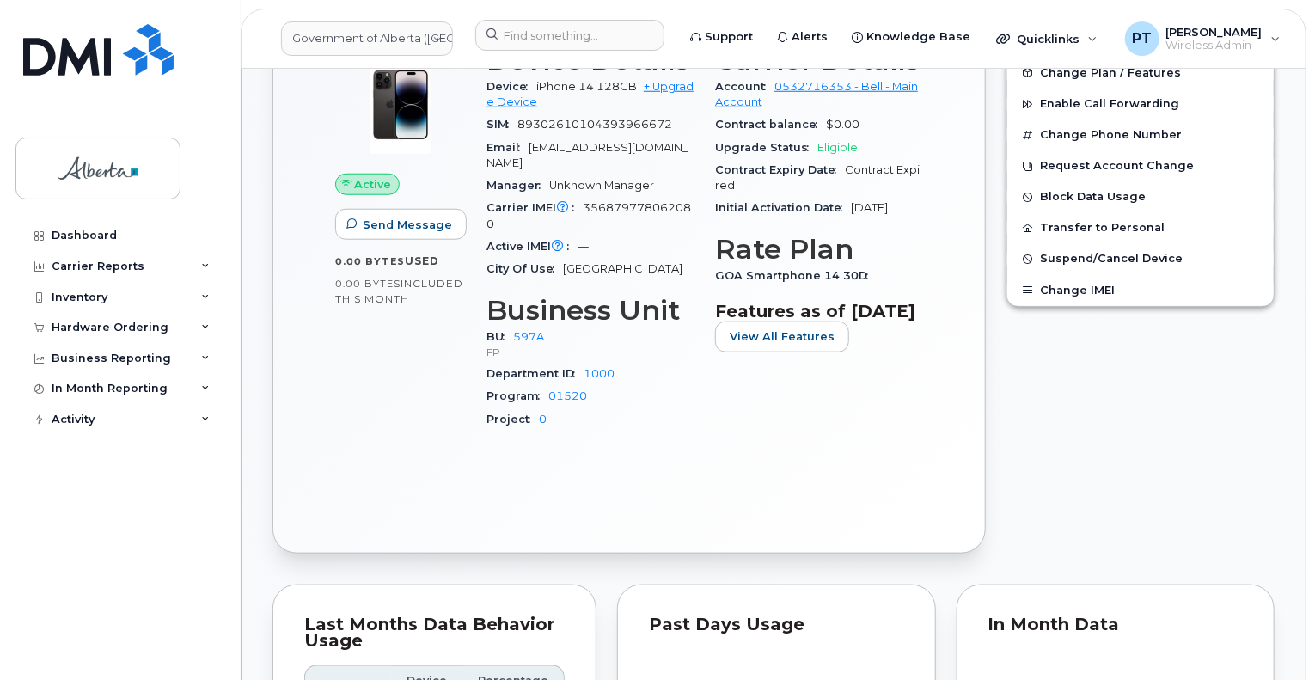
scroll to position [774, 0]
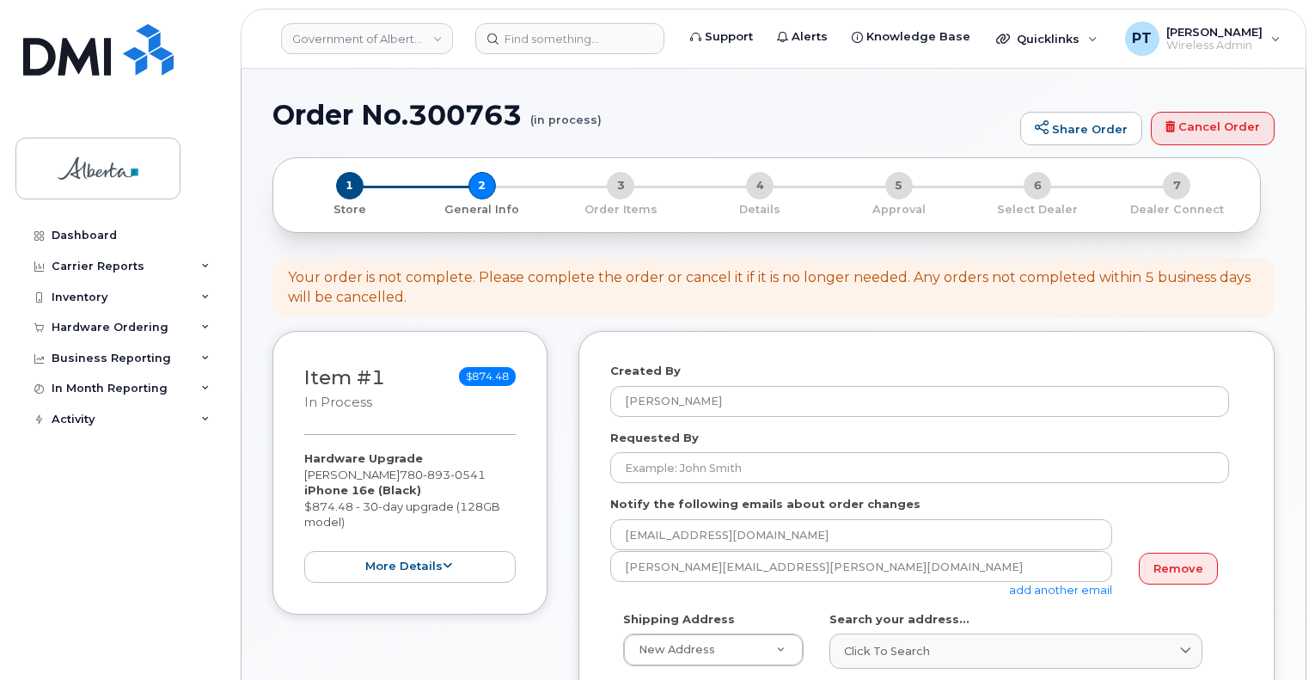
select select
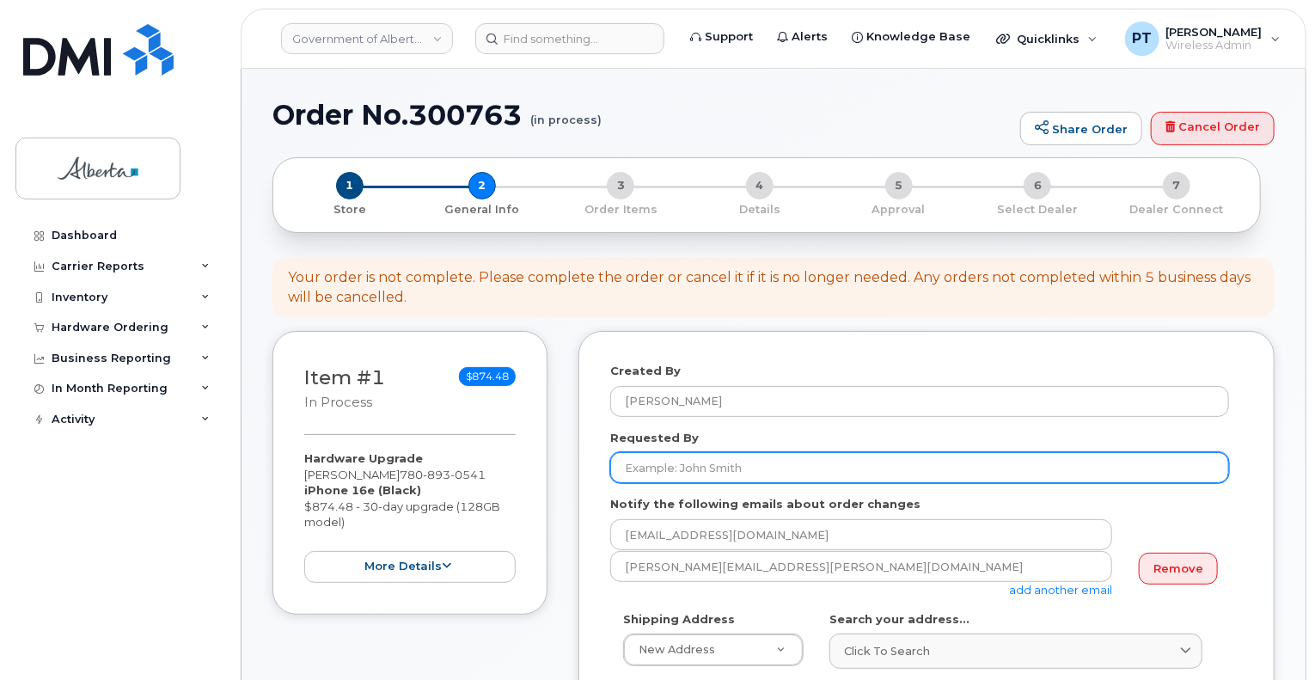
click at [670, 468] on input "Requested By" at bounding box center [919, 467] width 619 height 31
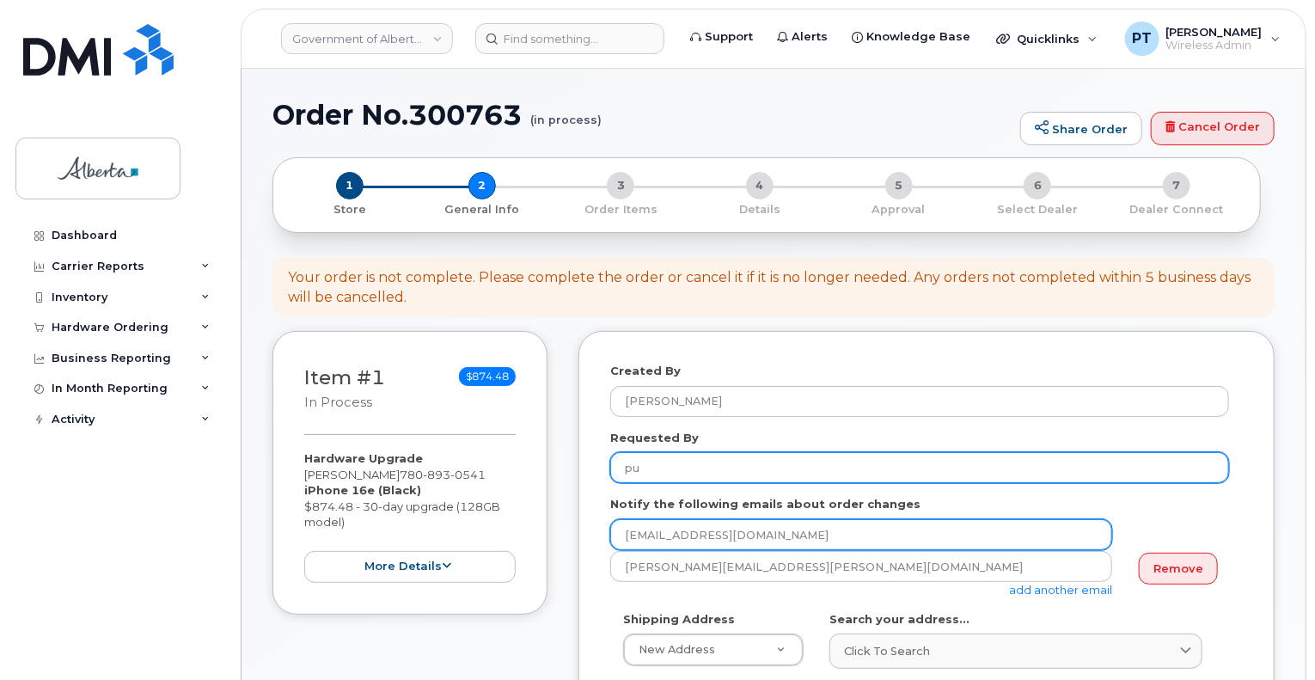
type input "p"
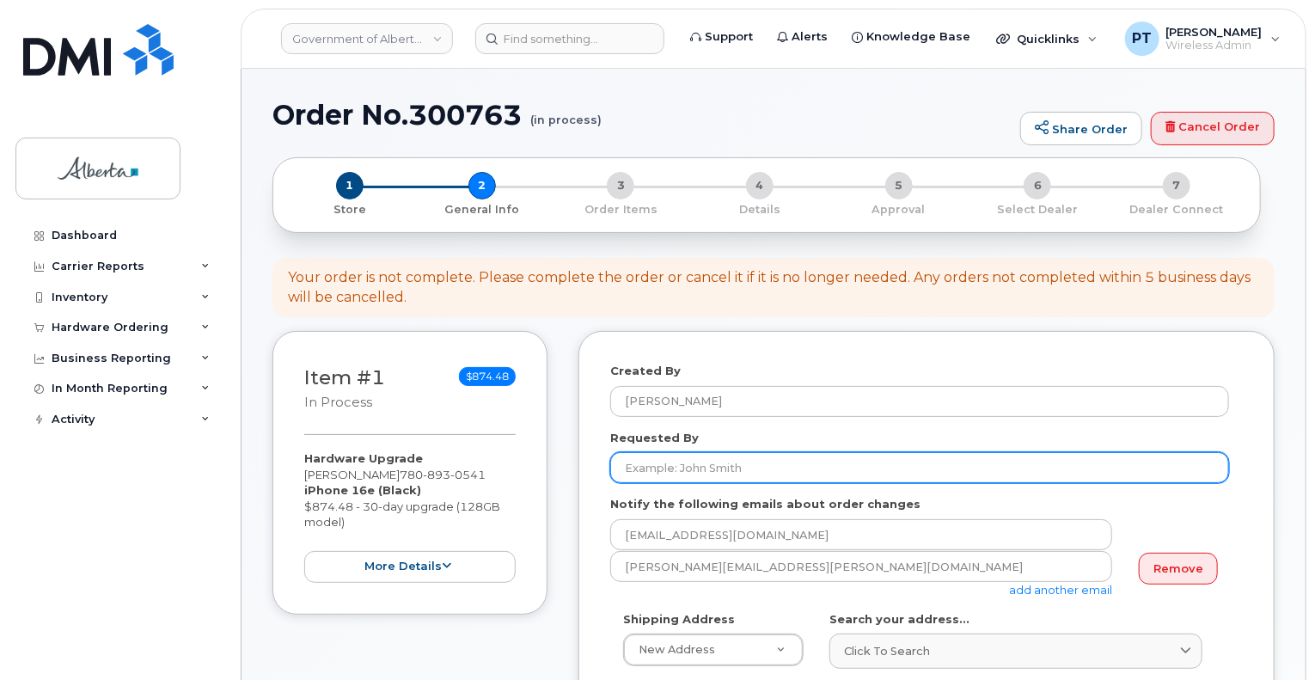
click at [755, 470] on input "Requested By" at bounding box center [919, 467] width 619 height 31
paste input "[PERSON_NAME]"
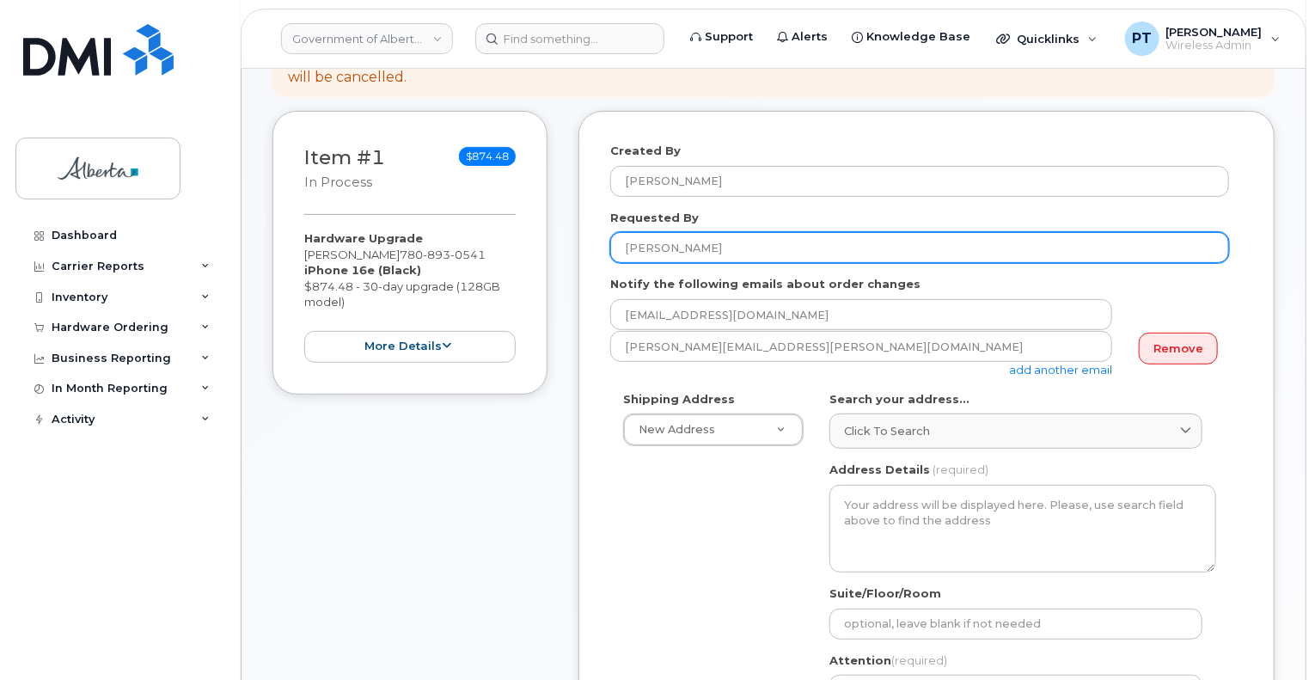
scroll to position [258, 0]
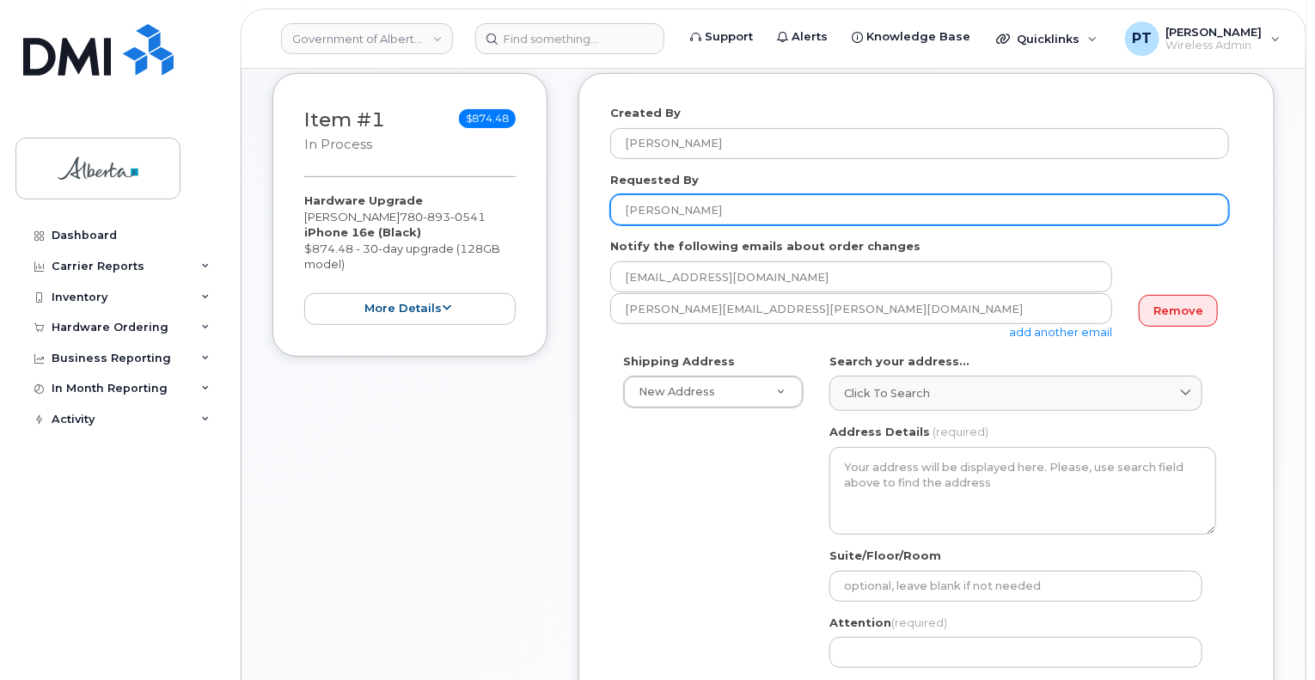
type input "[PERSON_NAME]"
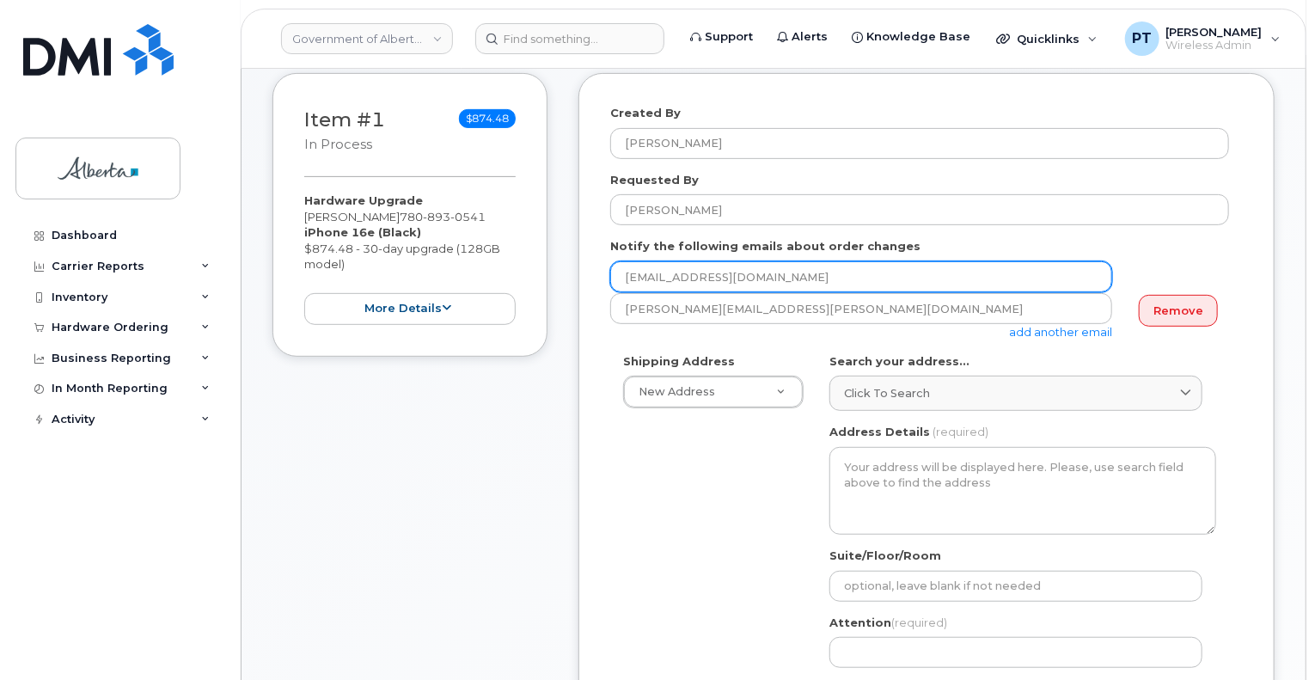
drag, startPoint x: 775, startPoint y: 275, endPoint x: 612, endPoint y: 279, distance: 163.4
click at [610, 279] on input "[EMAIL_ADDRESS][DOMAIN_NAME]" at bounding box center [861, 276] width 502 height 31
paste input "Ruby.Allenby"
type input "Ruby.Allenby@gov.ab.ca"
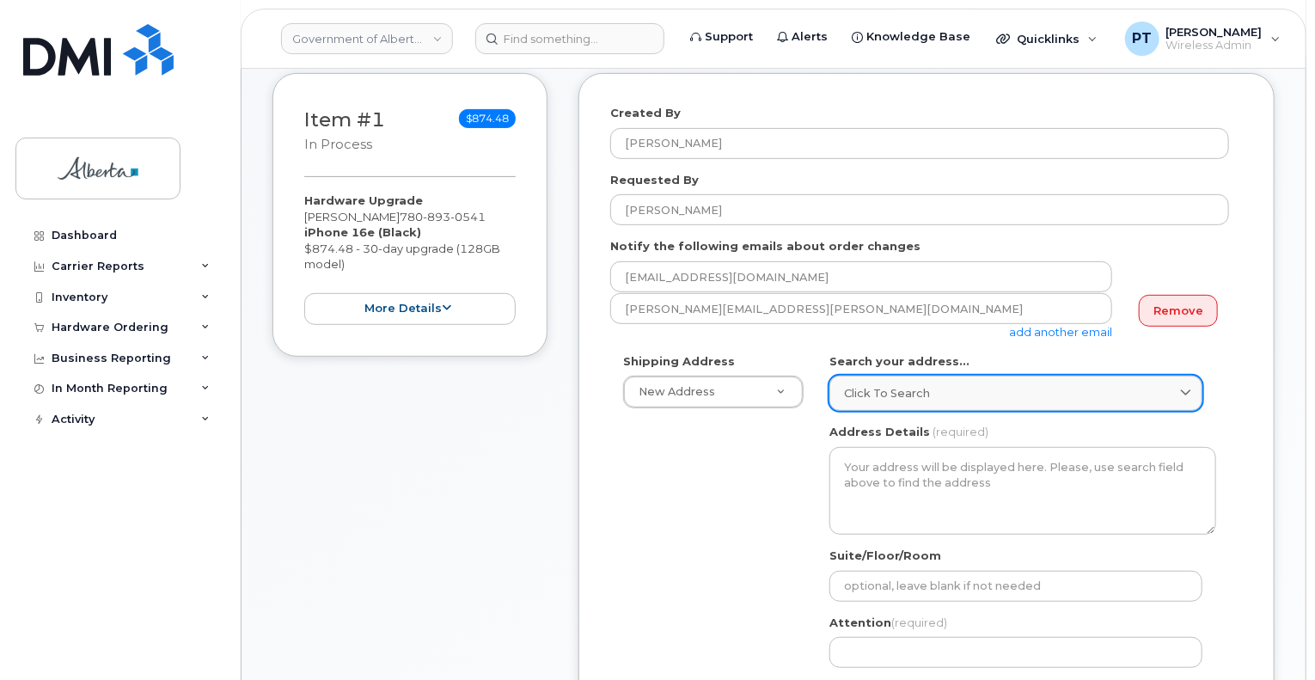
click at [928, 398] on div "Click to search" at bounding box center [1016, 393] width 344 height 16
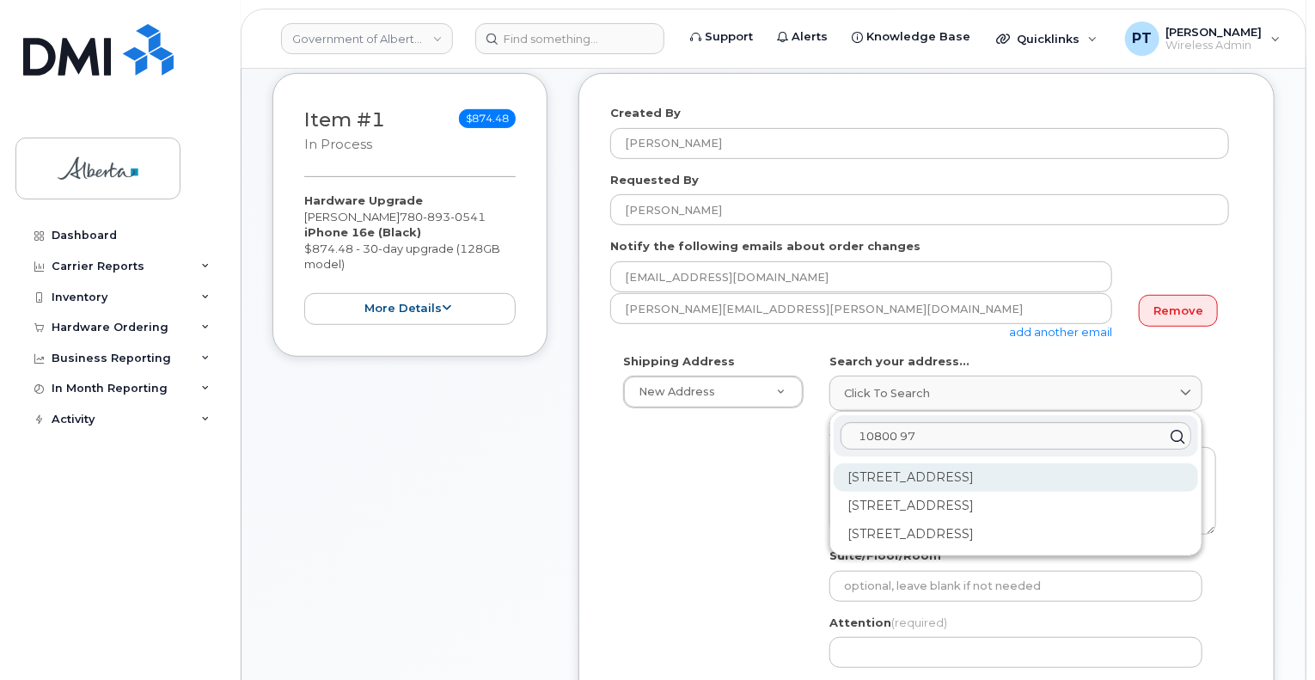
click at [948, 487] on div "10800 97 Ave NW Edmonton AB T5K 2B6" at bounding box center [1016, 477] width 365 height 28
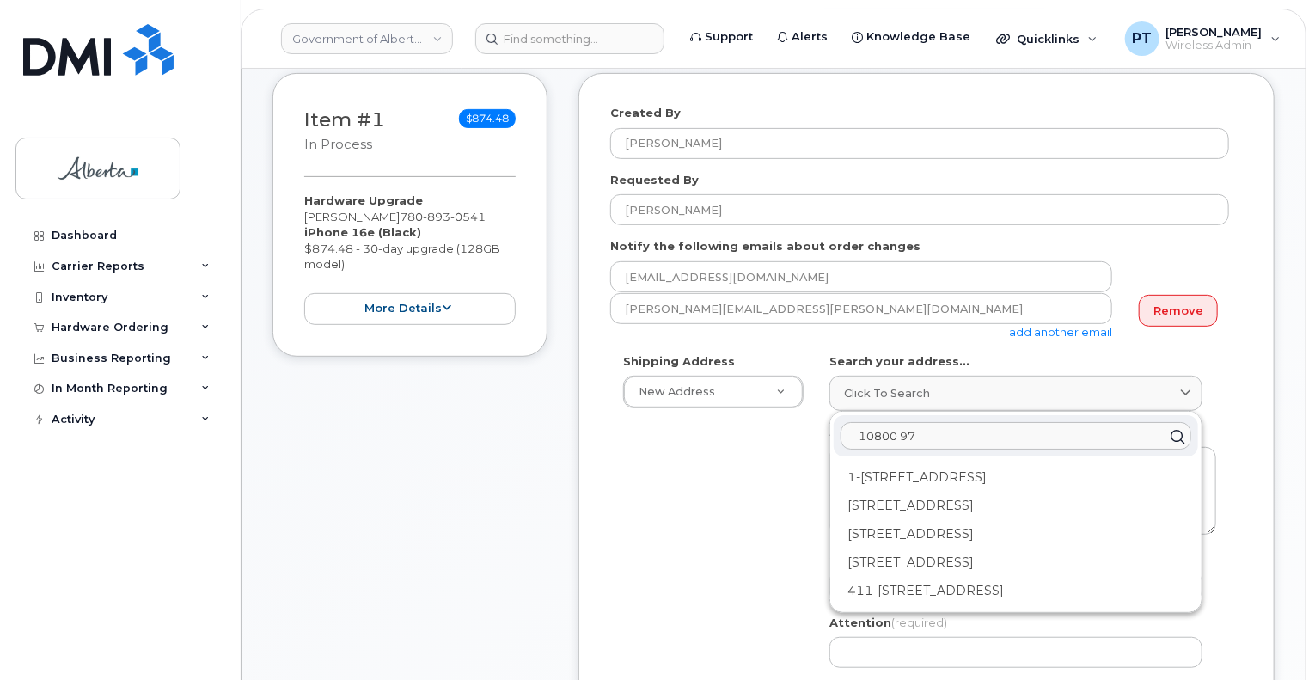
click at [939, 429] on input "10800 97" at bounding box center [1016, 436] width 351 height 28
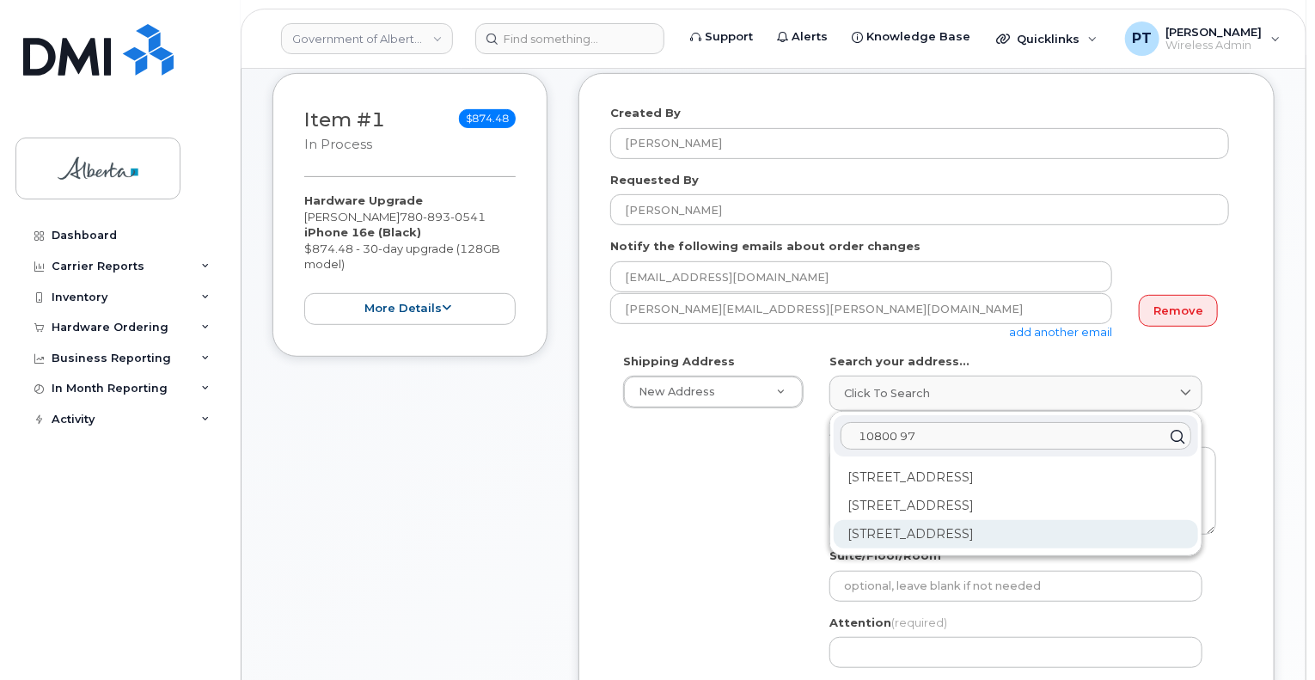
type input "10800 97"
click at [1028, 538] on div "10800 97 Ave NW Edmonton AB T5K 2B6" at bounding box center [1016, 534] width 365 height 28
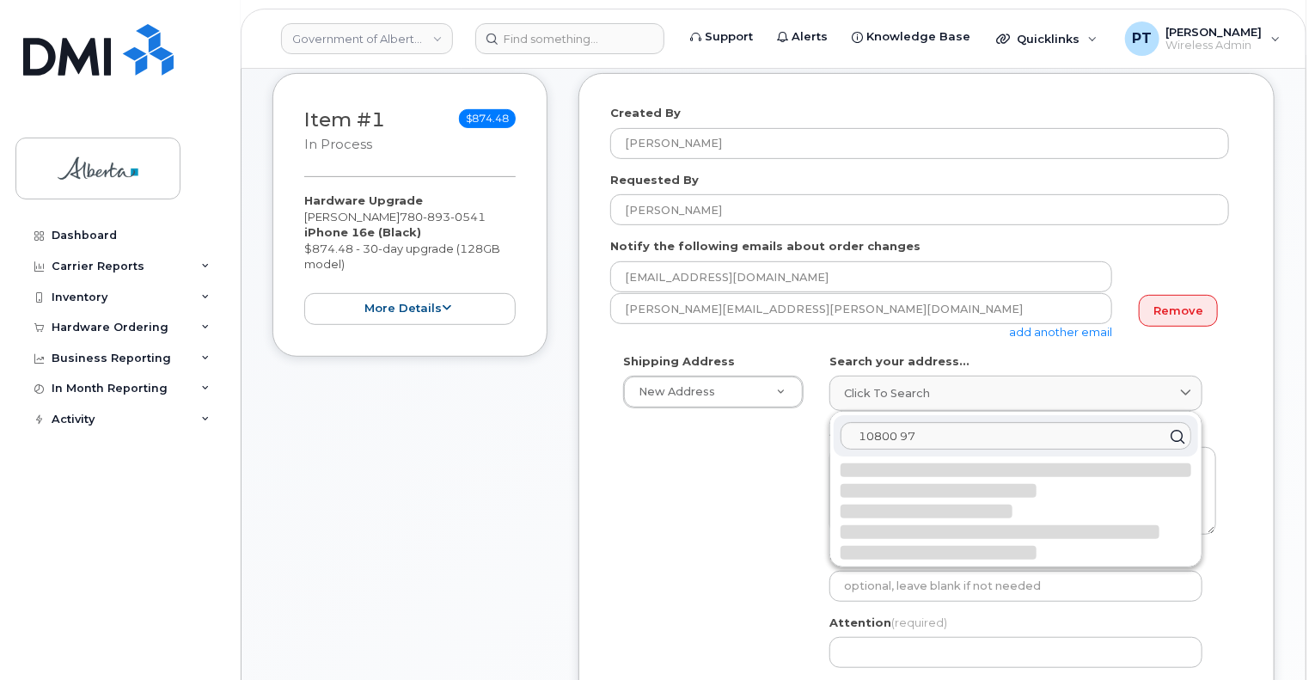
select select
type textarea "10800 97 Ave NW EDMONTON AB T5K 2B6 CANADA"
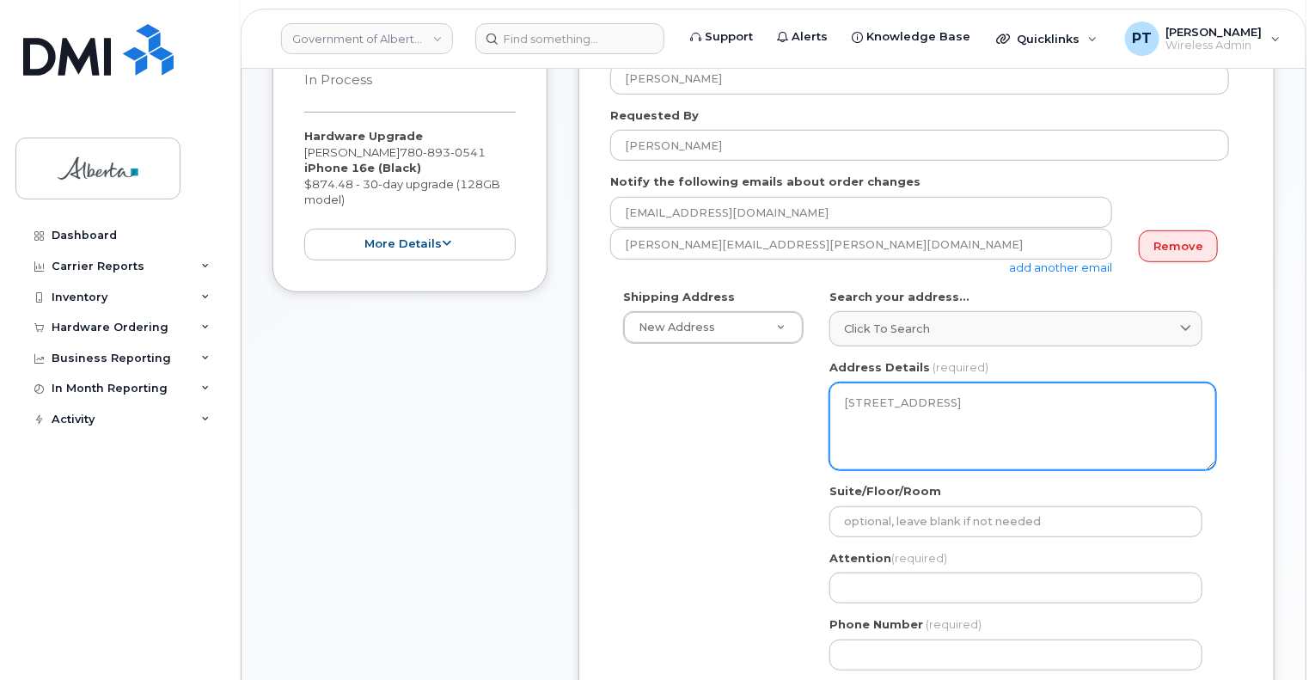
scroll to position [430, 0]
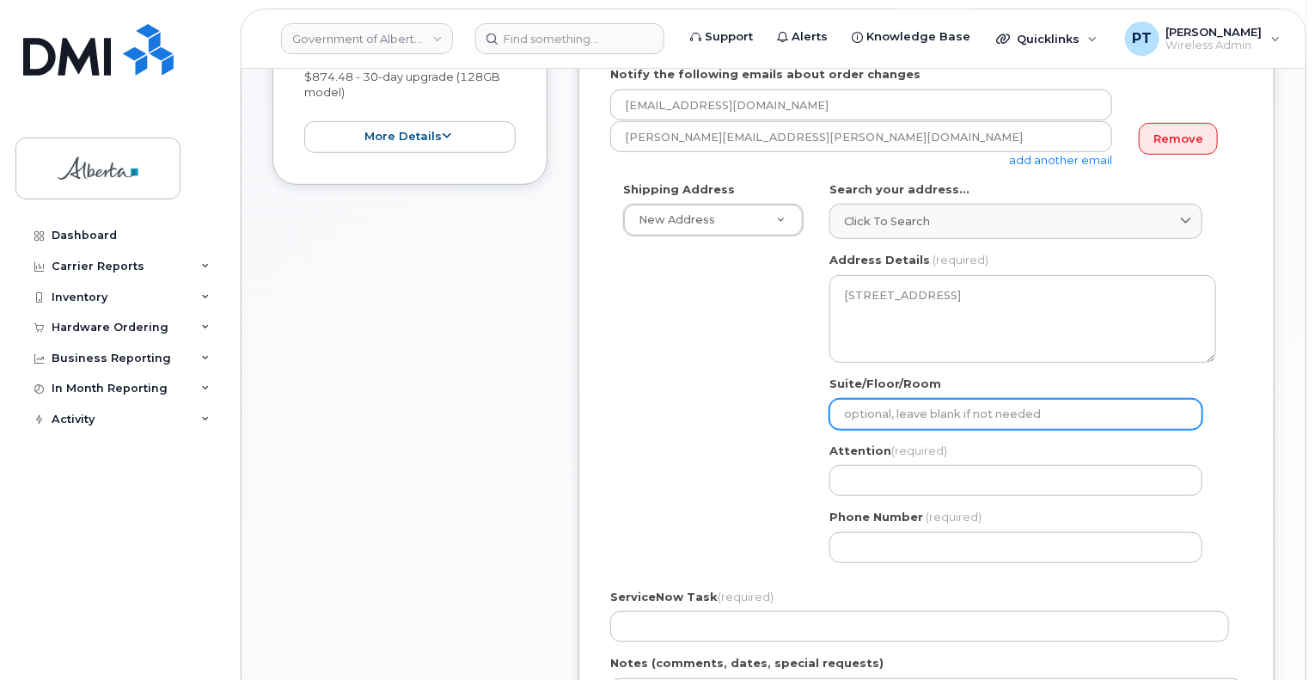
drag, startPoint x: 981, startPoint y: 410, endPoint x: 973, endPoint y: 420, distance: 12.9
click at [981, 410] on input "Suite/Floor/Room" at bounding box center [1016, 414] width 373 height 31
select select
type input "R"
select select
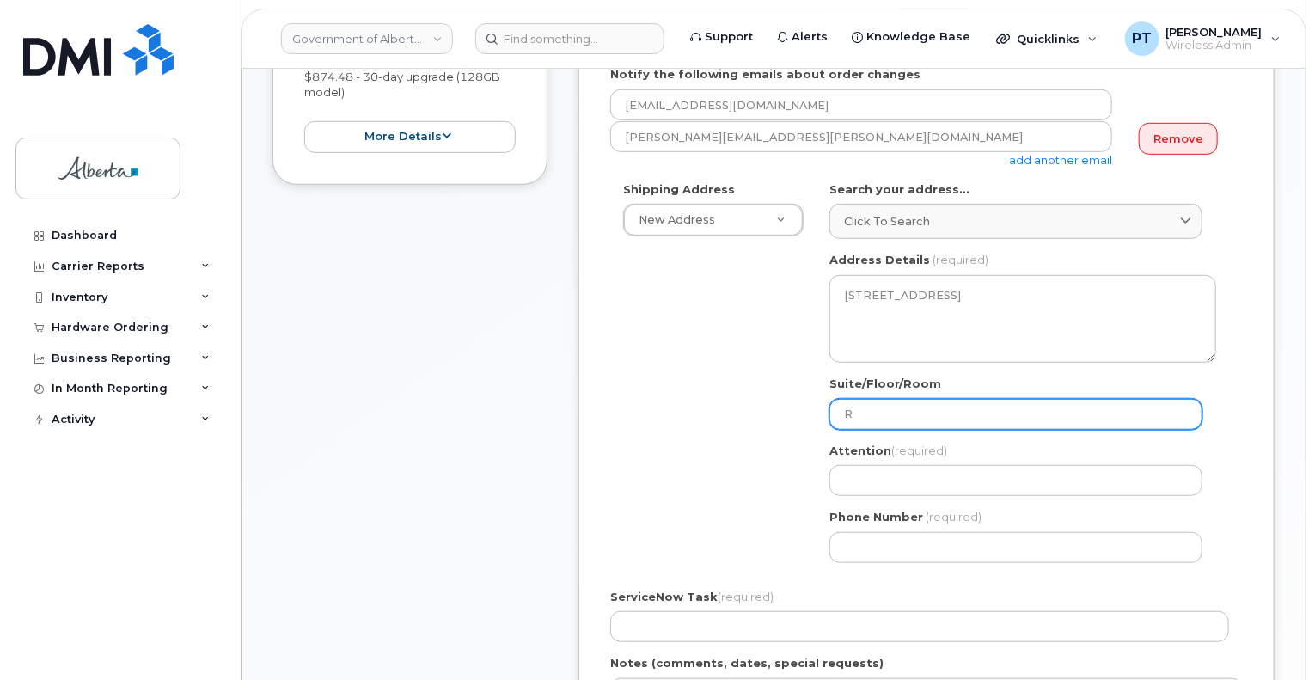
type input "Ro"
select select
type input "Roo"
select select
type input "Room"
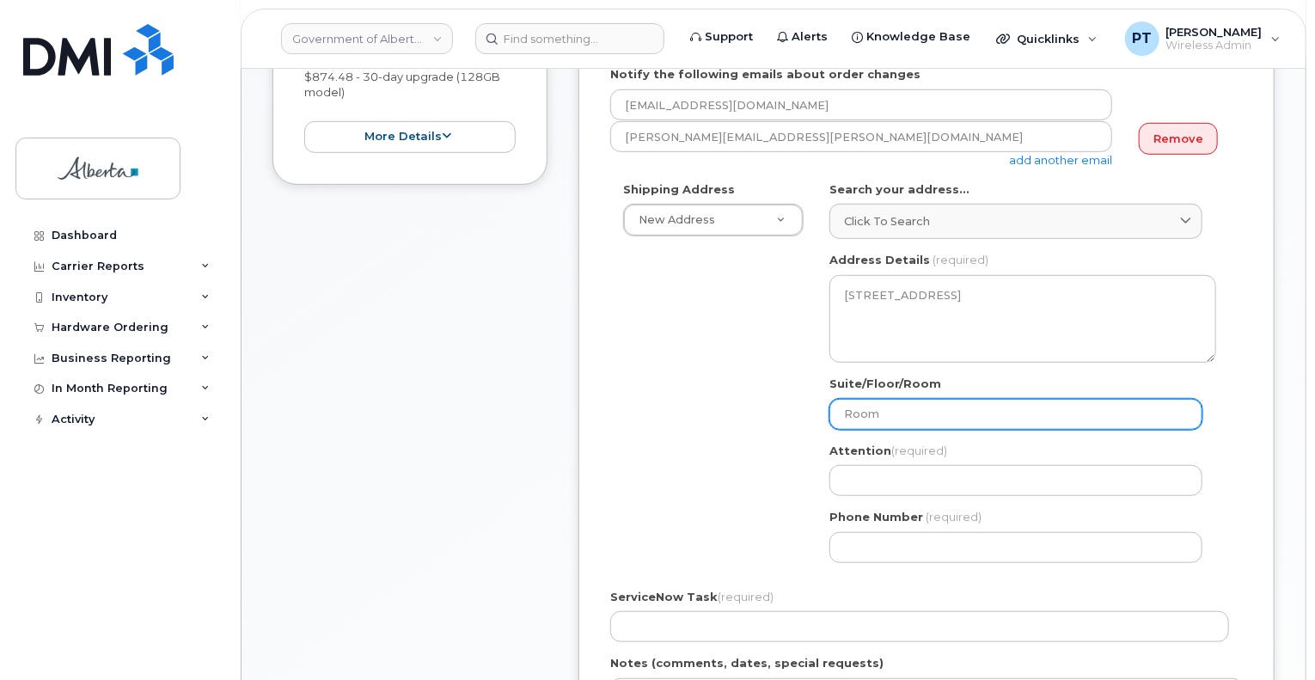
select select
type input "Room 2"
select select
type input "Room"
select select
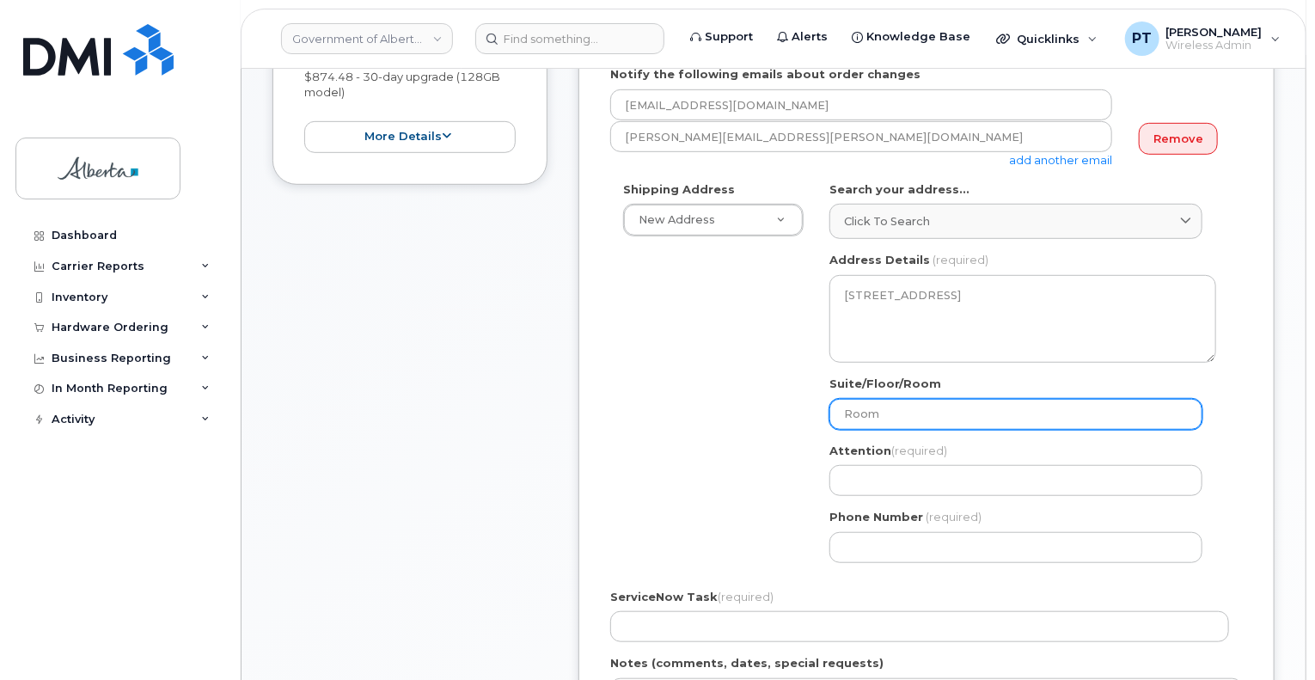
type input "Room 3"
select select
type input "Room 32"
select select
type input "Room 205"
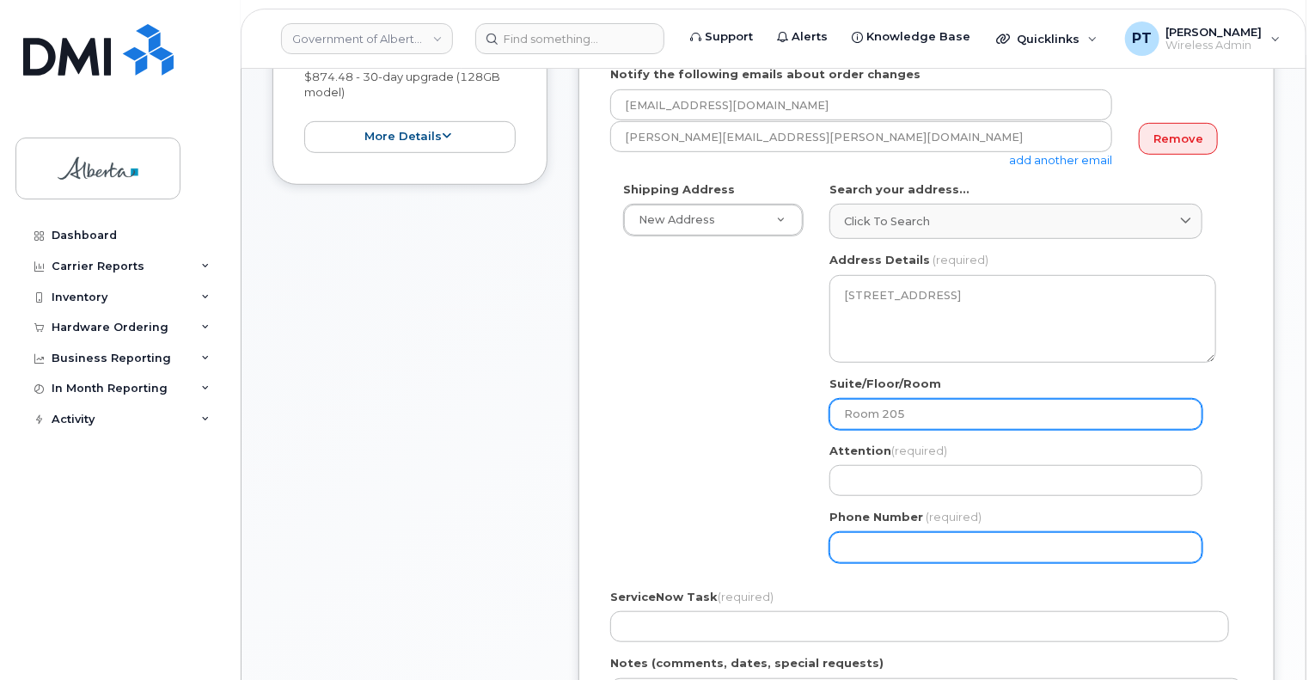
drag, startPoint x: 914, startPoint y: 420, endPoint x: 847, endPoint y: 533, distance: 131.1
click at [901, 426] on input "Room 205" at bounding box center [1016, 414] width 373 height 31
select select
type input "Room 20"
select select
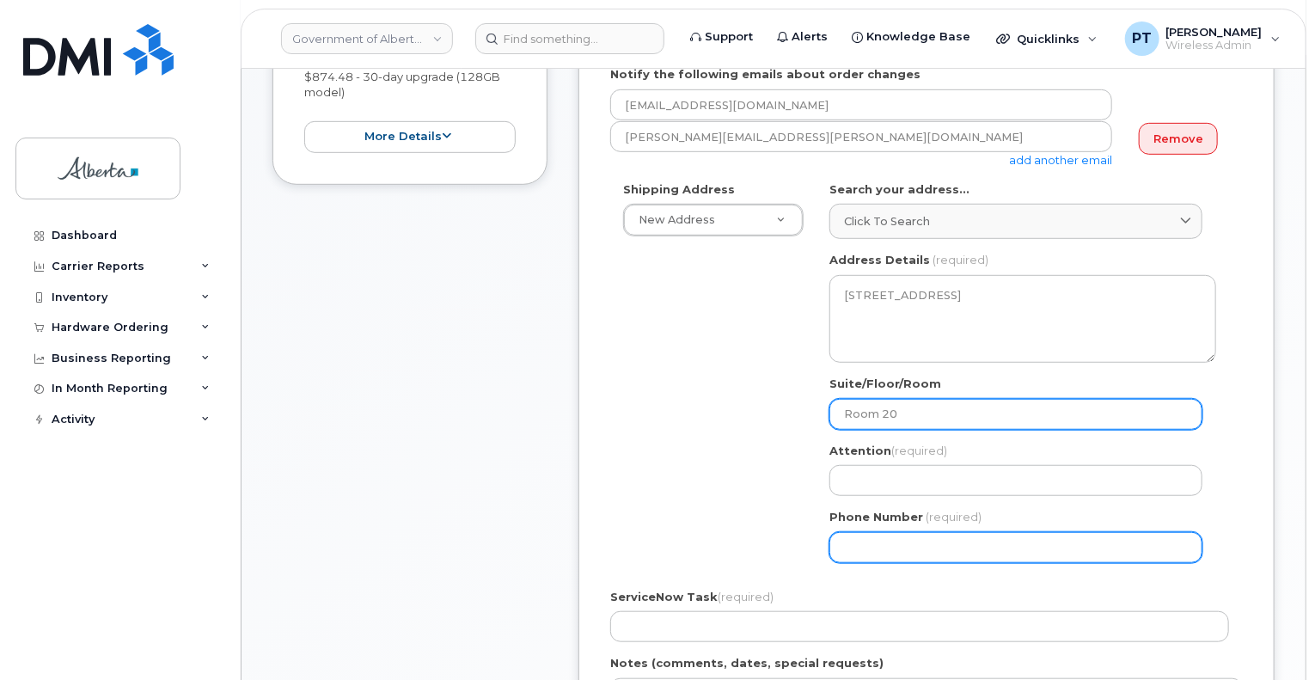
type input "Room 2"
select select
type input "Room"
select select
type input "Room 3"
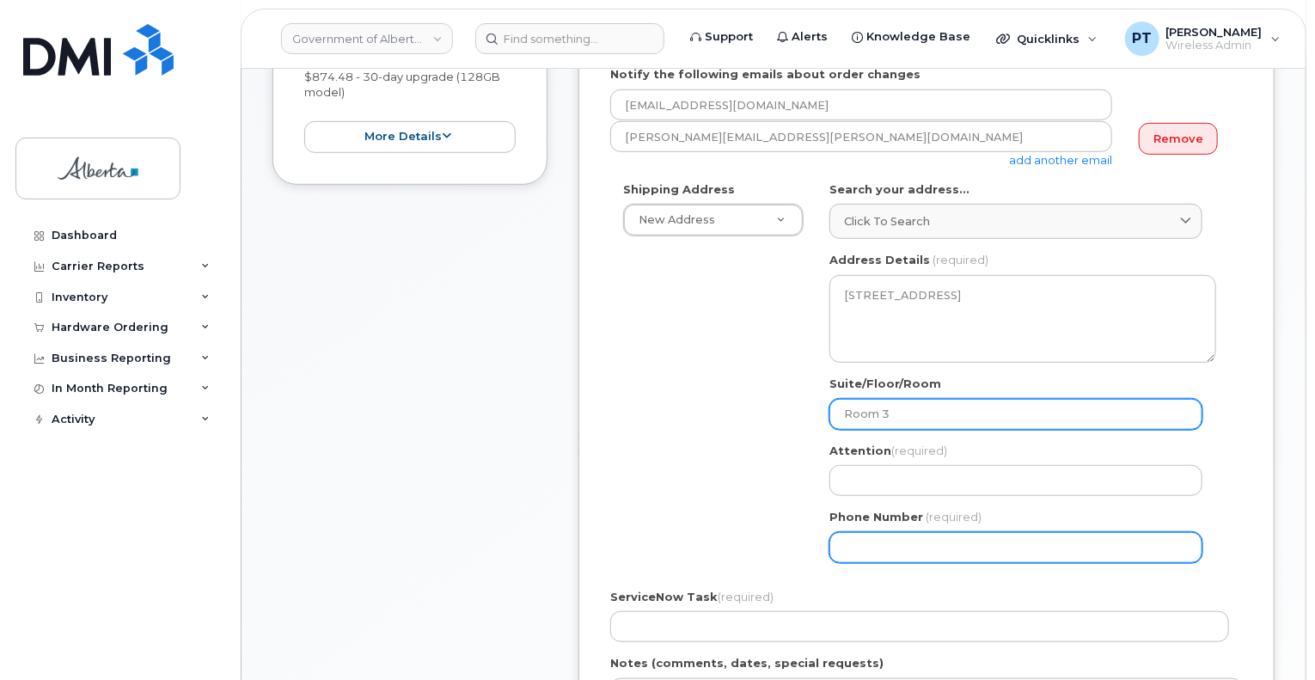
select select
type input "Room 33"
select select
type input "Room 3"
select select
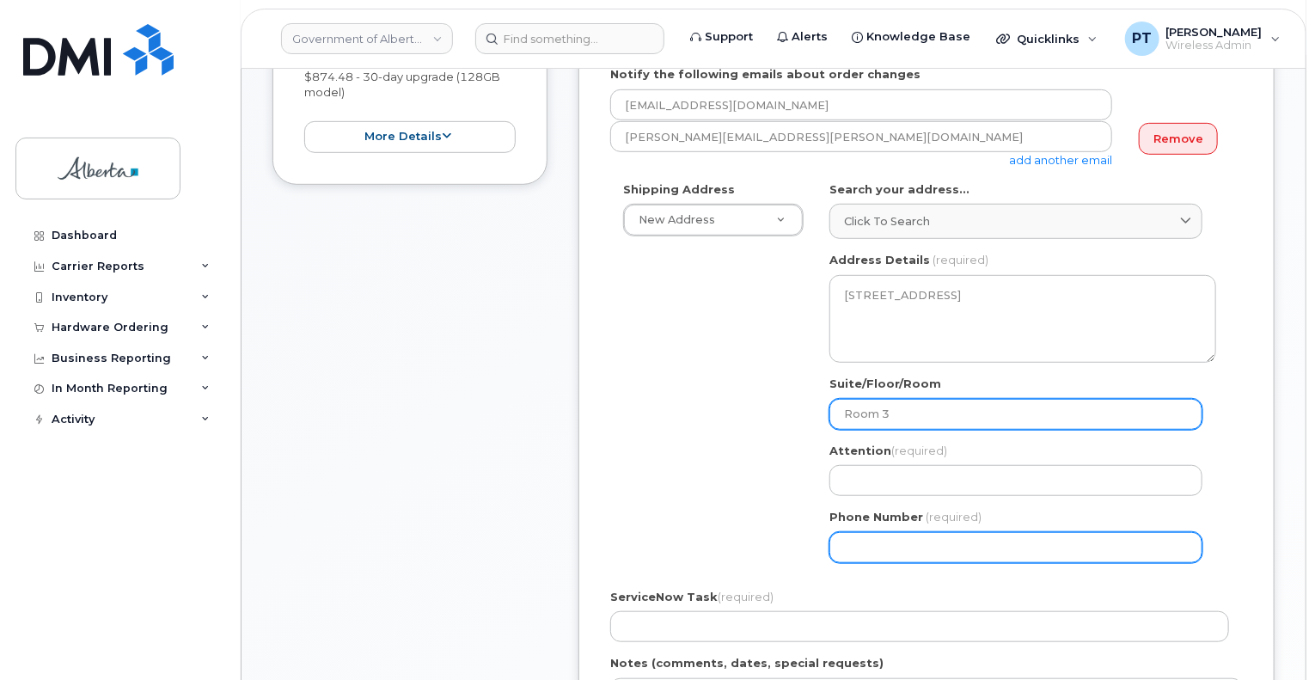
type input "Room 32"
select select
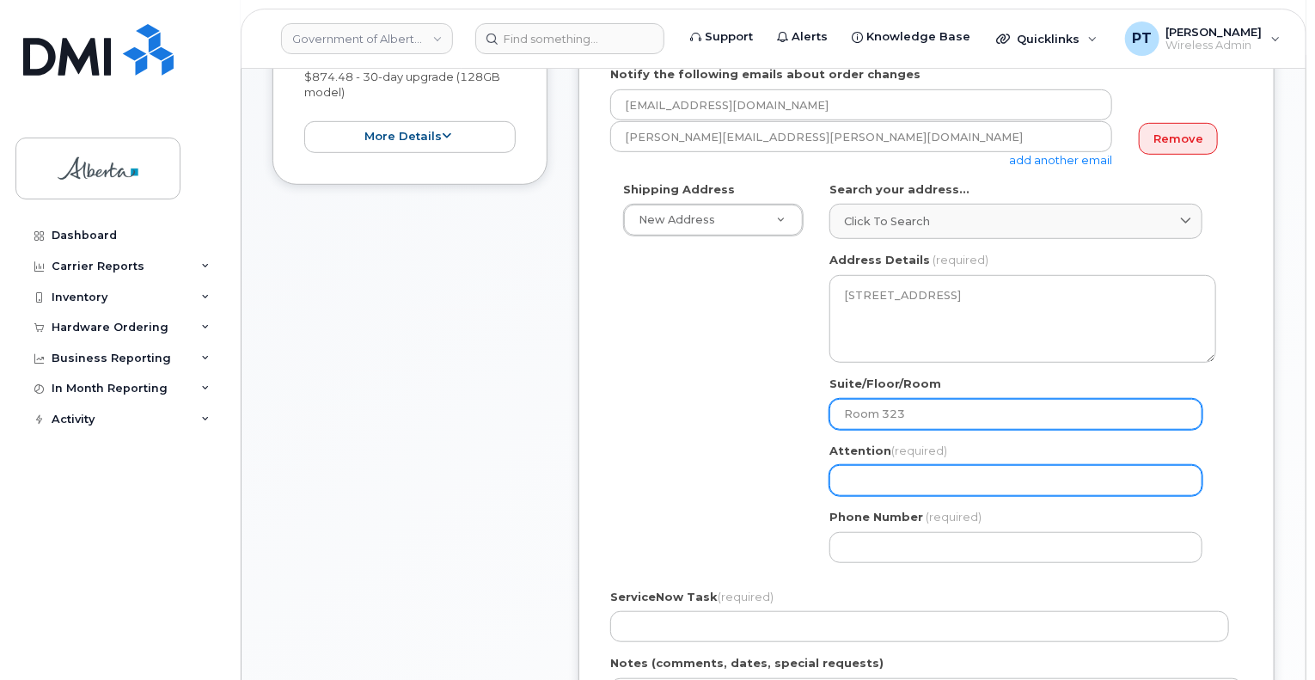
type input "Room 323"
click at [960, 491] on input "Attention (required)" at bounding box center [1016, 480] width 373 height 31
click at [893, 480] on input "Attention (required)" at bounding box center [1016, 480] width 373 height 31
paste input "Ruby Allenby"
select select
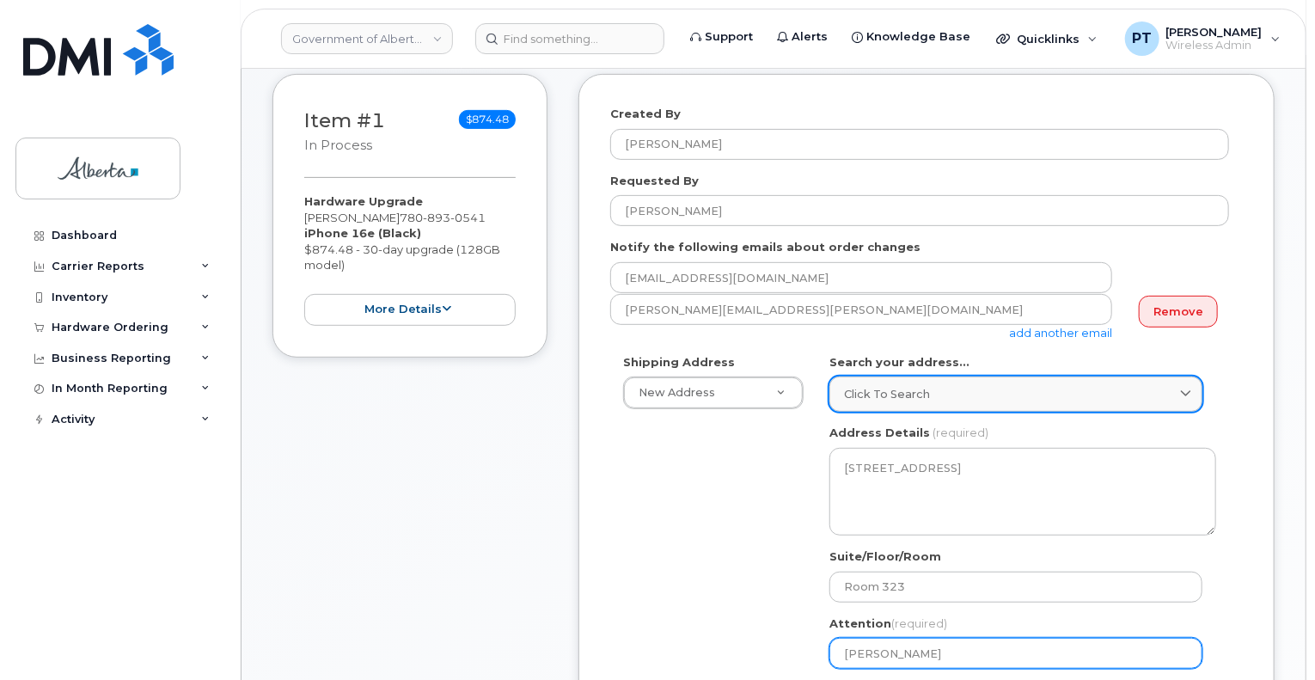
scroll to position [258, 0]
type input "Ruby Allenby"
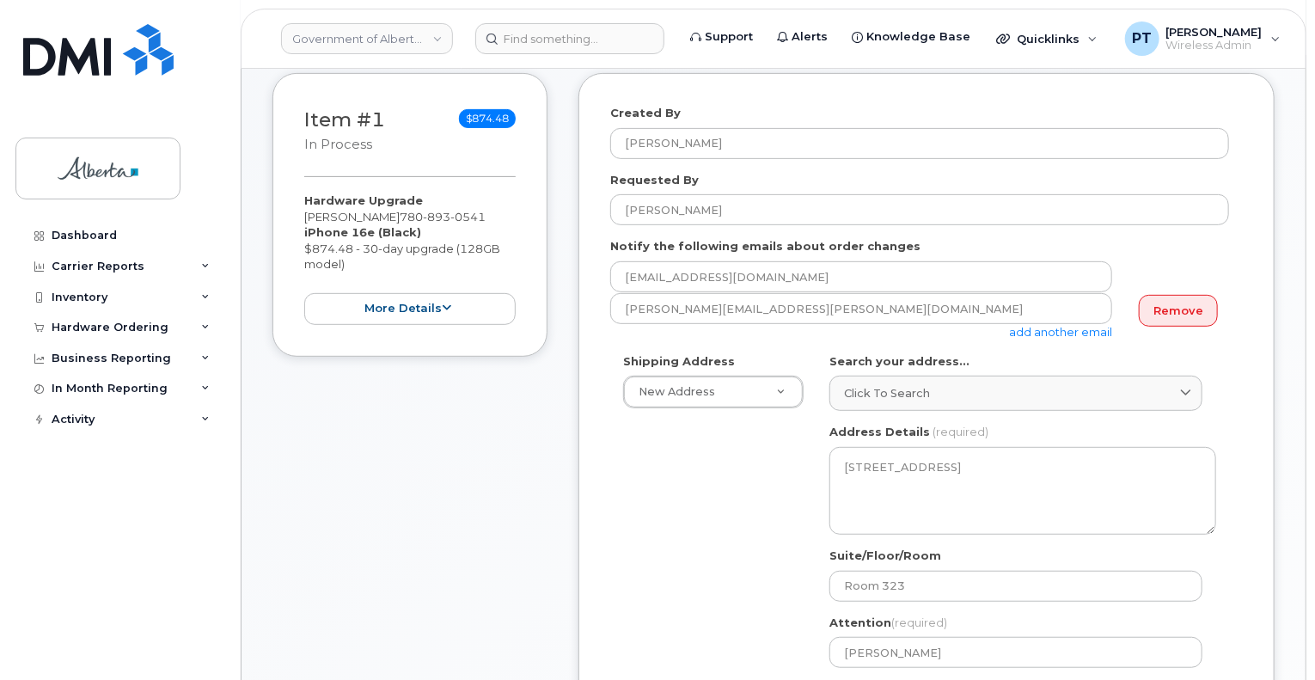
click at [1074, 336] on link "add another email" at bounding box center [1060, 332] width 103 height 14
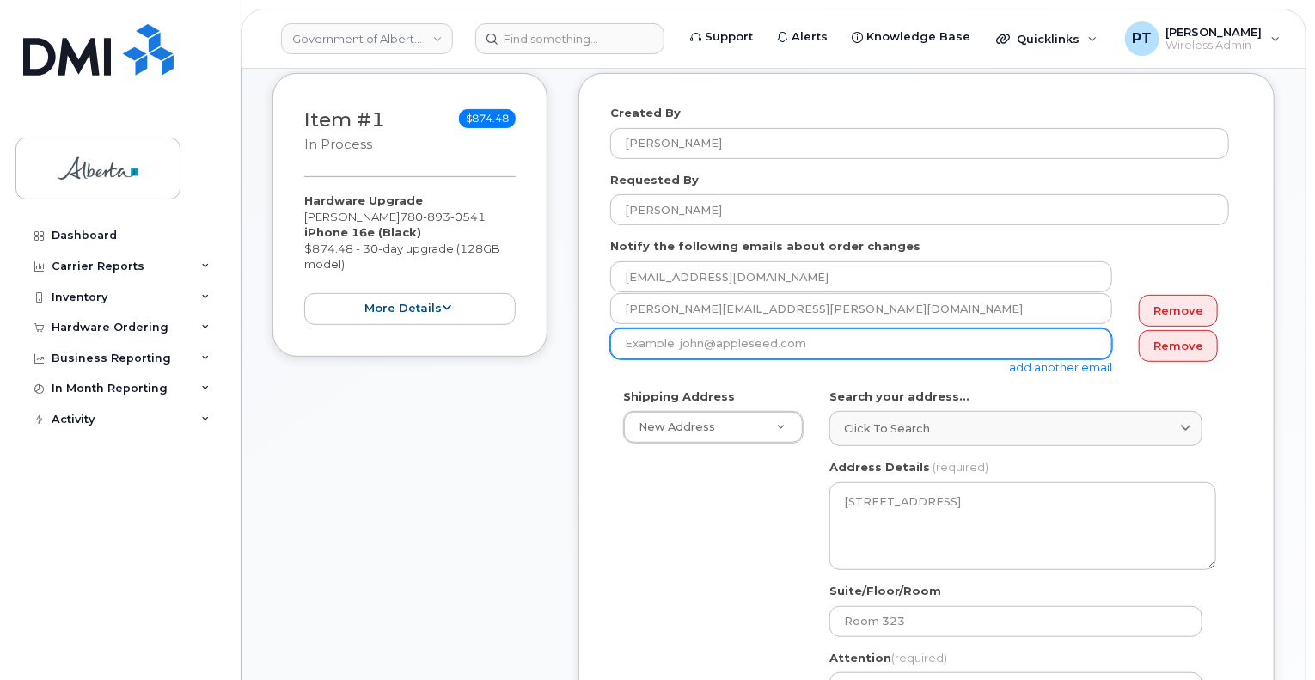
click at [738, 346] on input "email" at bounding box center [861, 343] width 502 height 31
paste input "Purviben.Pandya@gov.ab.ca"
type input "Purviben.Pandya@gov.ab.ca"
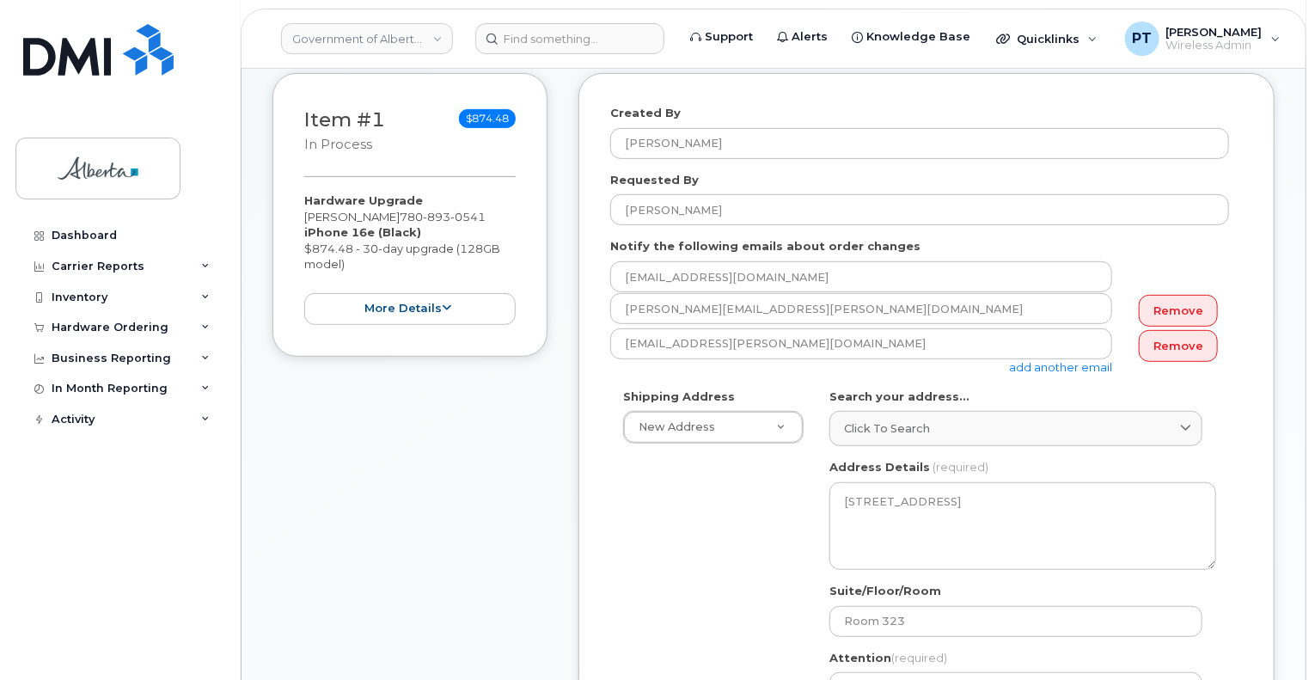
click at [711, 598] on div "Shipping Address New Address New Address 9820 106 St NW 4920 51 St 9833 109 St …" at bounding box center [919, 586] width 619 height 395
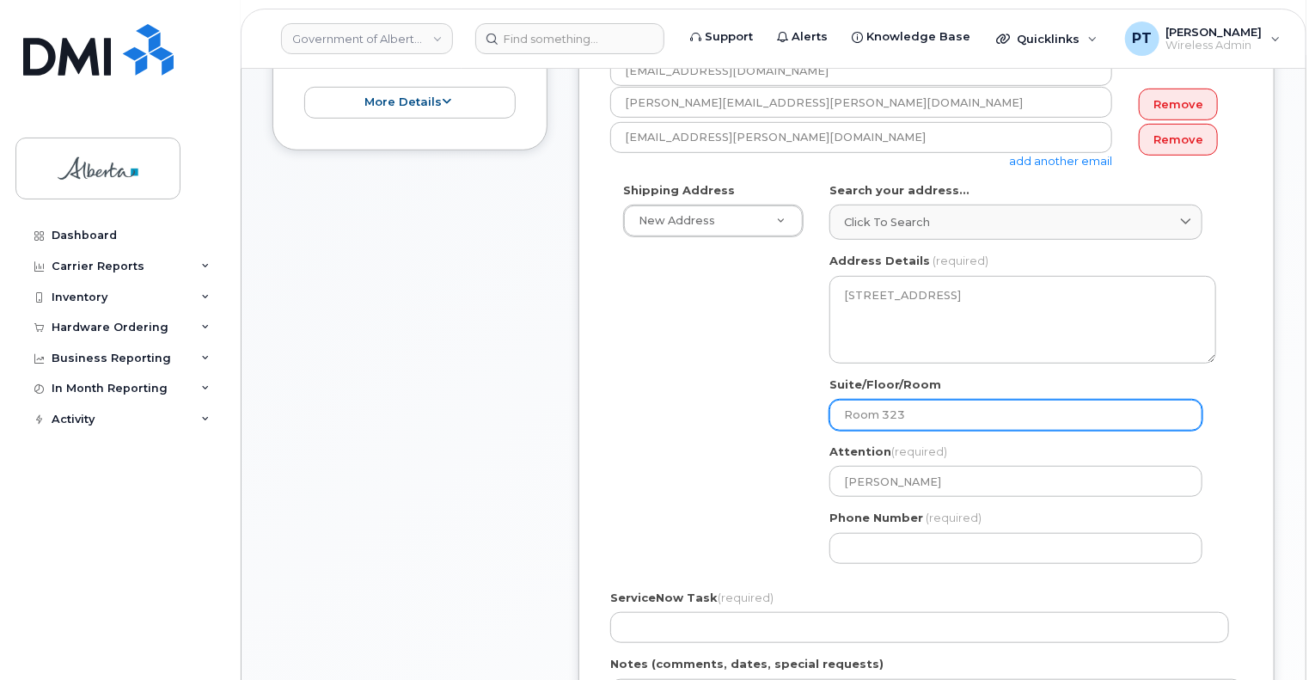
scroll to position [516, 0]
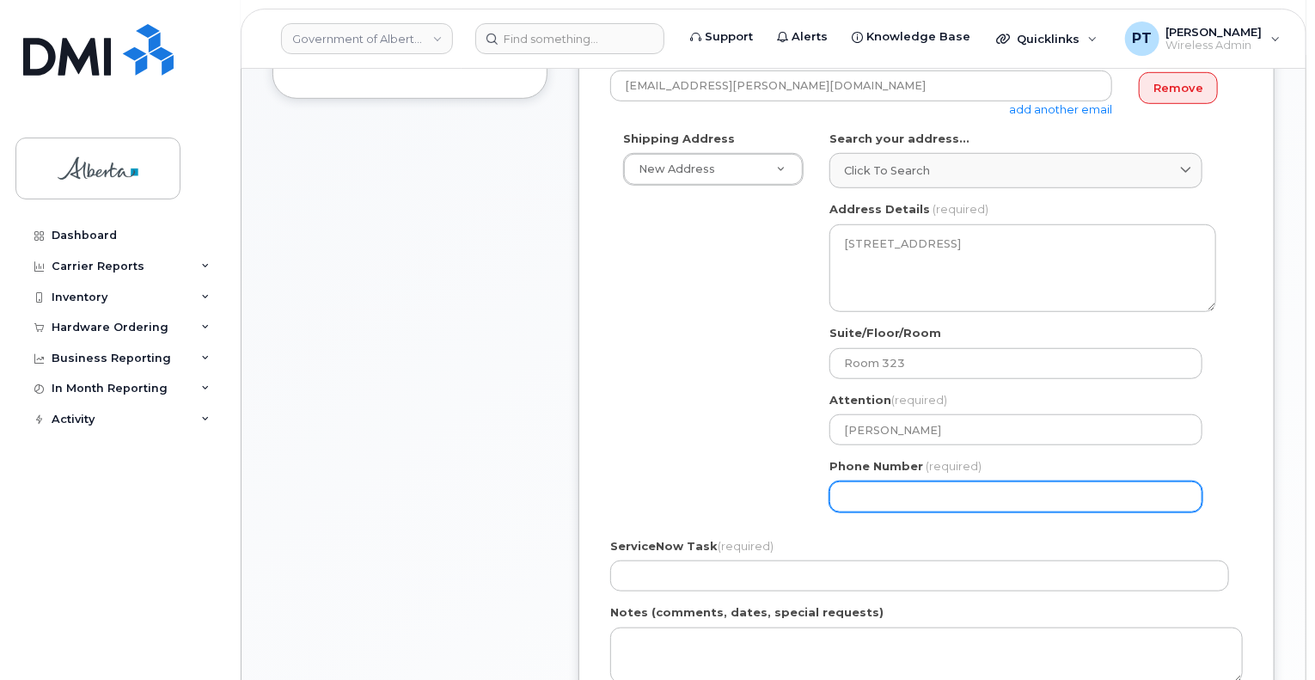
click at [915, 491] on input "Phone Number" at bounding box center [1016, 496] width 373 height 31
click at [996, 496] on input "Phone Number" at bounding box center [1016, 496] width 373 height 31
paste input "7806447353"
select select
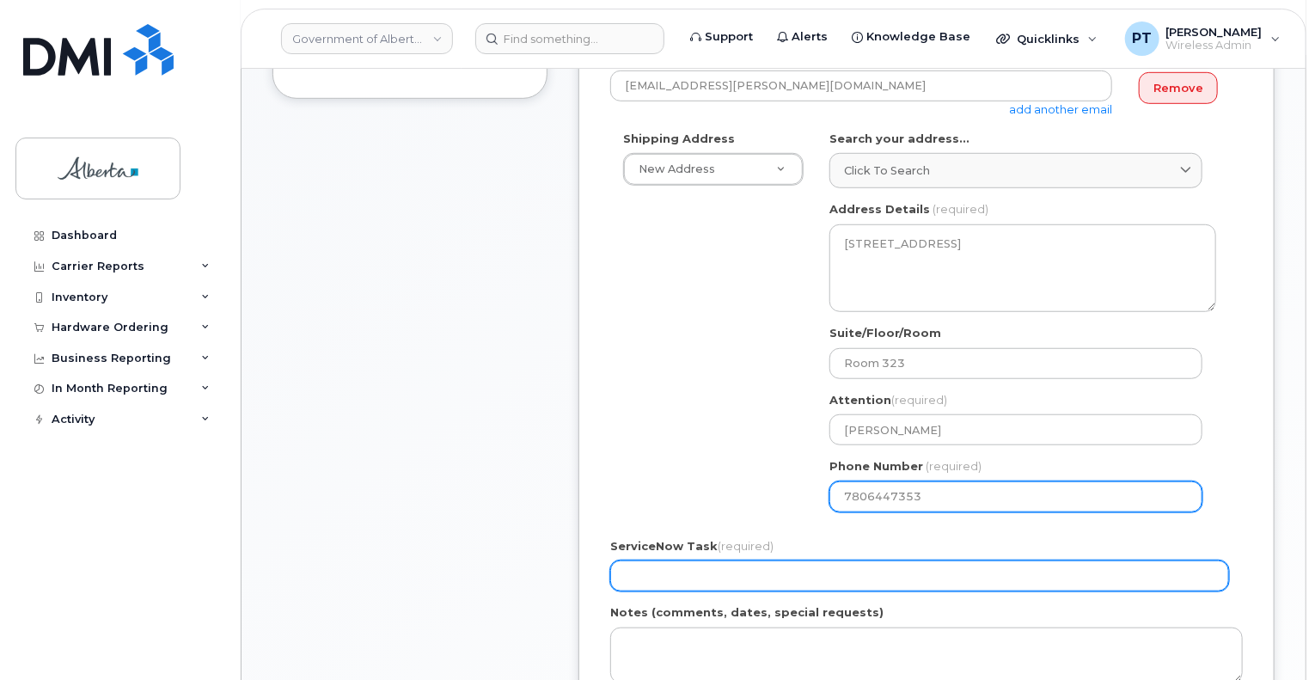
type input "7806447353"
drag, startPoint x: 807, startPoint y: 577, endPoint x: 1063, endPoint y: 506, distance: 264.9
click at [807, 577] on input "ServiceNow Task (required)" at bounding box center [919, 576] width 619 height 31
click at [697, 585] on input "ServiceNow Task (required)" at bounding box center [919, 576] width 619 height 31
paste input "SCTASK0847995"
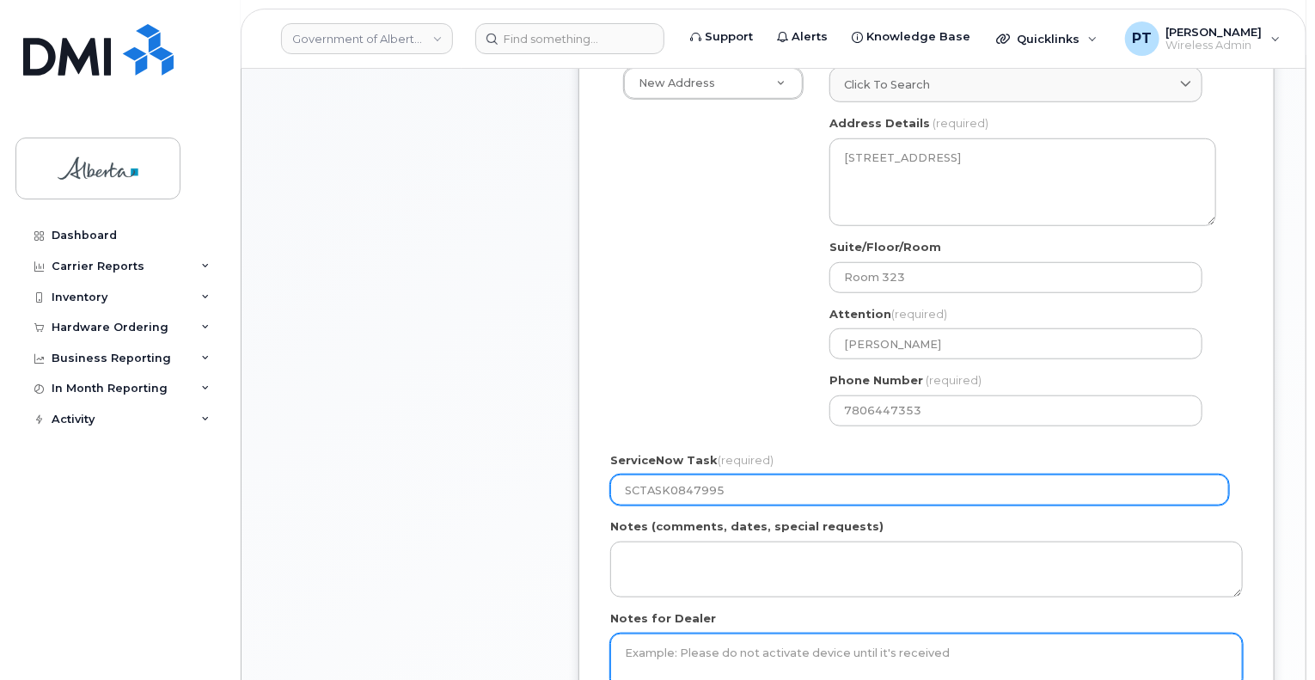
scroll to position [688, 0]
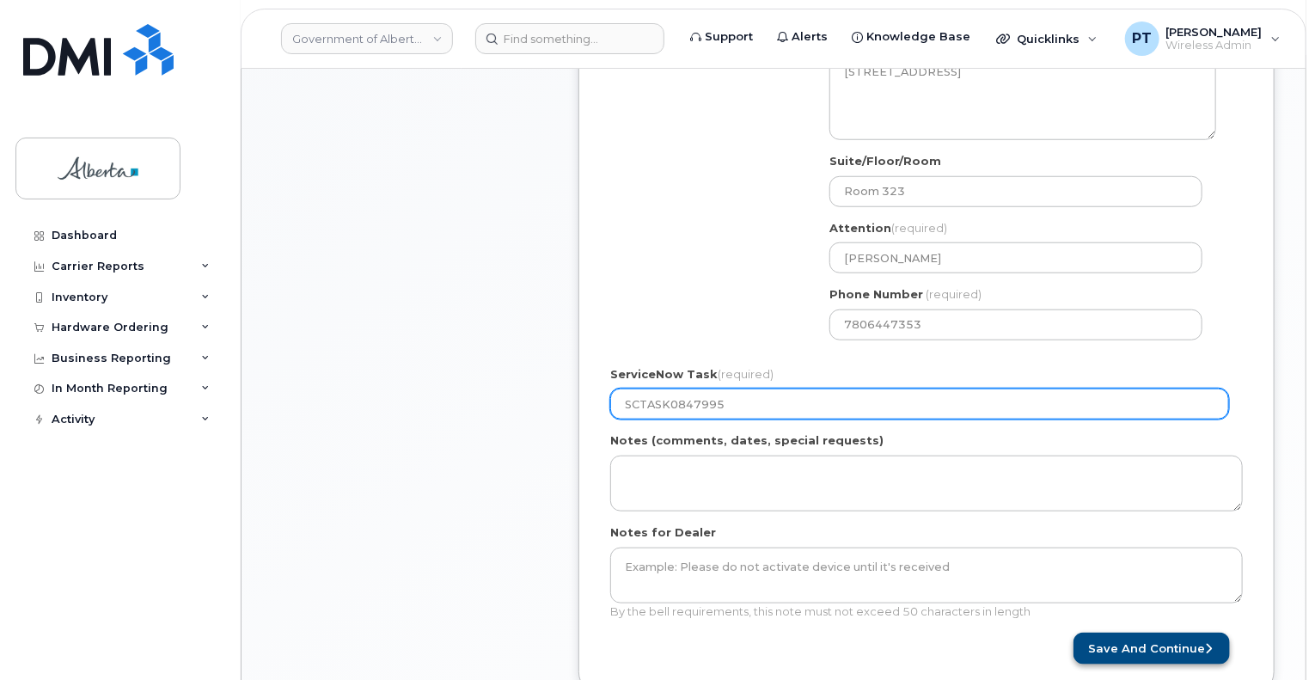
type input "SCTASK0847995"
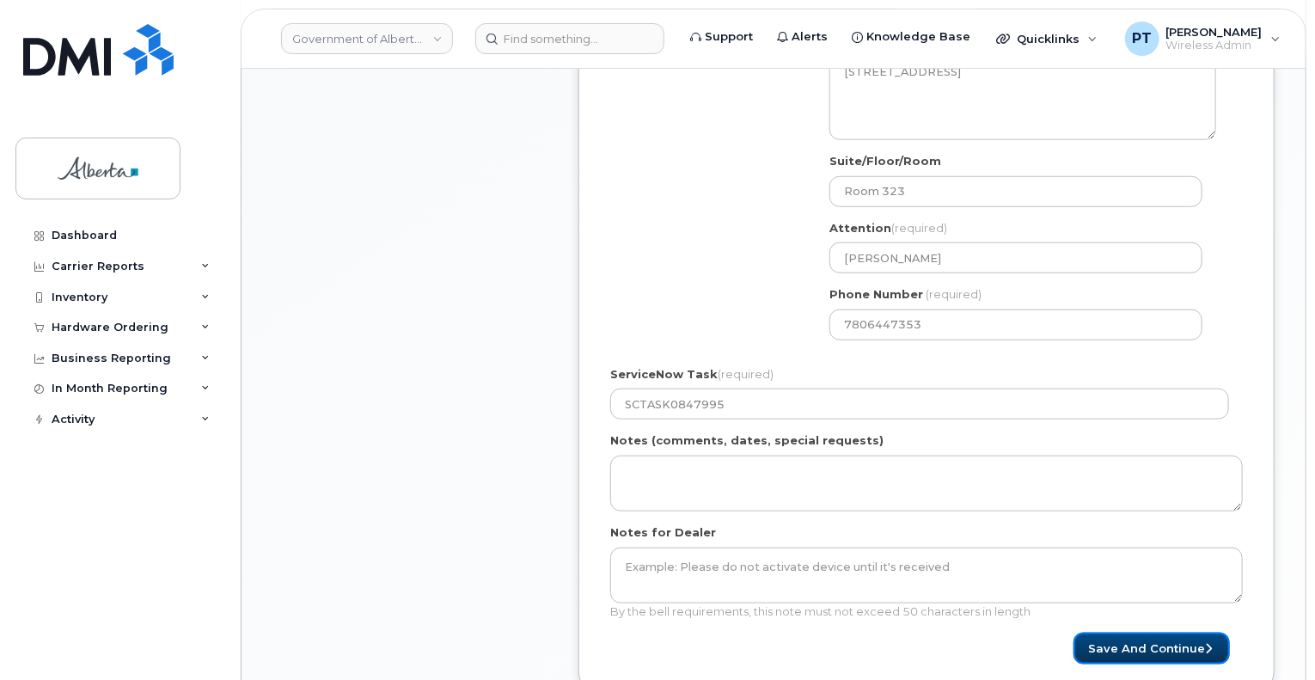
drag, startPoint x: 1182, startPoint y: 639, endPoint x: 1320, endPoint y: 591, distance: 145.7
click at [1181, 639] on button "Save and Continue" at bounding box center [1152, 649] width 156 height 32
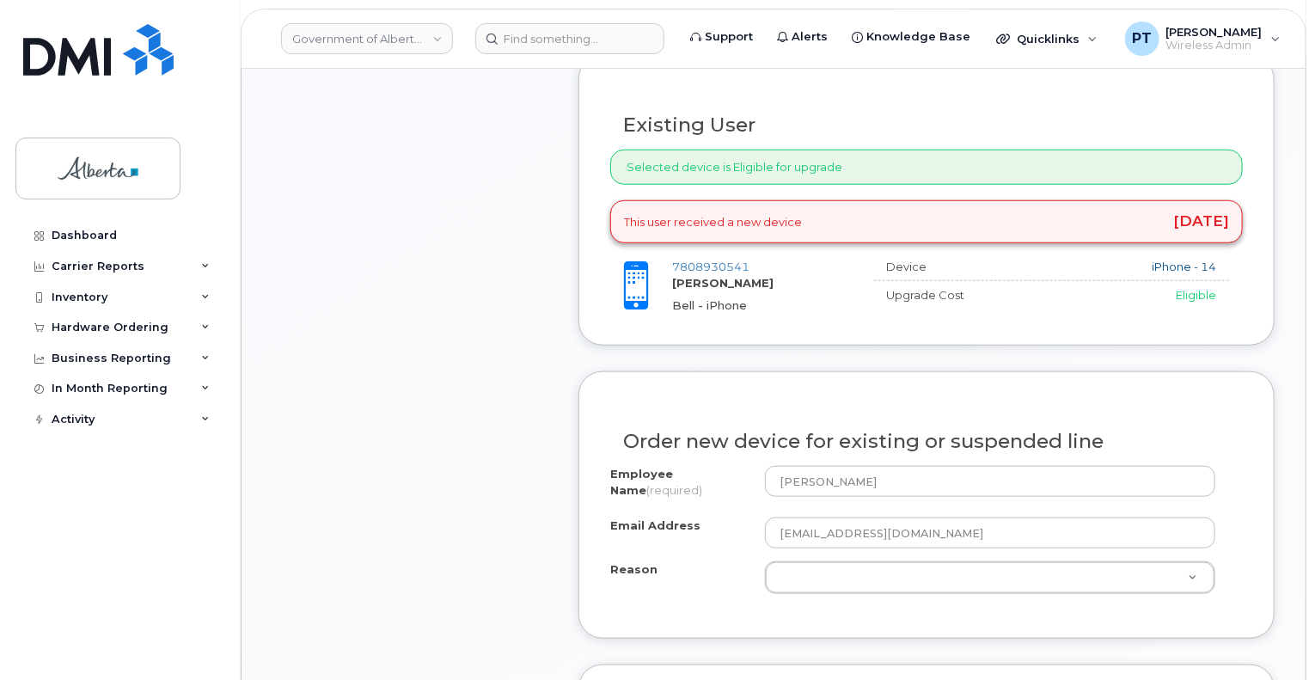
scroll to position [774, 0]
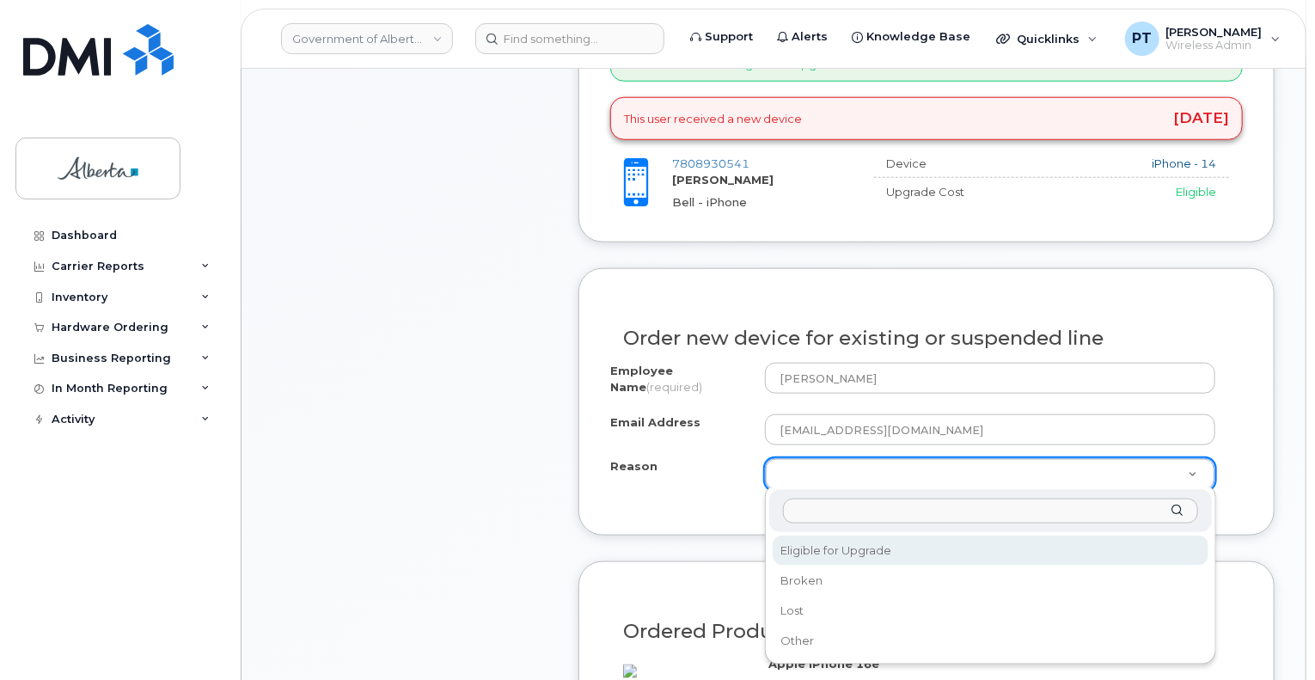
select select "eligible_for_upgrade"
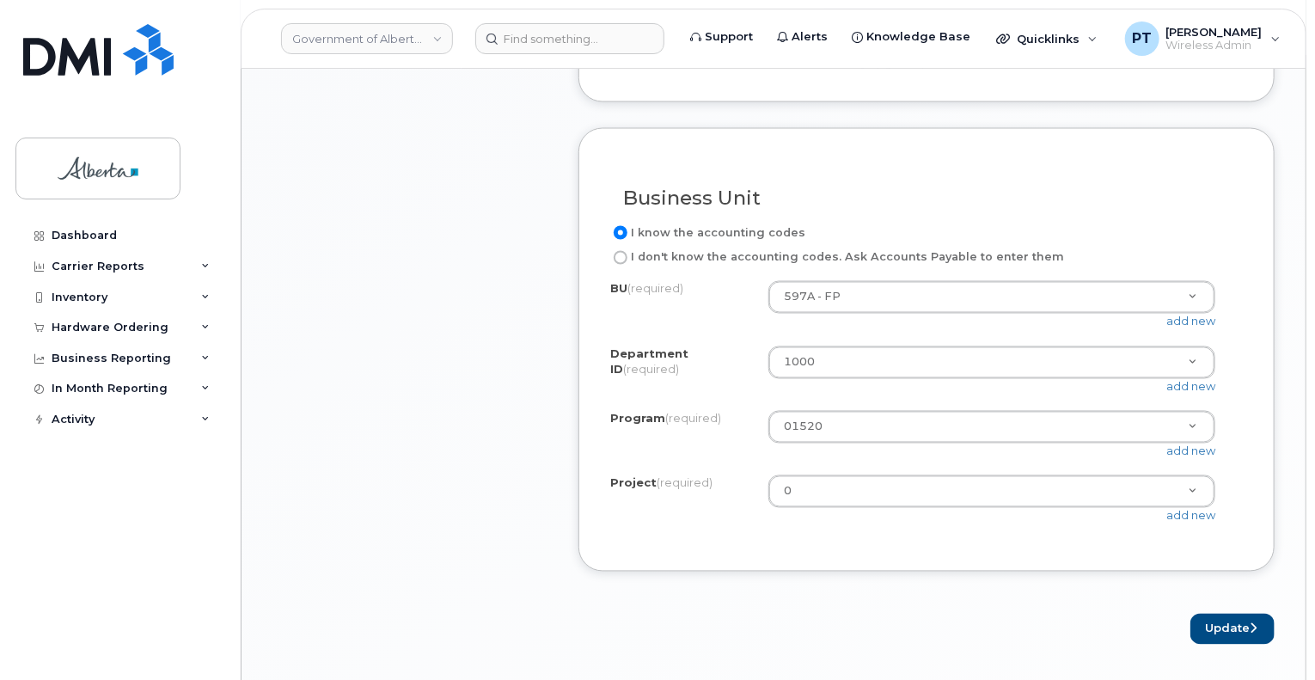
scroll to position [1461, 0]
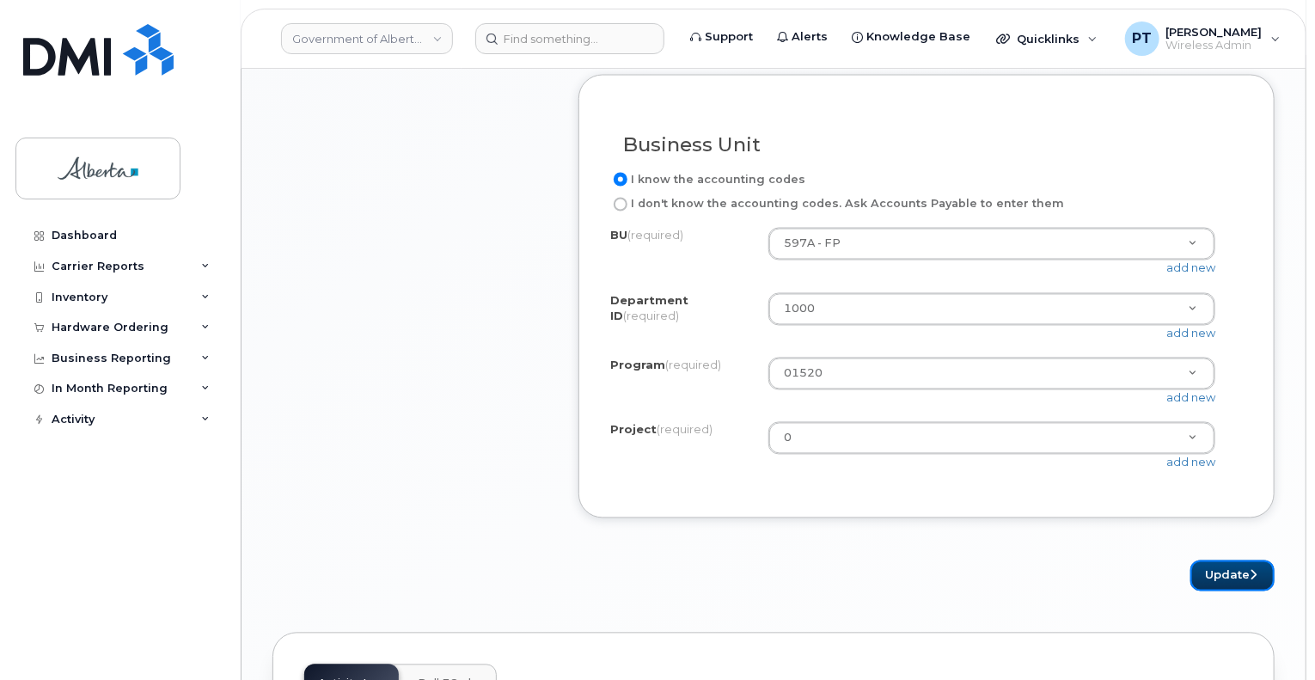
drag, startPoint x: 1243, startPoint y: 590, endPoint x: 1305, endPoint y: 579, distance: 62.8
click at [1244, 589] on button "Update" at bounding box center [1233, 577] width 84 height 32
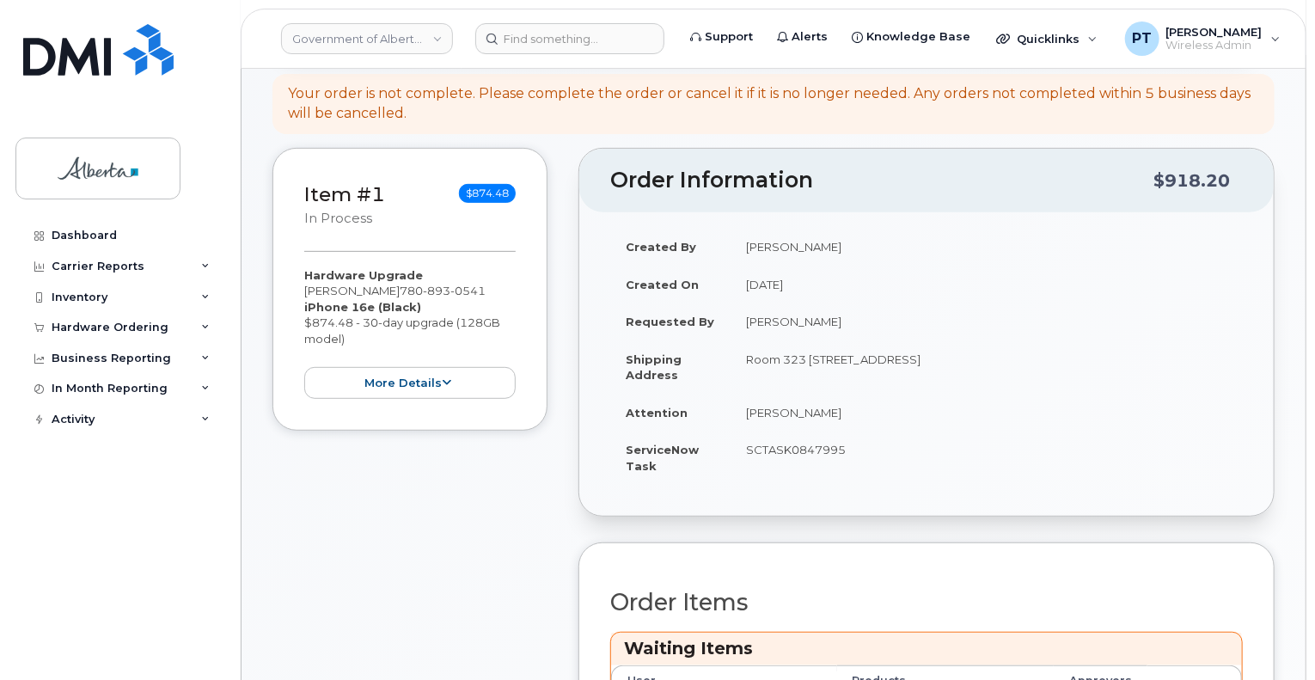
scroll to position [516, 0]
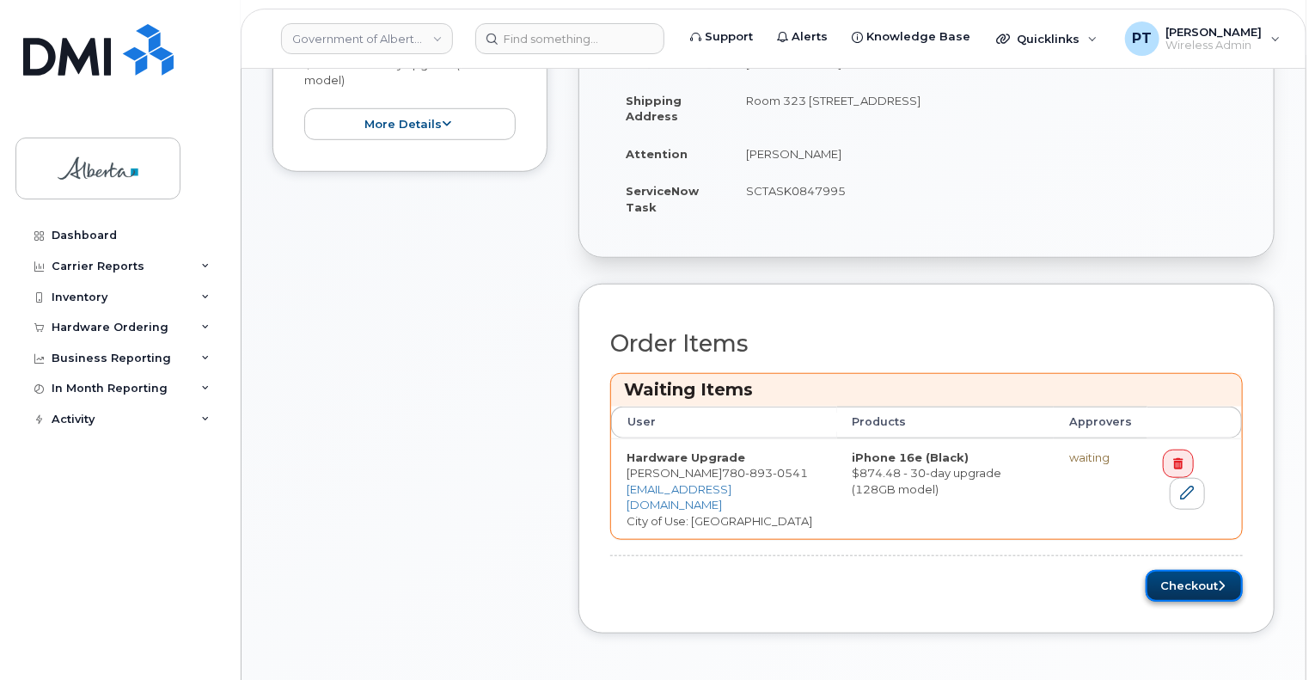
click at [1180, 579] on button "Checkout" at bounding box center [1194, 586] width 97 height 32
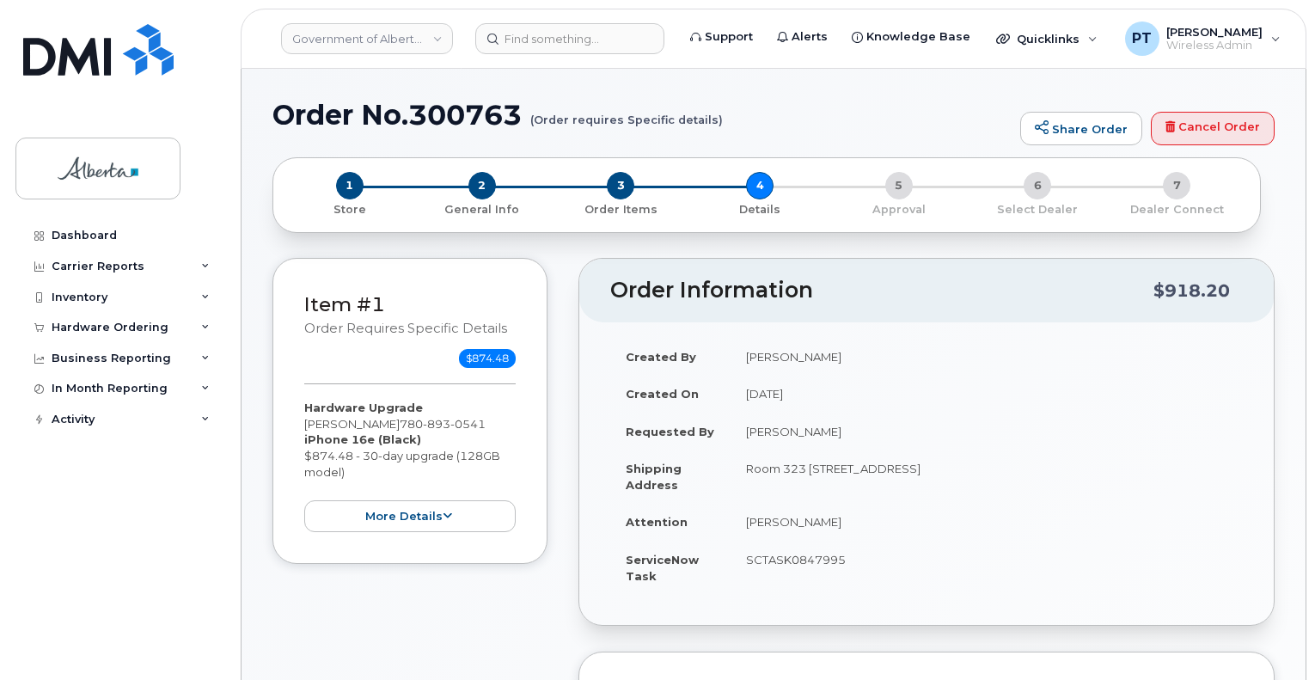
select select
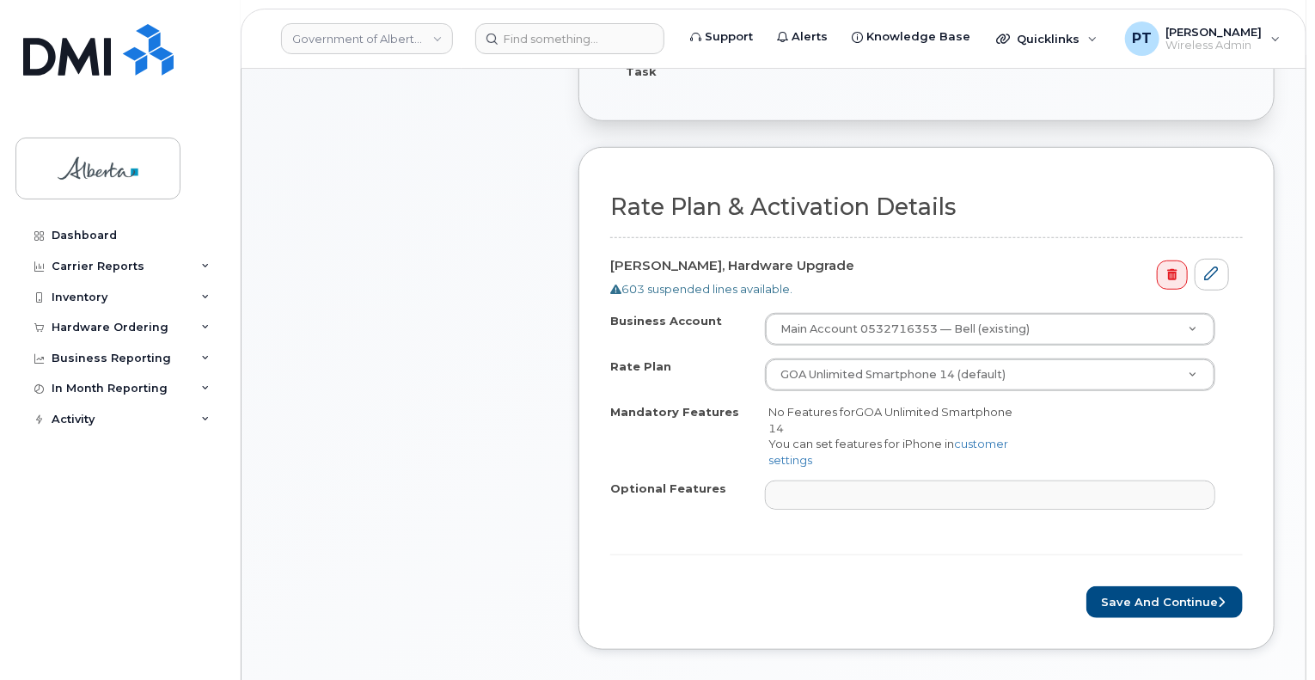
scroll to position [516, 0]
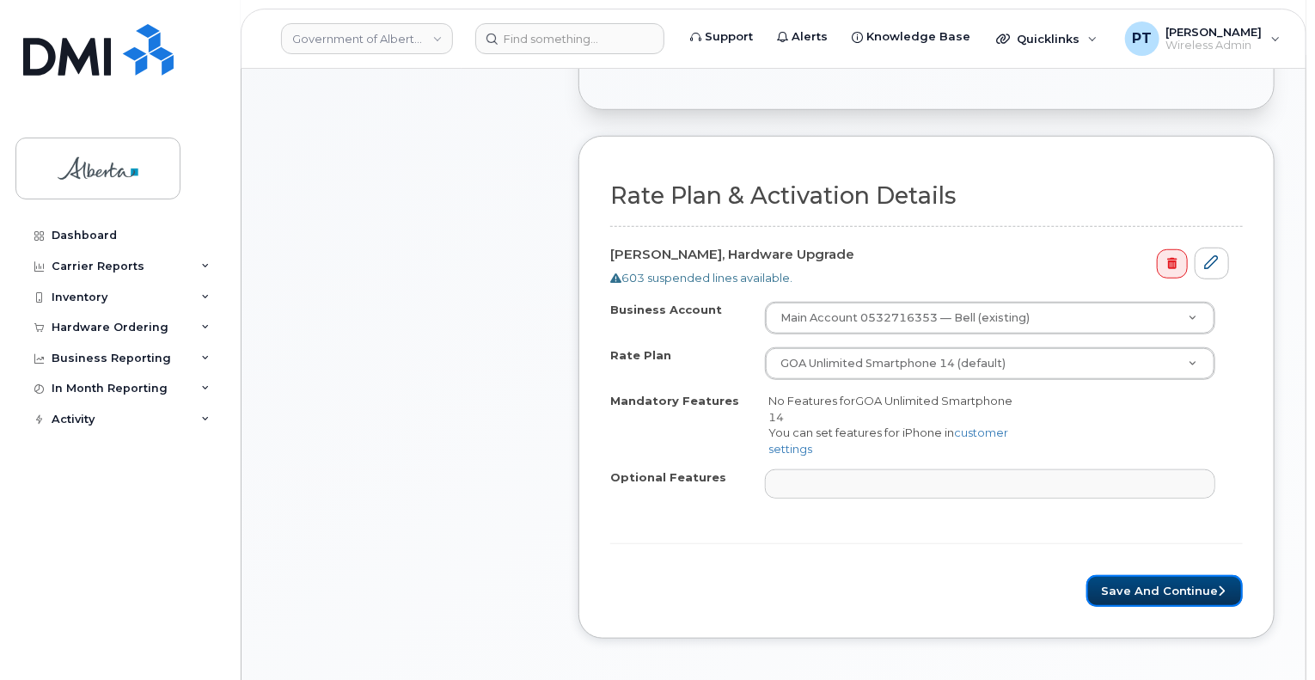
drag, startPoint x: 1167, startPoint y: 585, endPoint x: 1086, endPoint y: 559, distance: 85.9
click at [1167, 585] on button "Save and Continue" at bounding box center [1165, 591] width 156 height 32
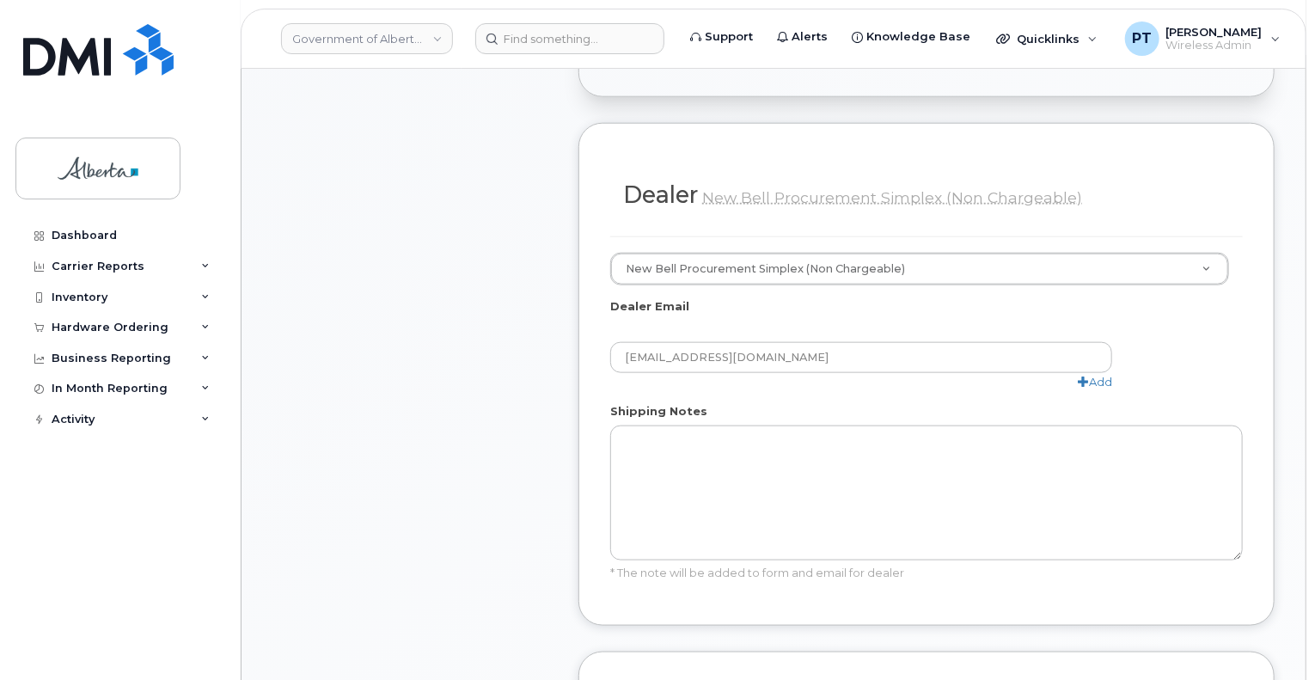
scroll to position [860, 0]
drag, startPoint x: 1137, startPoint y: 659, endPoint x: 1275, endPoint y: 654, distance: 138.5
click at [1137, 677] on button "Save and Continue" at bounding box center [1152, 693] width 156 height 32
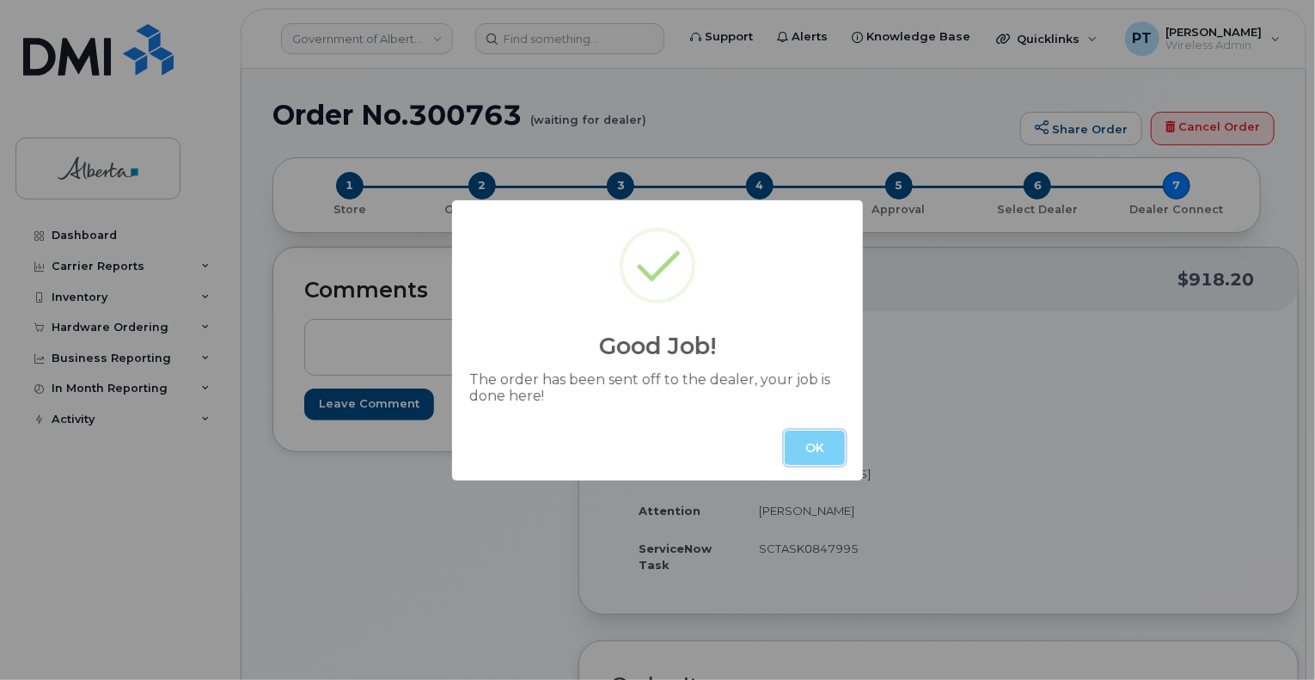
click at [787, 439] on button "OK" at bounding box center [815, 448] width 60 height 34
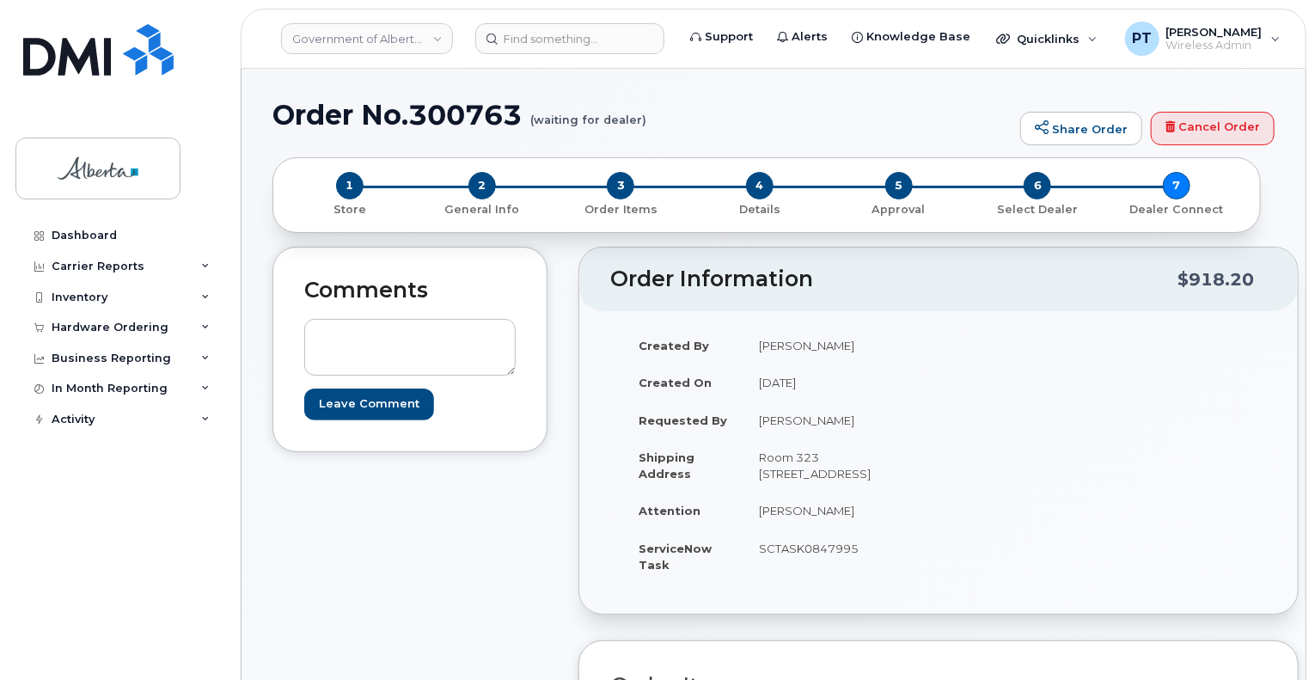
click at [481, 113] on h1 "Order No.300763 (waiting for dealer)" at bounding box center [642, 115] width 739 height 30
copy h1 "300763"
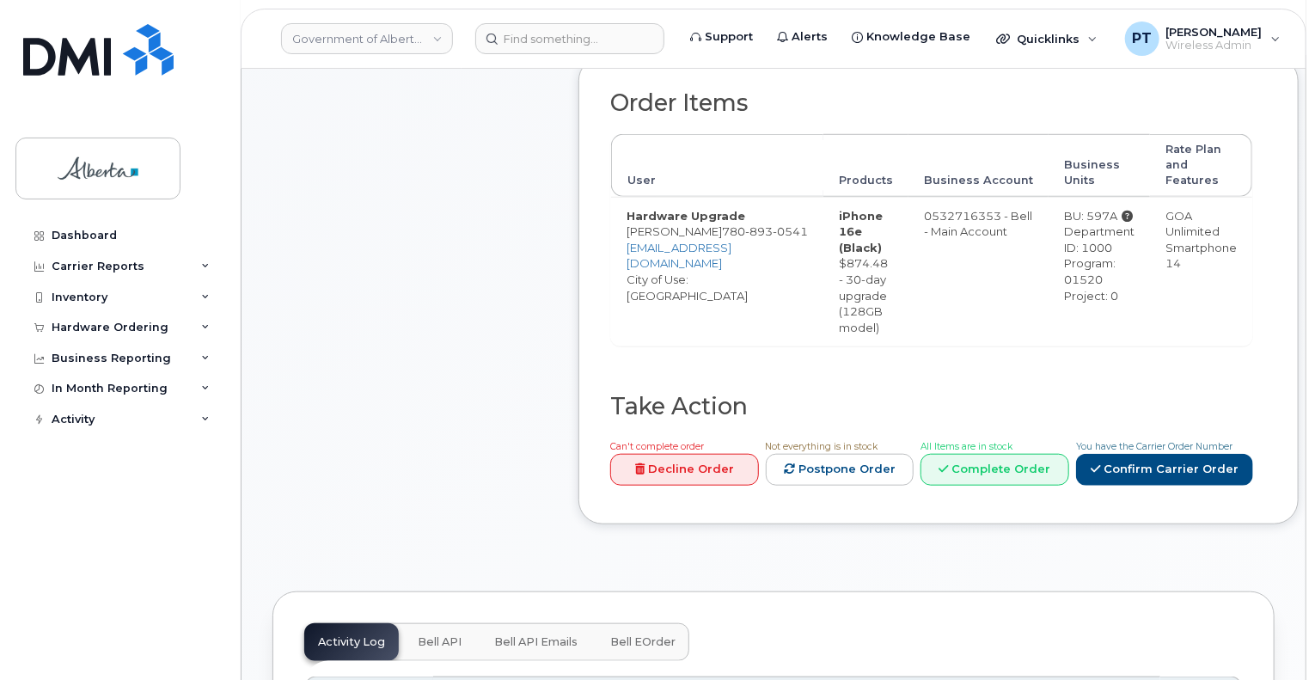
scroll to position [774, 0]
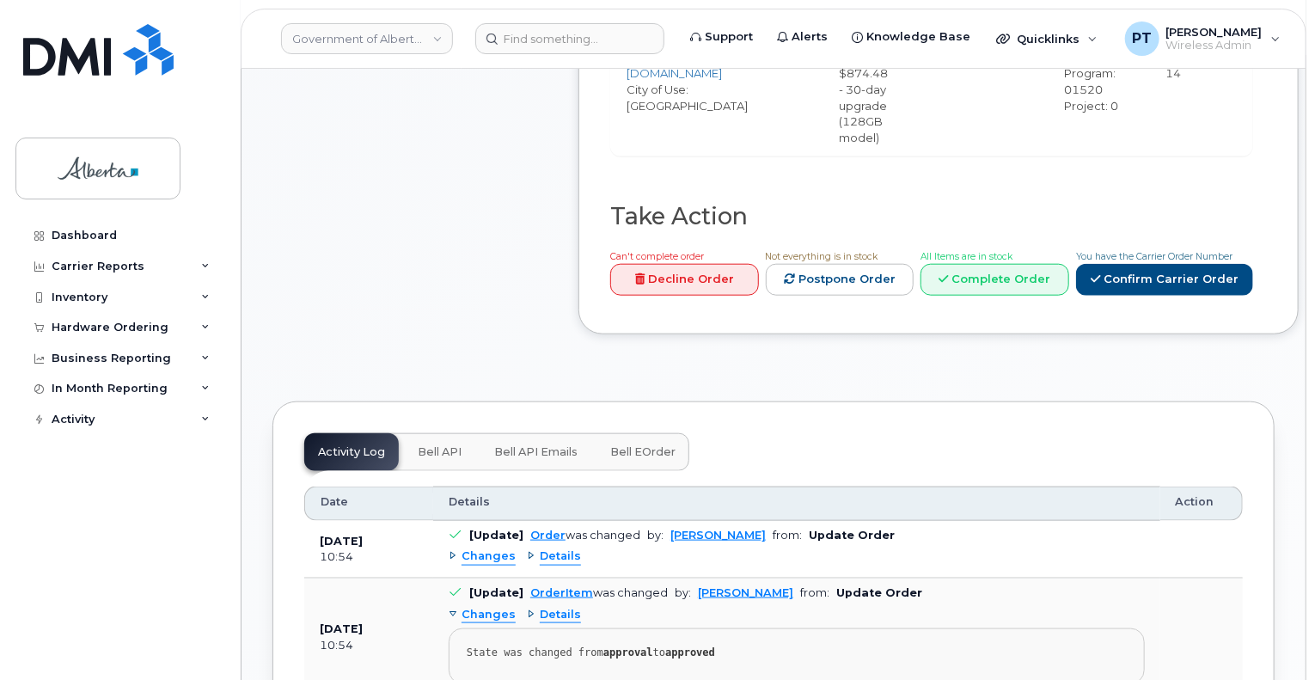
drag, startPoint x: 444, startPoint y: 451, endPoint x: 437, endPoint y: 460, distance: 11.0
click at [444, 451] on span "Bell API" at bounding box center [440, 452] width 44 height 14
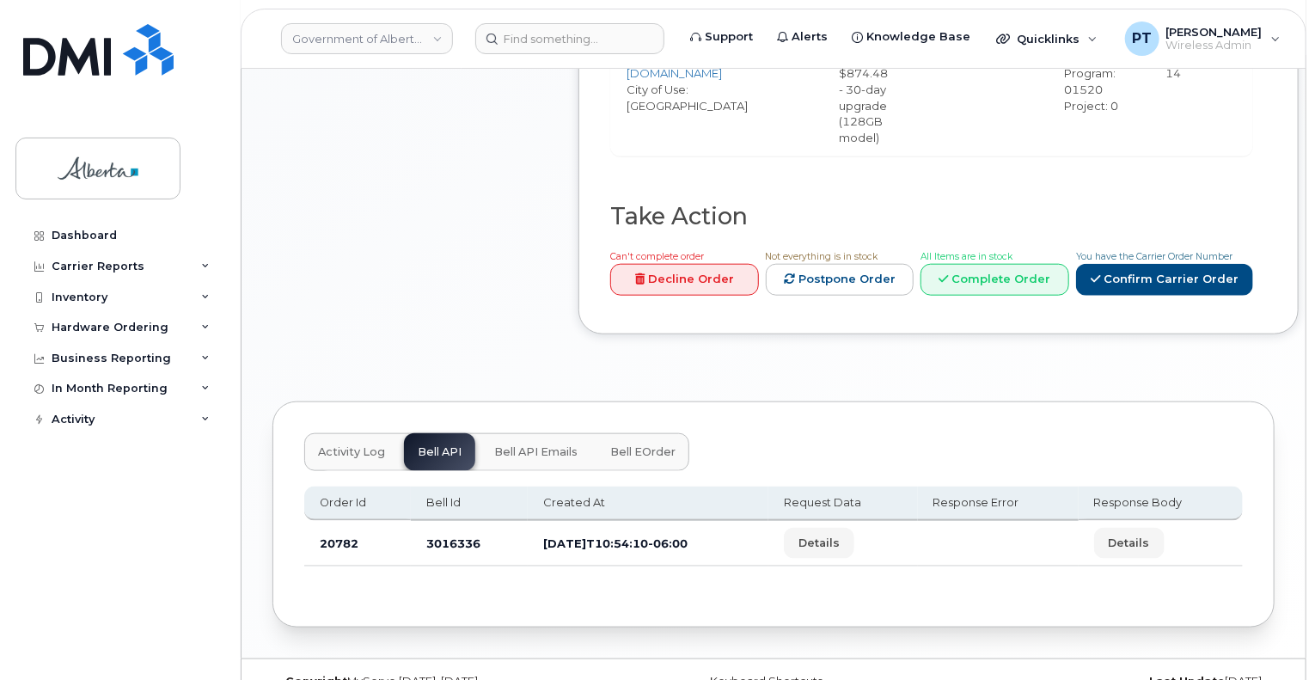
click at [452, 546] on td "3016336" at bounding box center [469, 544] width 117 height 46
click at [452, 544] on td "3016336" at bounding box center [469, 544] width 117 height 46
click at [454, 539] on td "3016336" at bounding box center [469, 544] width 117 height 46
copy td "3016336"
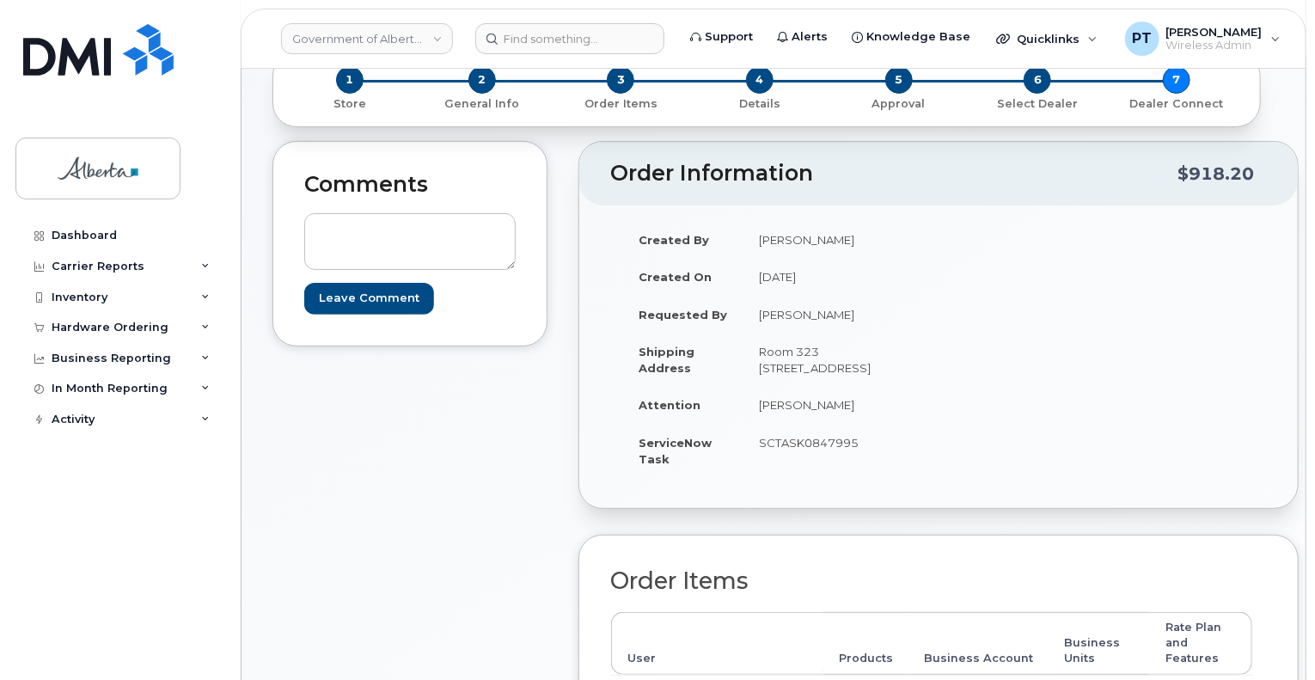
scroll to position [0, 0]
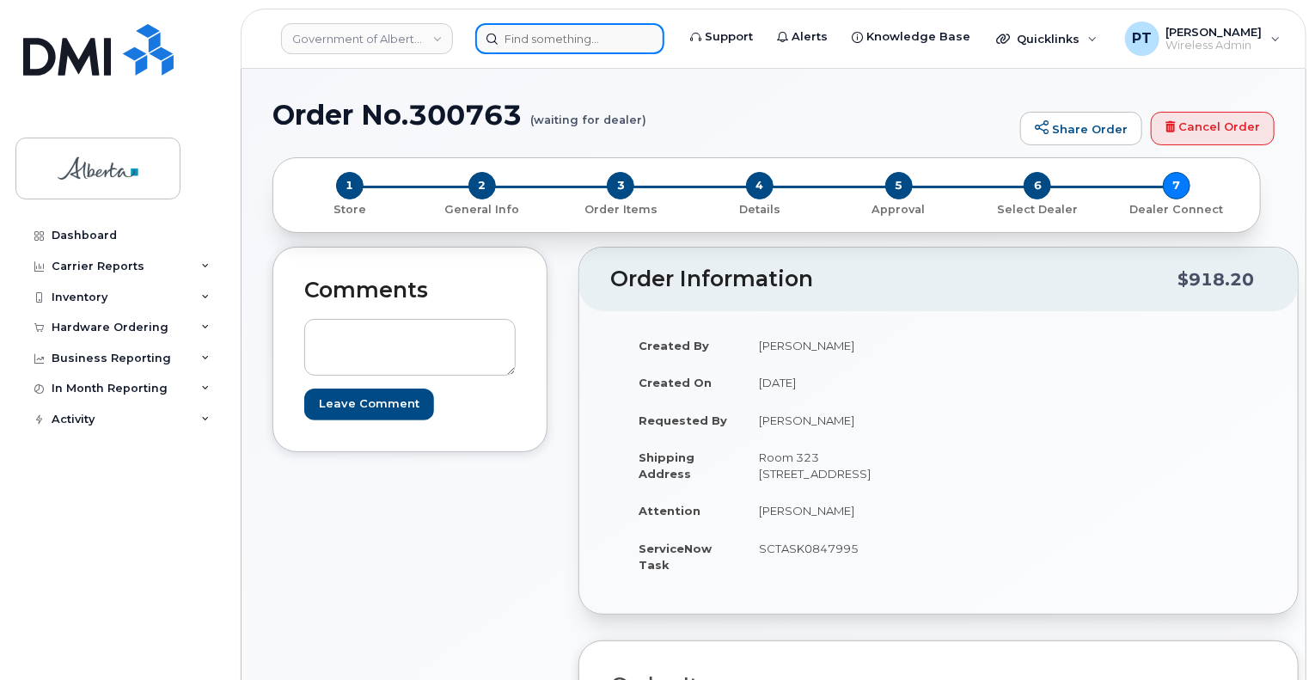
click at [599, 46] on input at bounding box center [569, 38] width 189 height 31
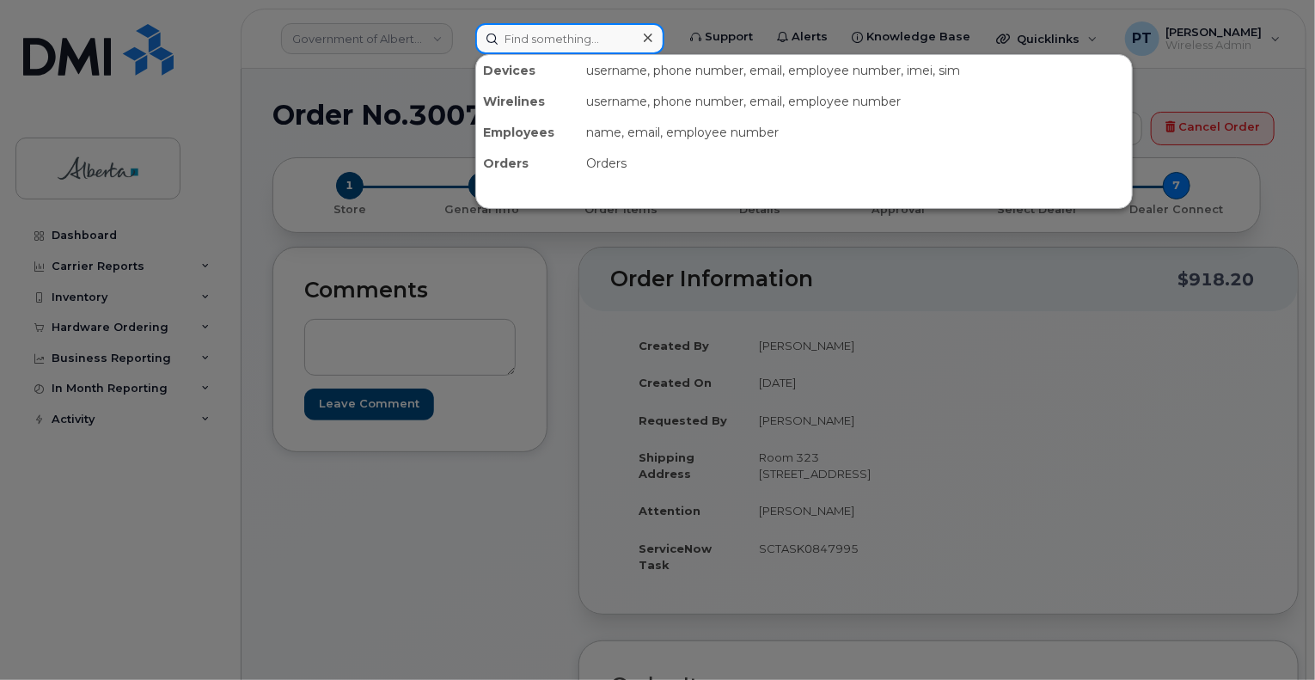
paste input "4034621920"
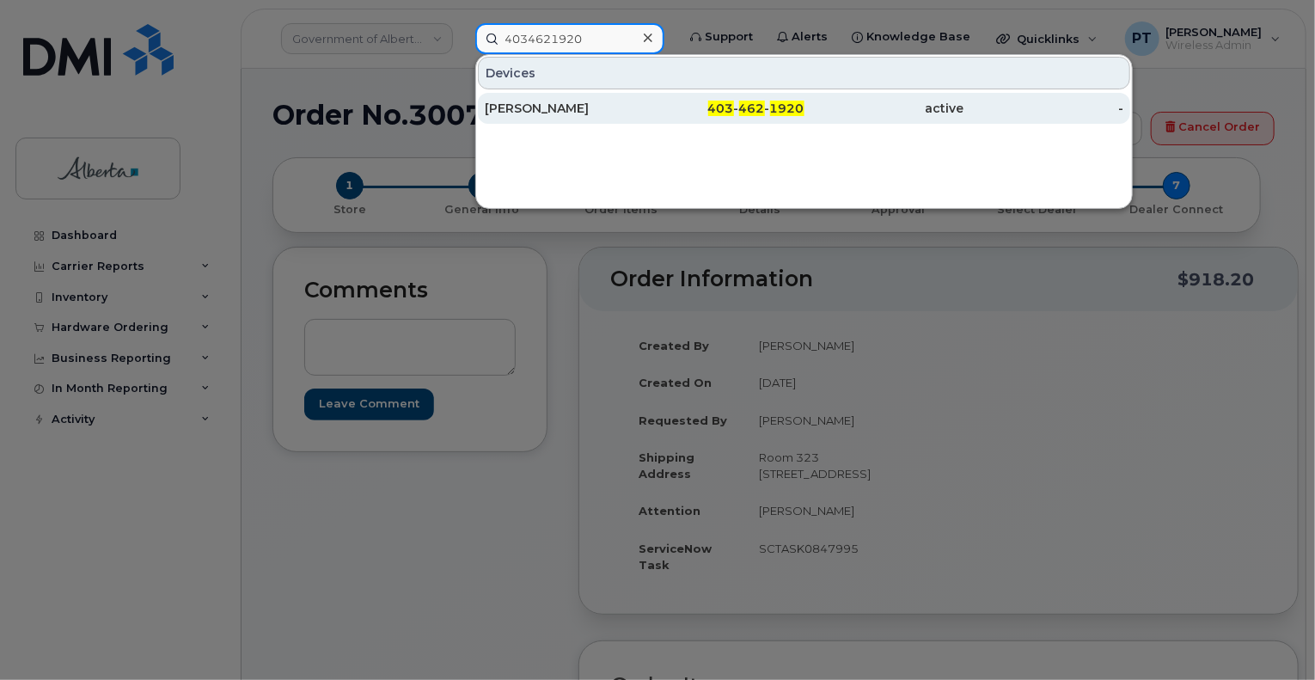
type input "4034621920"
click at [532, 112] on div "[PERSON_NAME]" at bounding box center [565, 108] width 160 height 17
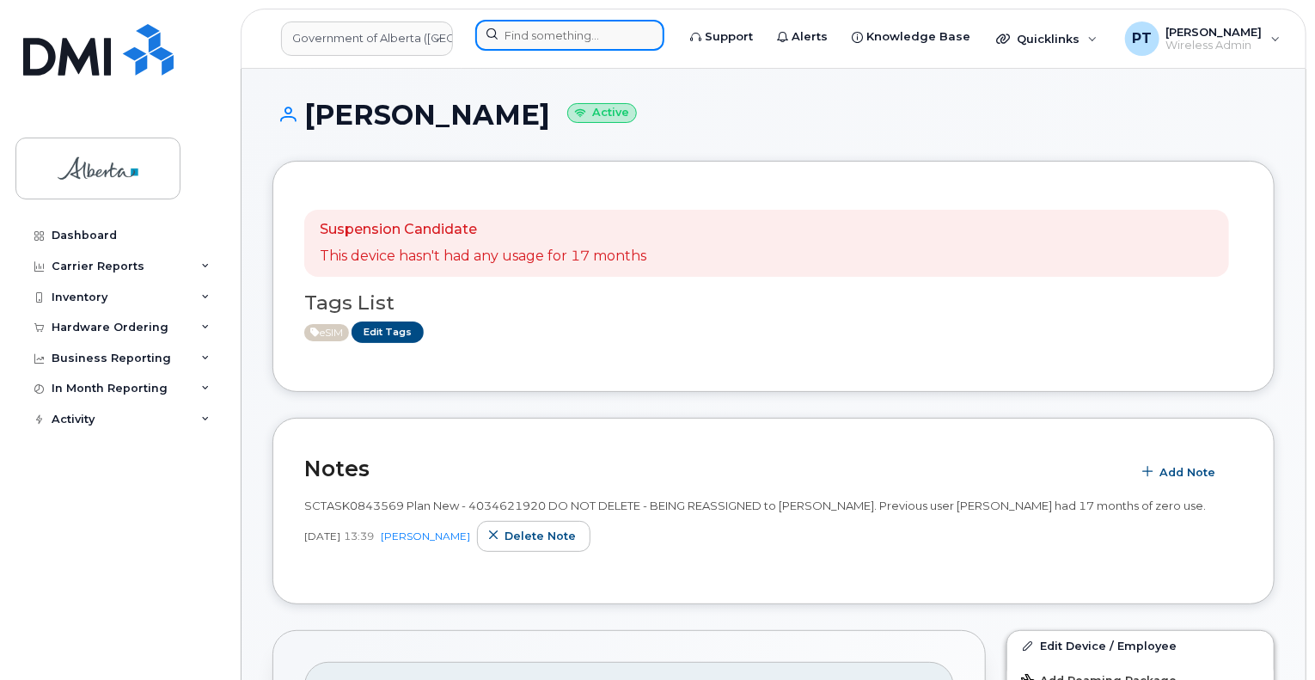
click at [624, 34] on input at bounding box center [569, 35] width 189 height 31
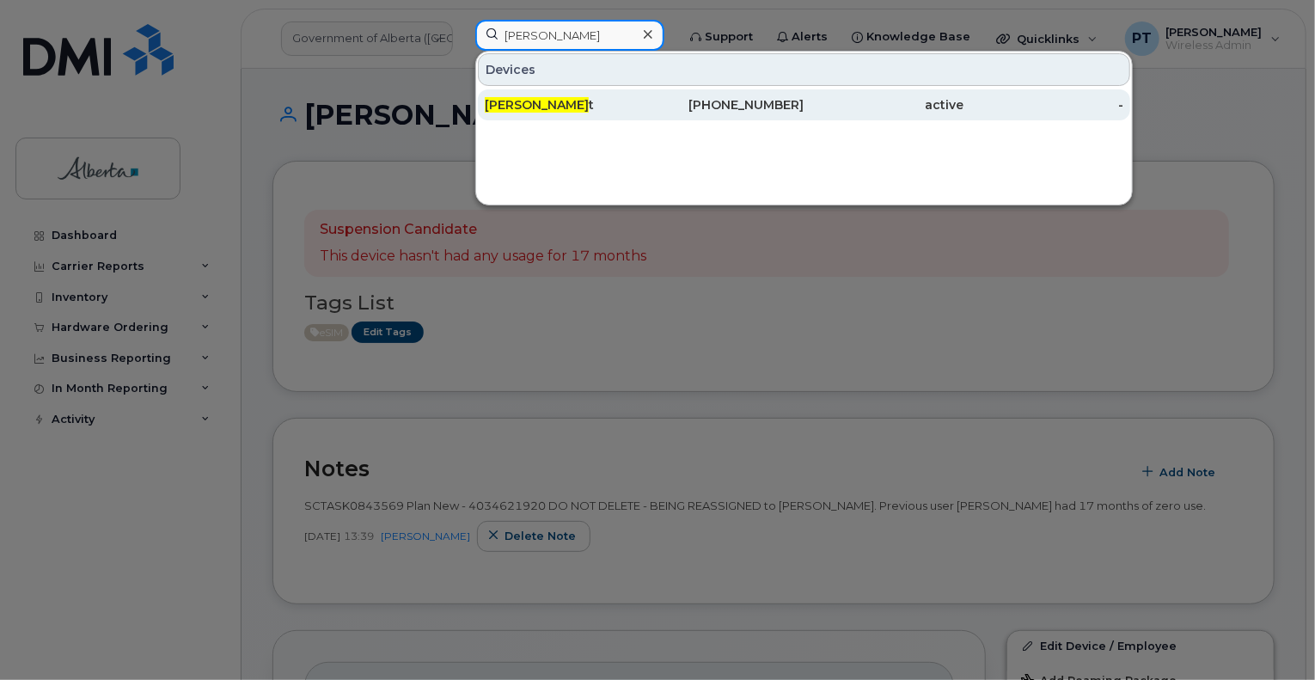
type input "[PERSON_NAME]"
click at [550, 101] on span "Nick Gaude" at bounding box center [537, 104] width 104 height 15
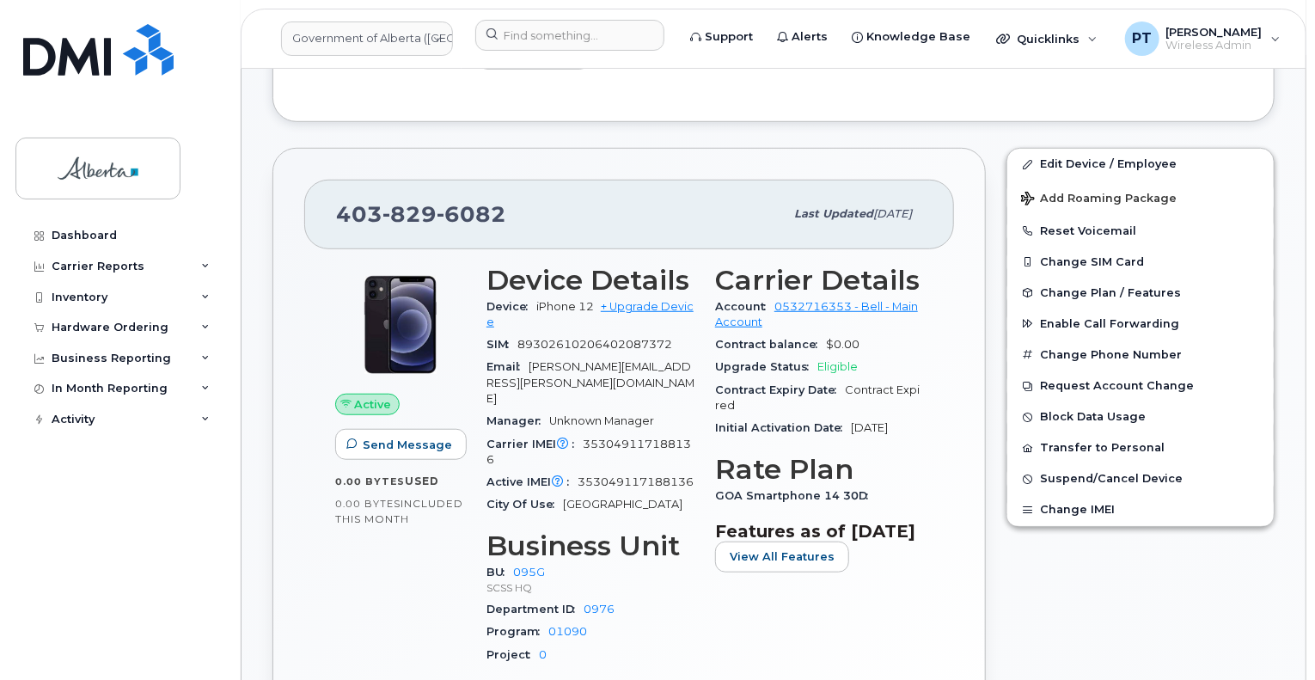
scroll to position [602, 0]
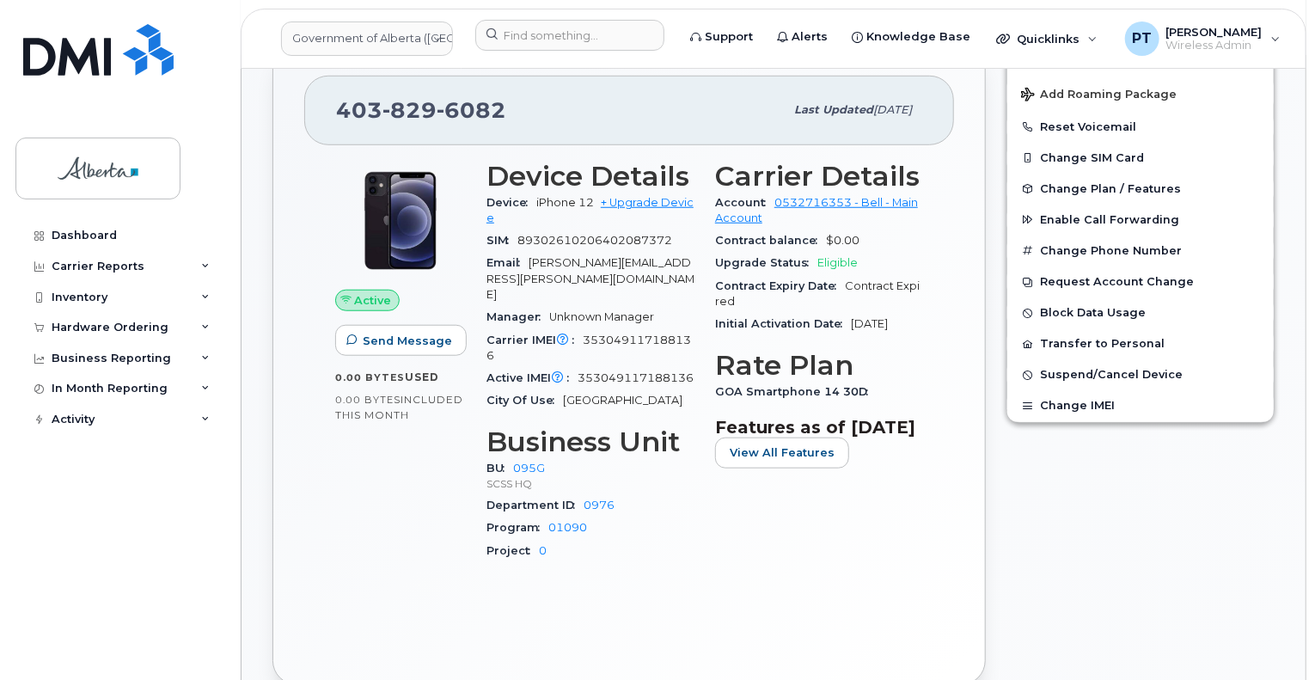
click at [574, 126] on div "[PHONE_NUMBER]" at bounding box center [560, 110] width 448 height 36
click at [624, 334] on span "353049117188136" at bounding box center [589, 348] width 205 height 28
copy span "353049117188136"
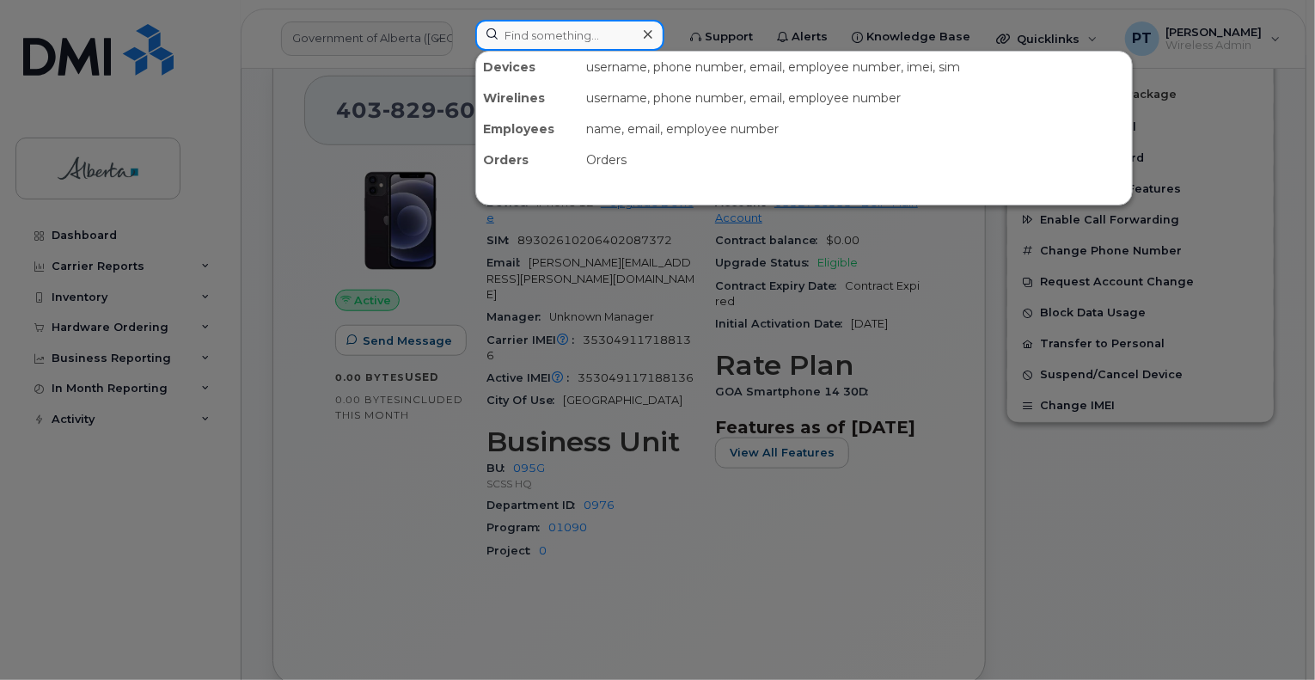
click at [542, 39] on input at bounding box center [569, 35] width 189 height 31
paste input "358098979071802"
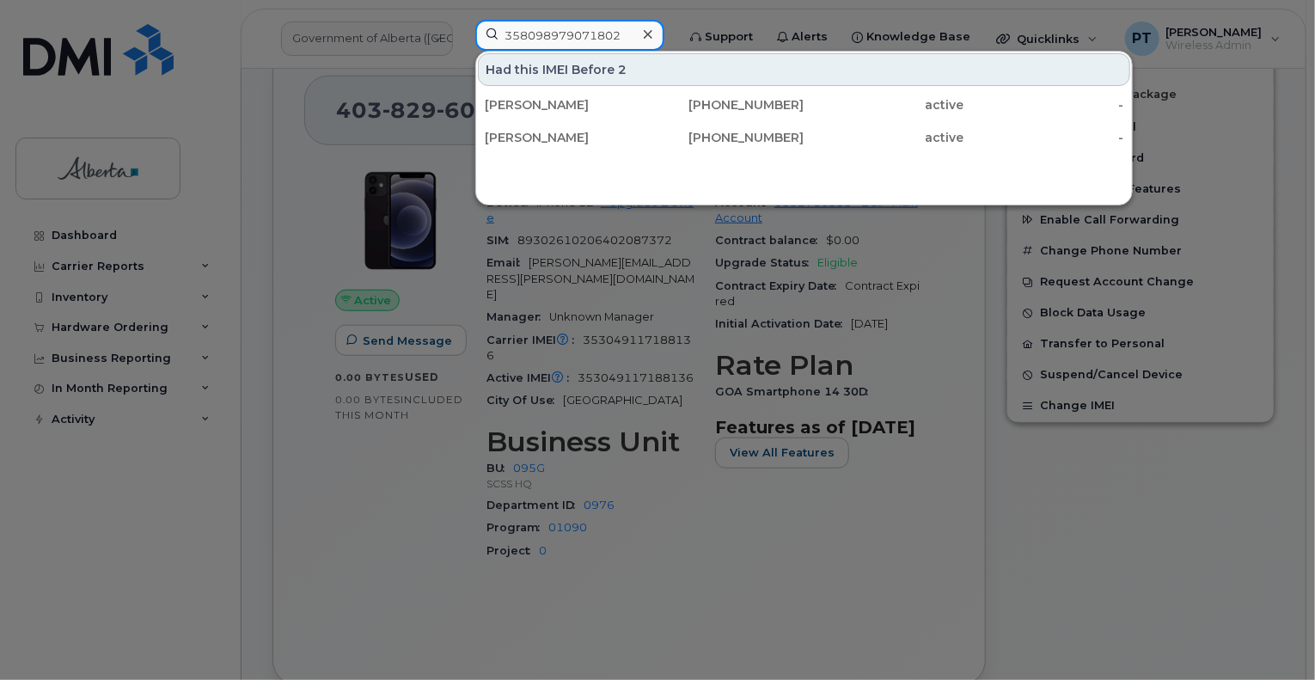
type input "358098979071802"
drag, startPoint x: 335, startPoint y: 360, endPoint x: 332, endPoint y: 340, distance: 20.1
click at [336, 360] on div at bounding box center [657, 340] width 1315 height 680
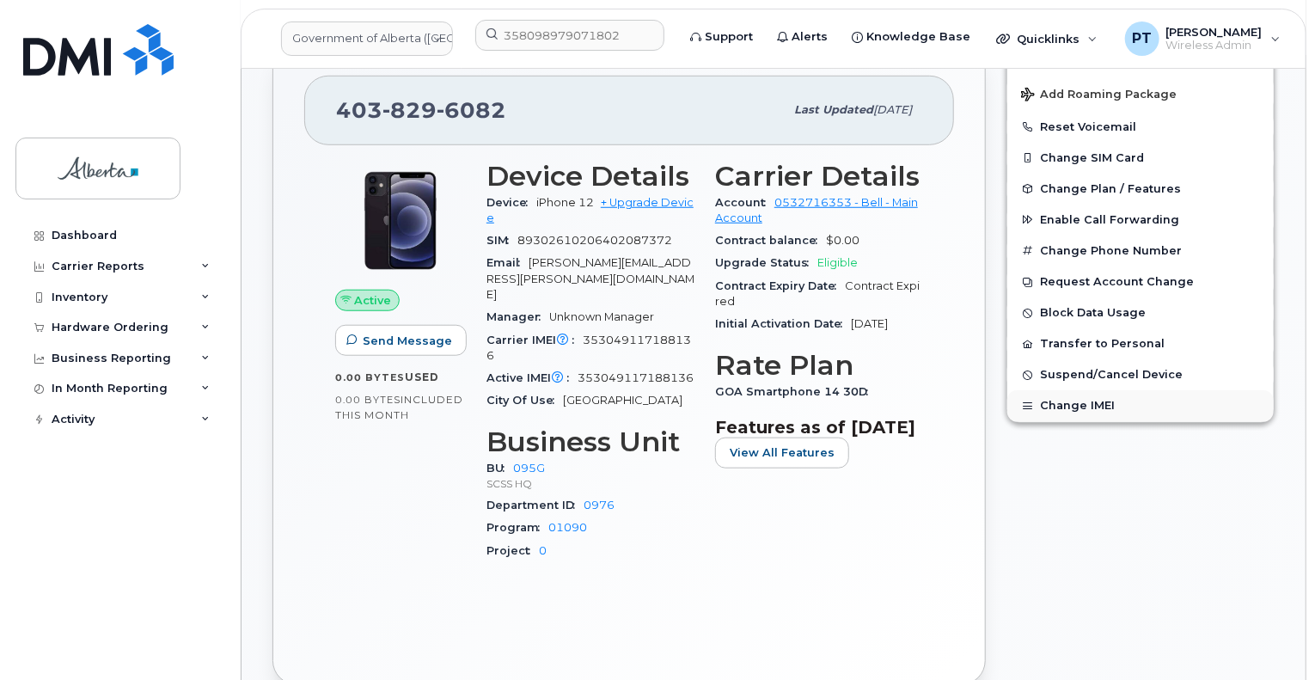
click at [1052, 404] on button "Change IMEI" at bounding box center [1141, 405] width 267 height 31
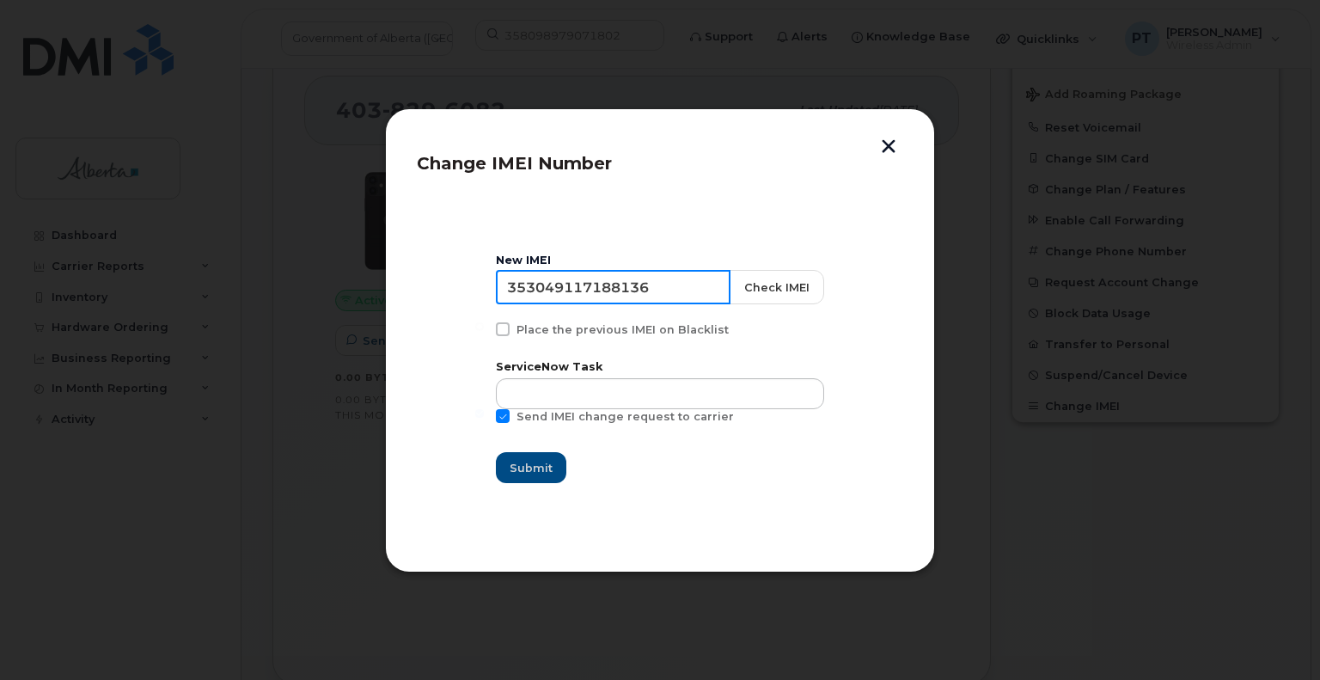
click at [603, 290] on input "353049117188136" at bounding box center [613, 287] width 235 height 34
paste input "8098978950873"
type input "358098978950873"
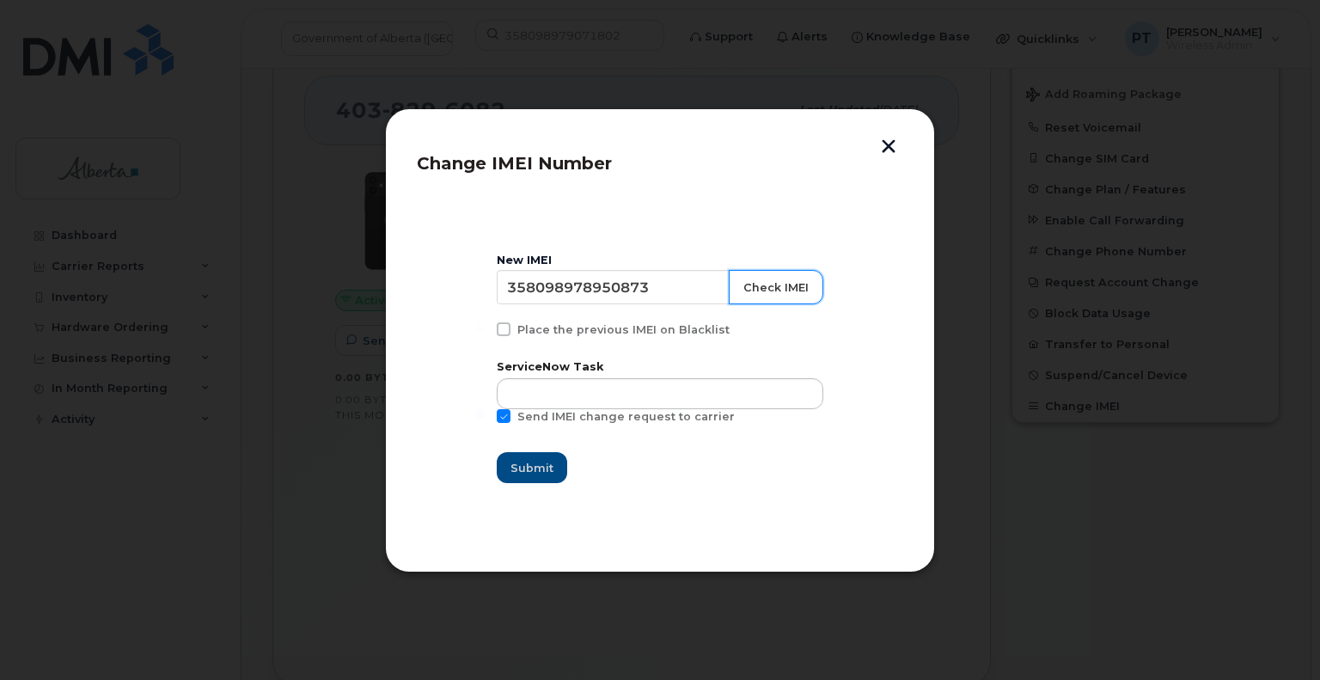
click at [775, 287] on button "Check IMEI" at bounding box center [776, 287] width 95 height 34
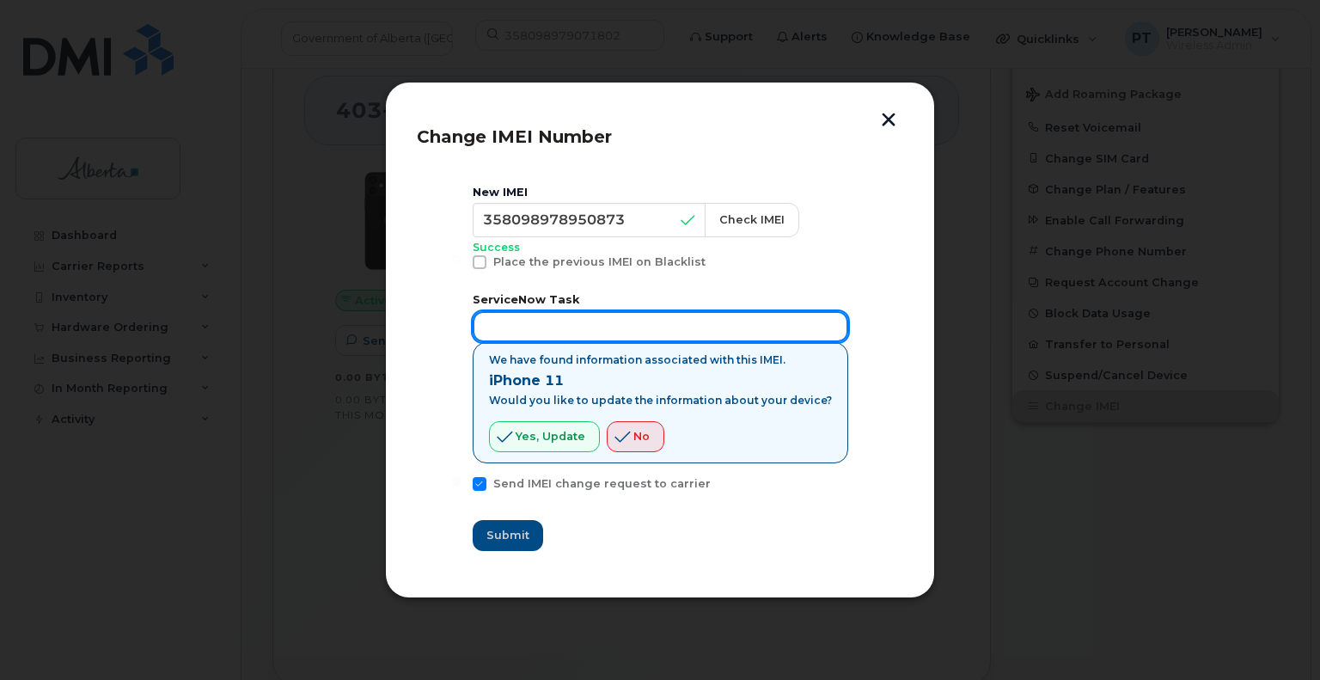
click at [684, 330] on input "text" at bounding box center [661, 326] width 376 height 31
paste input "SCTASK0849266"
type input "SCTASK0849266"
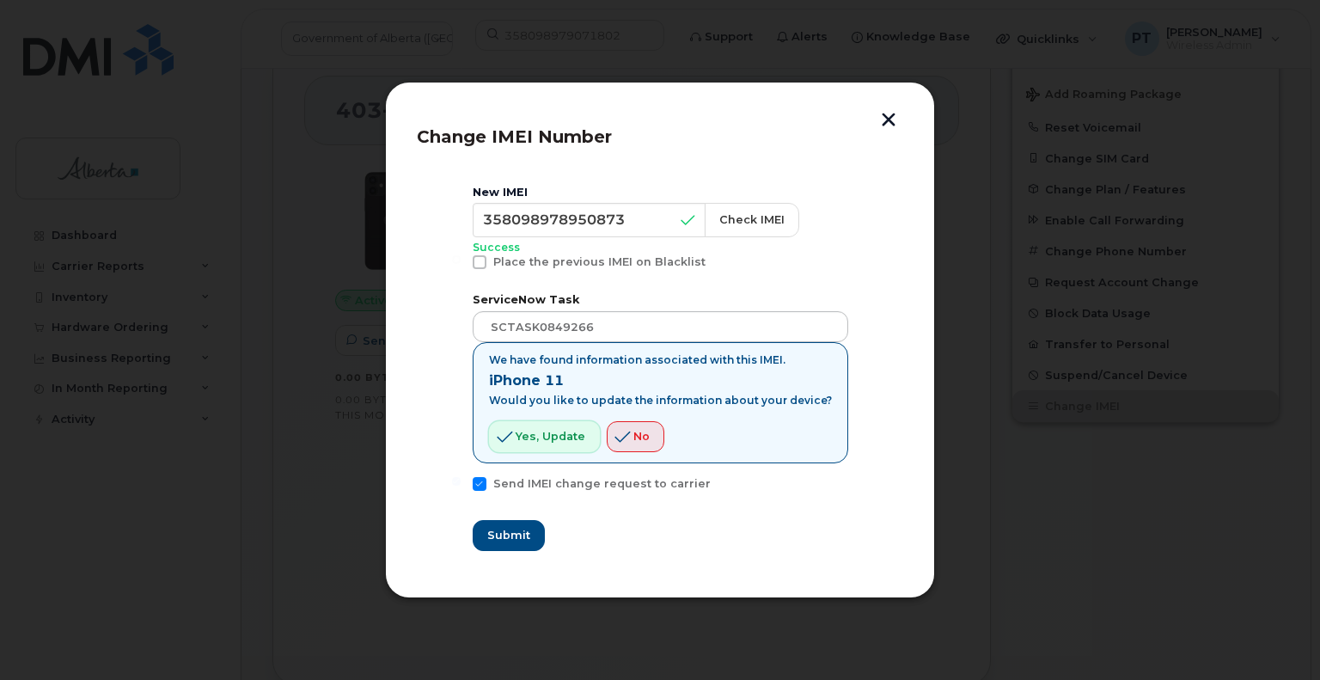
drag, startPoint x: 544, startPoint y: 450, endPoint x: 545, endPoint y: 439, distance: 10.4
click at [544, 449] on button "Yes, update" at bounding box center [544, 436] width 111 height 31
click at [530, 533] on span "Submit" at bounding box center [508, 535] width 43 height 16
